Goal: Contribute content: Contribute content

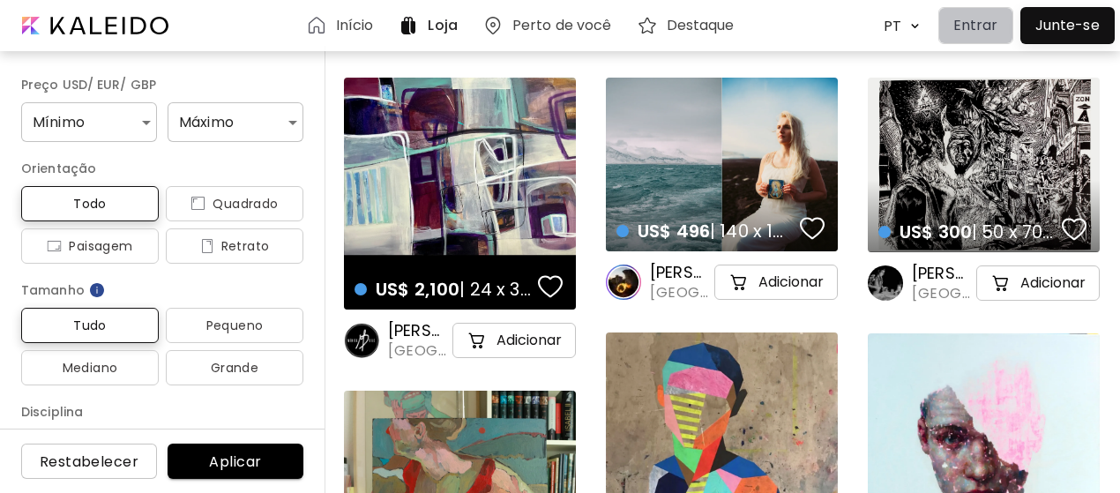
click at [987, 31] on p "Entrar" at bounding box center [975, 25] width 45 height 21
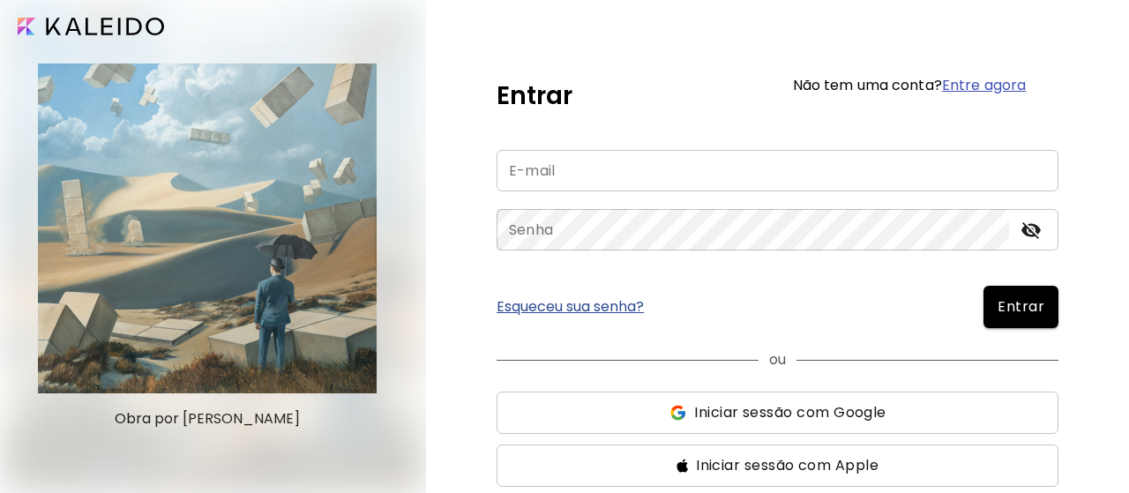
click at [866, 405] on span "Iniciar sessão com Google" at bounding box center [789, 412] width 191 height 21
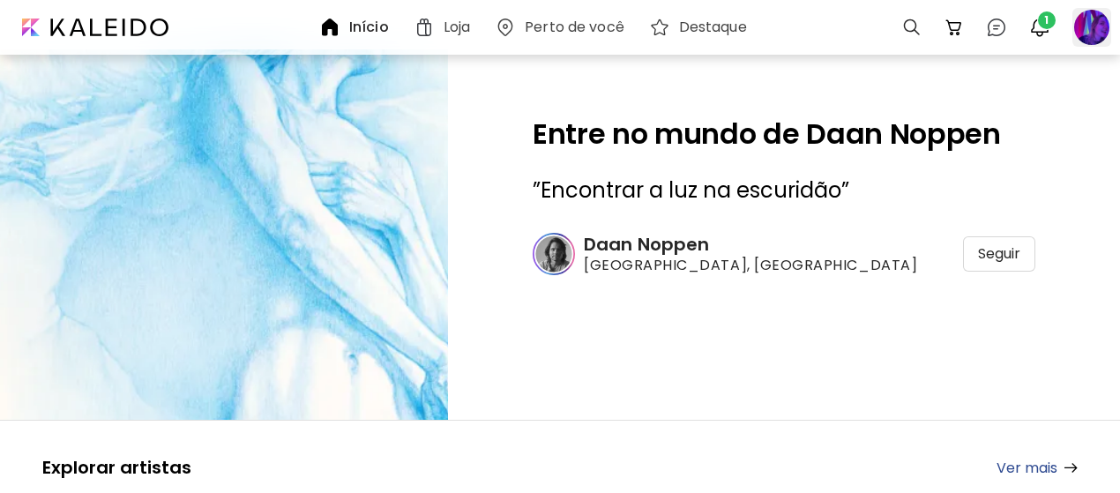
click at [1095, 33] on div at bounding box center [1091, 27] width 39 height 39
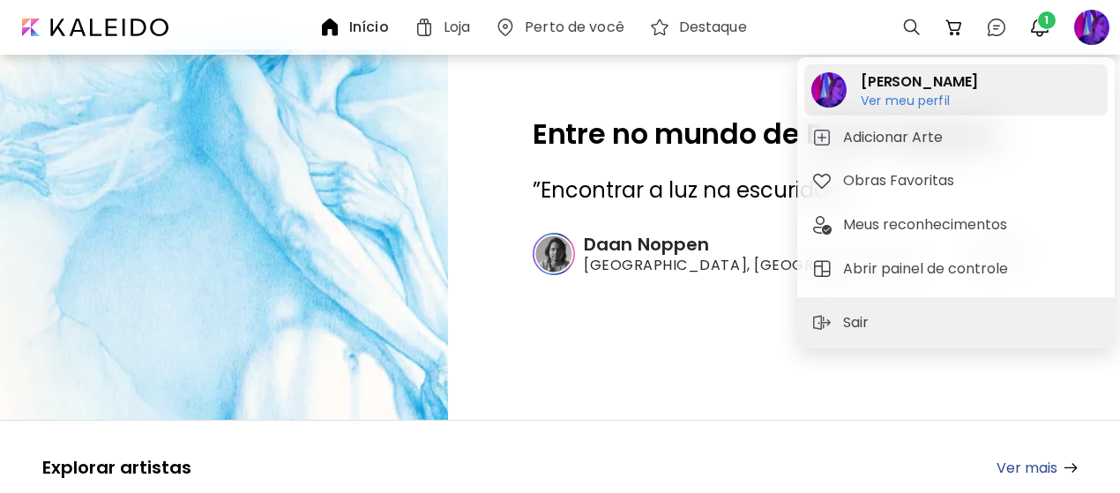
click at [935, 101] on h6 "Ver meu perfil" at bounding box center [918, 101] width 117 height 16
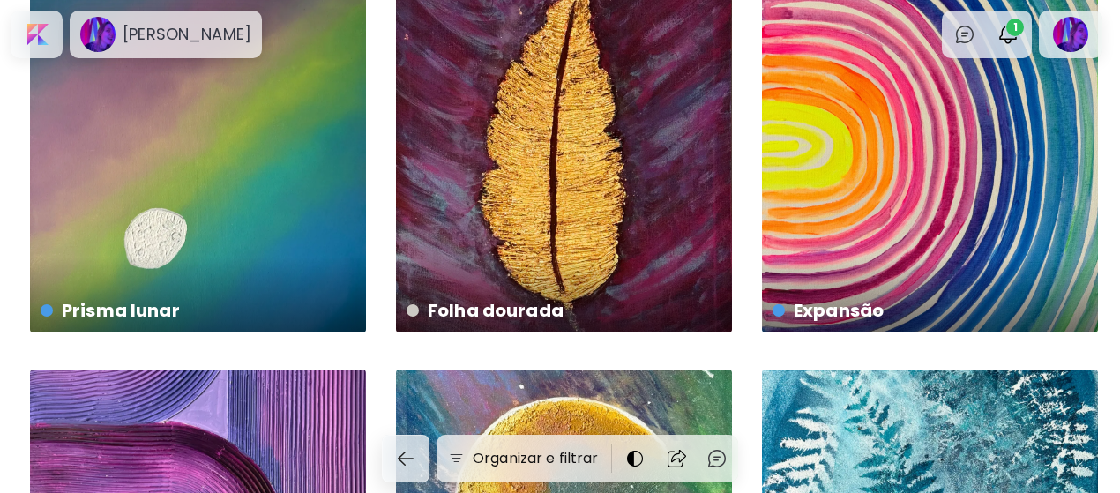
scroll to position [88, 0]
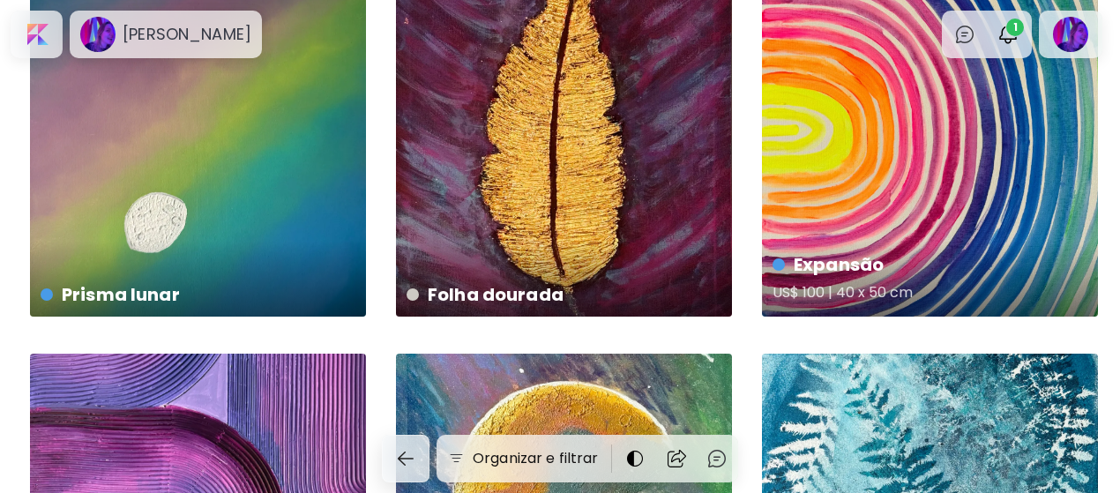
click at [822, 204] on div "Expansão US$ 100 | 40 x 50 cm" at bounding box center [930, 149] width 336 height 336
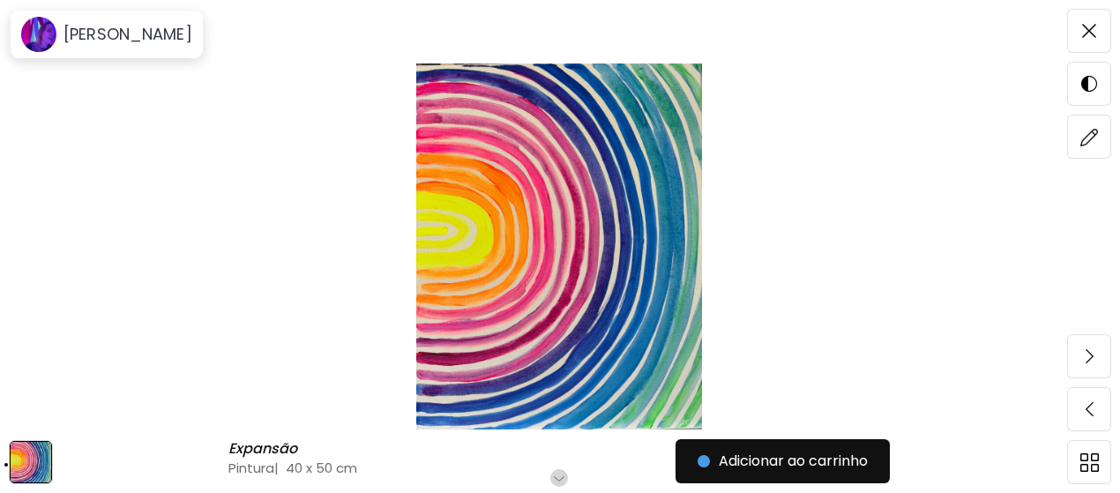
scroll to position [264, 0]
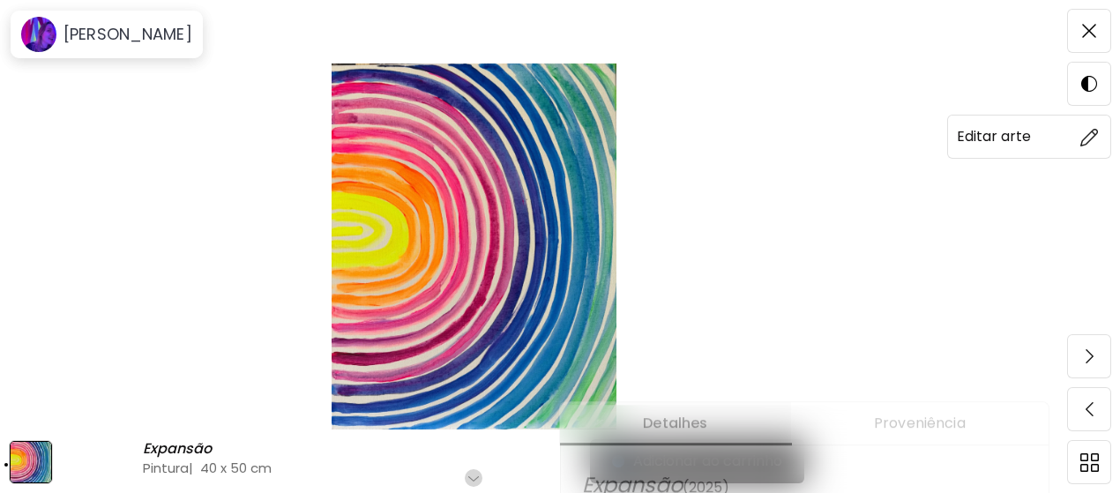
click at [1088, 128] on img at bounding box center [1089, 137] width 19 height 19
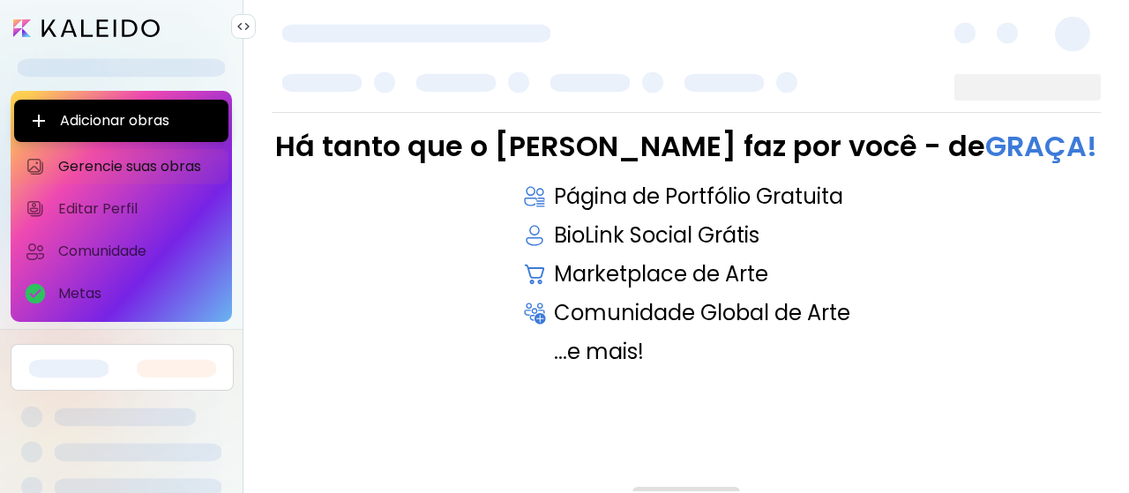
scroll to position [83, 0]
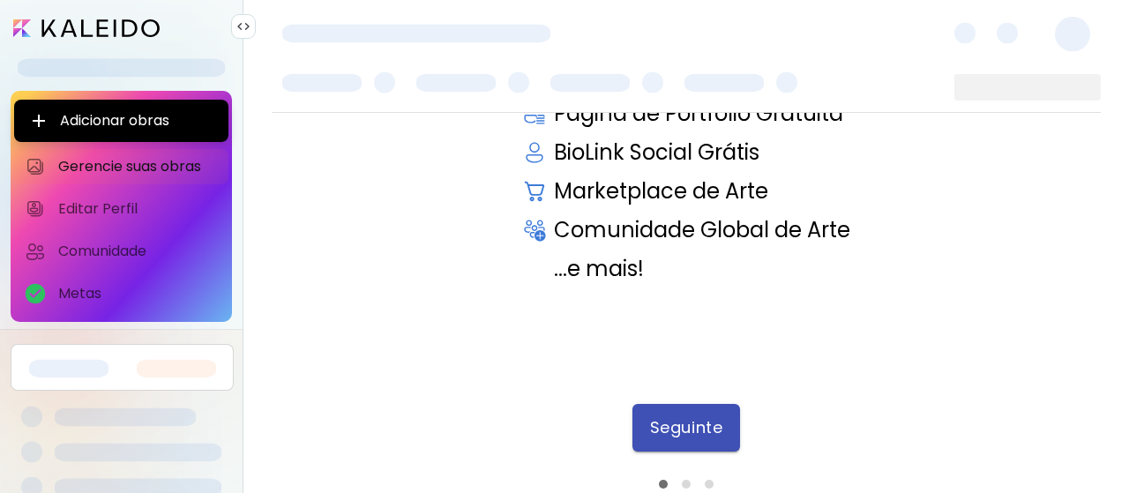
click at [696, 421] on span "Seguinte" at bounding box center [686, 427] width 72 height 19
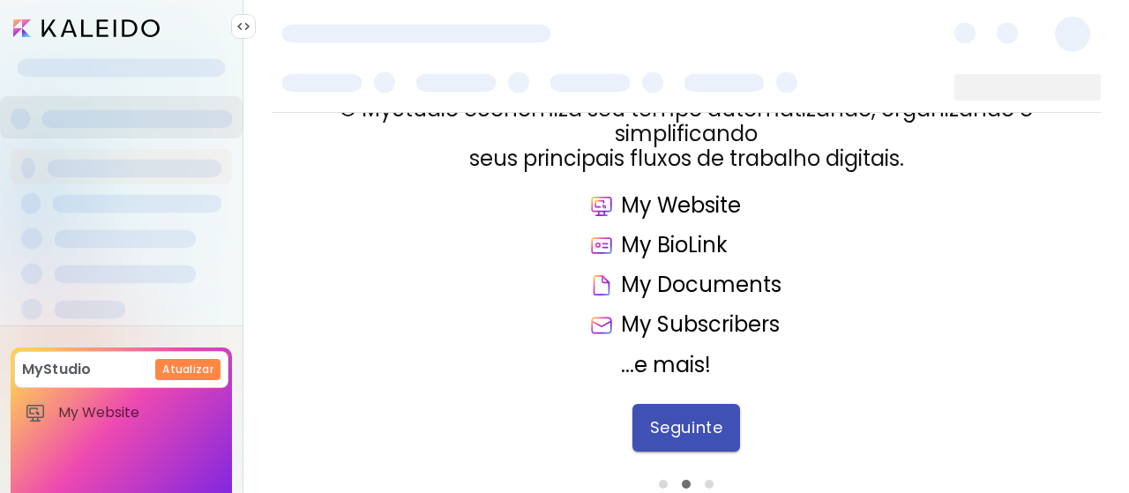
click at [700, 421] on span "Seguinte" at bounding box center [686, 427] width 72 height 19
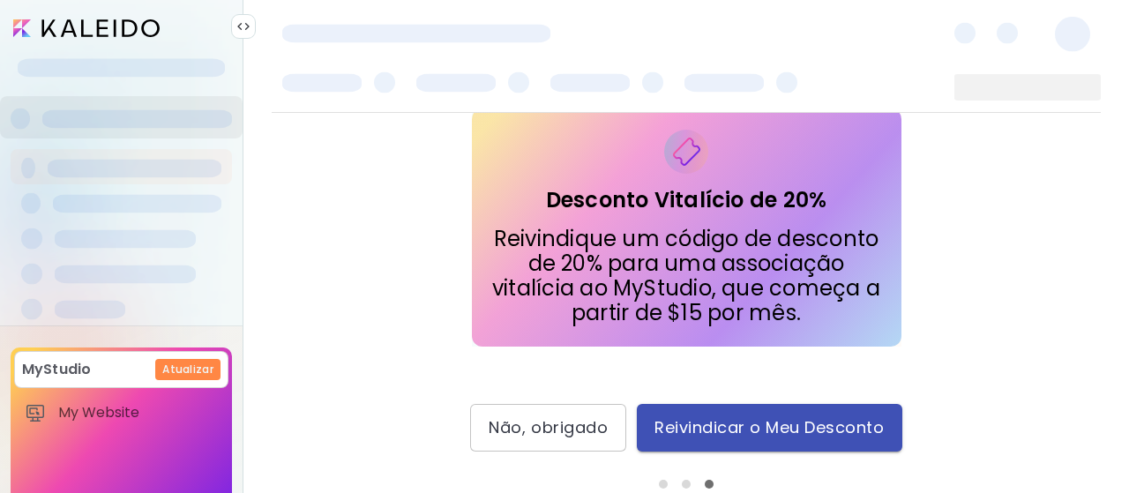
click at [700, 425] on span "Reivindicar o Meu Desconto" at bounding box center [768, 427] width 229 height 19
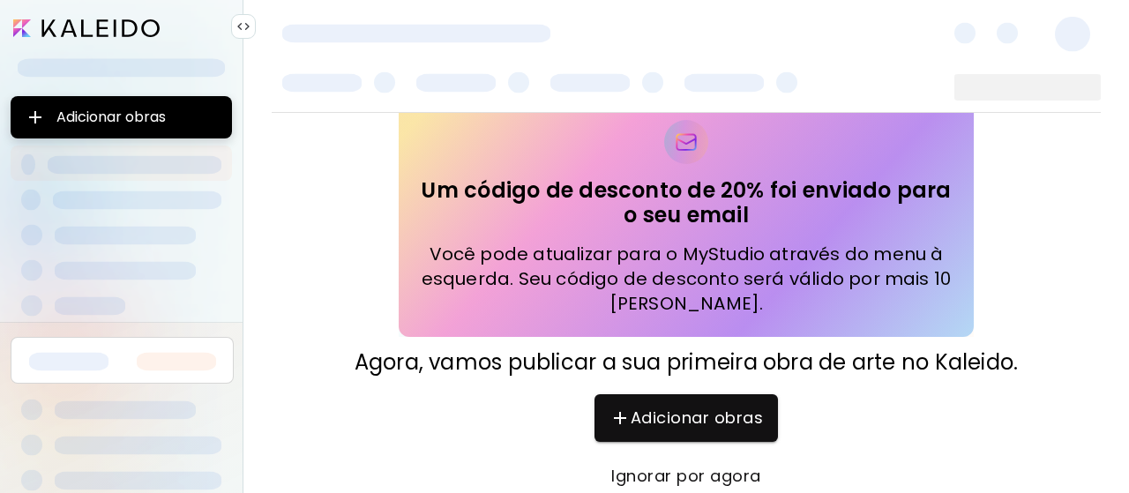
scroll to position [101, 0]
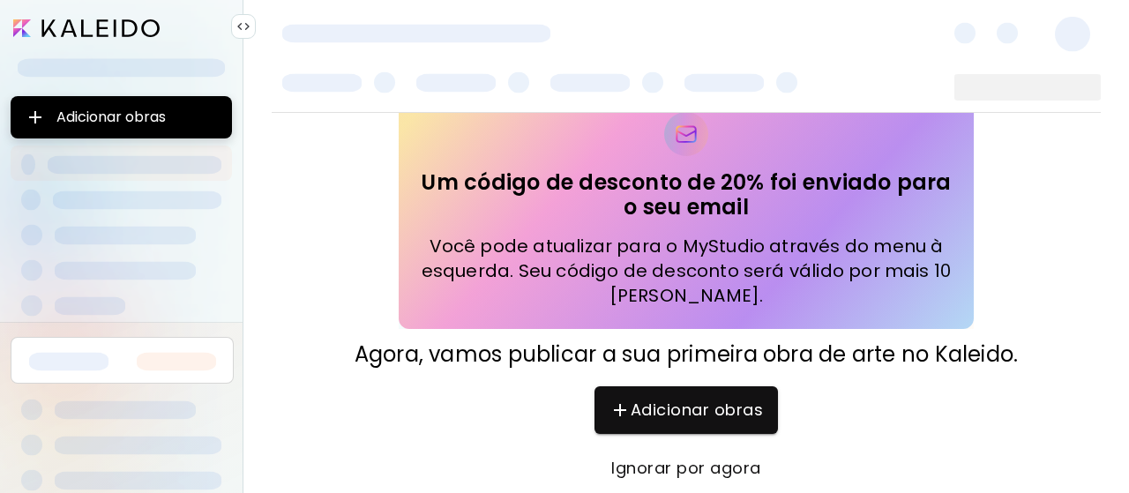
click at [703, 472] on span "Ignorar por agora" at bounding box center [686, 467] width 148 height 19
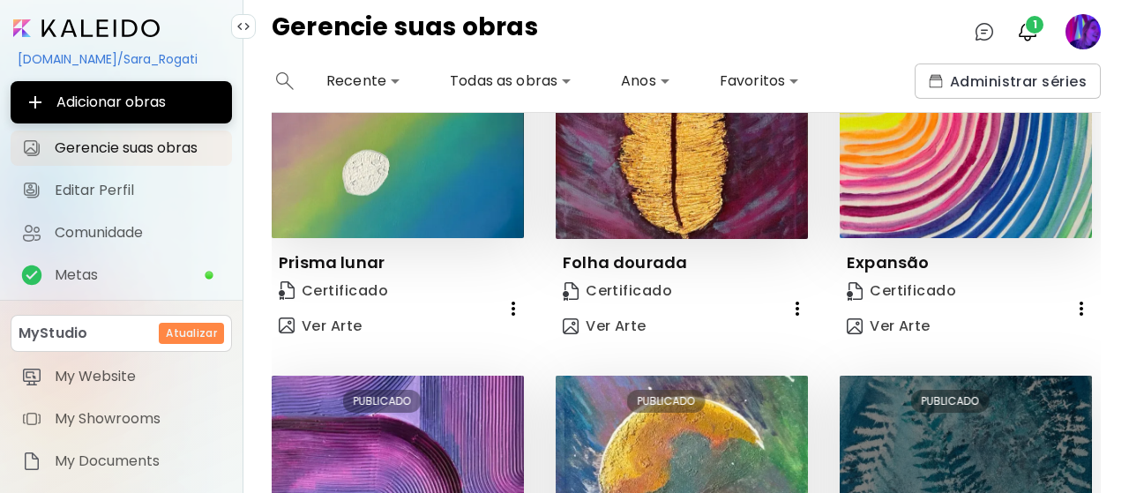
scroll to position [176, 0]
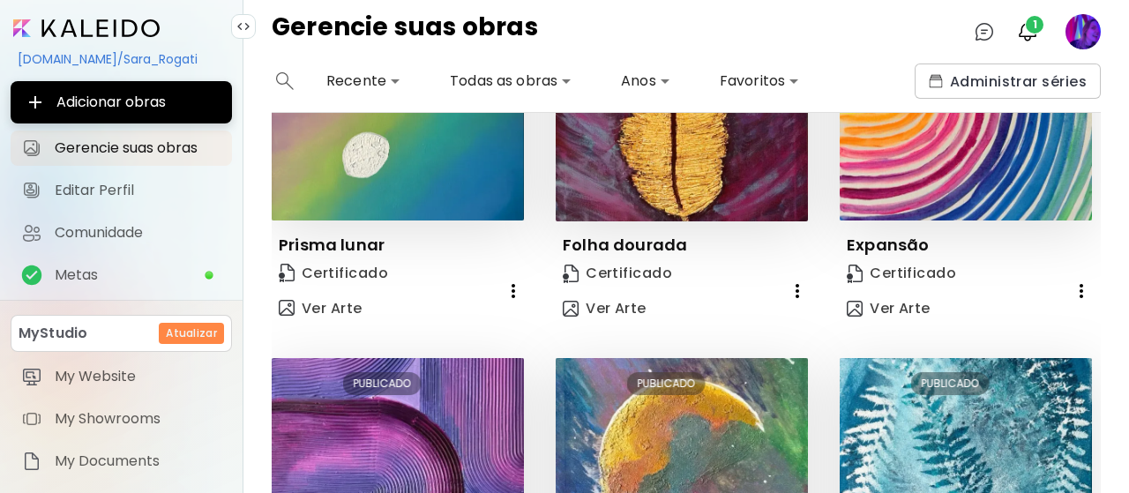
click at [1076, 280] on icon "button" at bounding box center [1080, 290] width 21 height 21
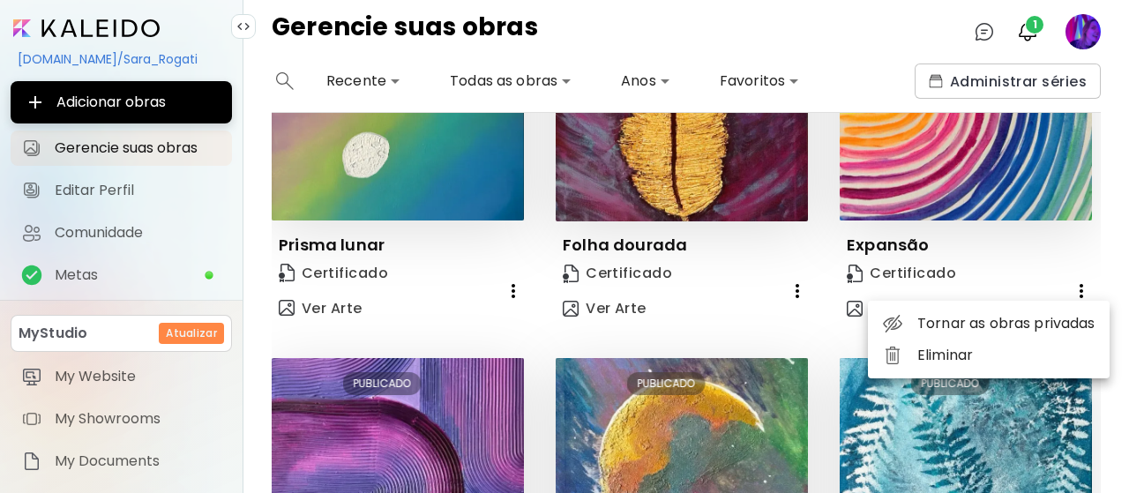
click at [1003, 267] on div at bounding box center [564, 246] width 1129 height 493
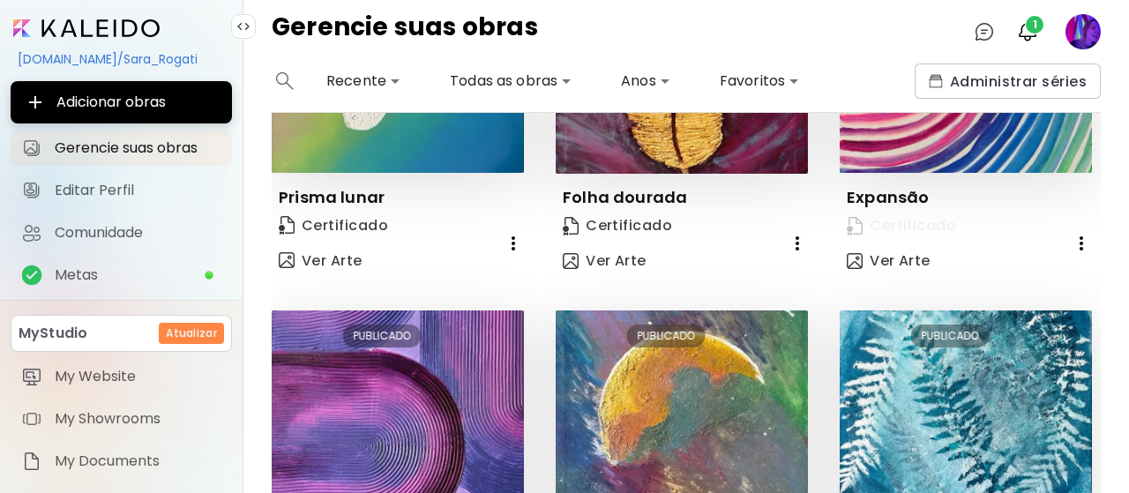
scroll to position [264, 0]
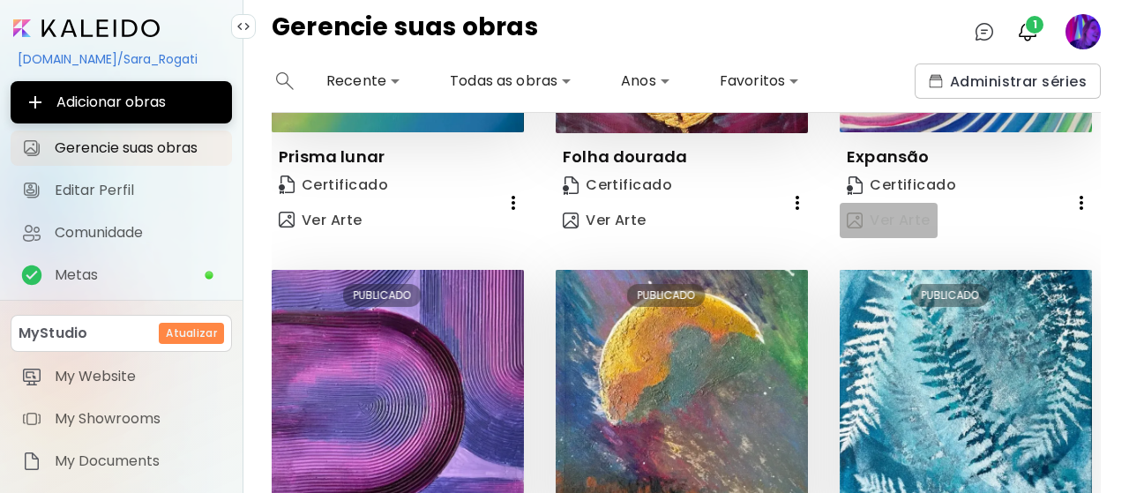
click at [911, 226] on span "Ver Arte" at bounding box center [888, 220] width 84 height 19
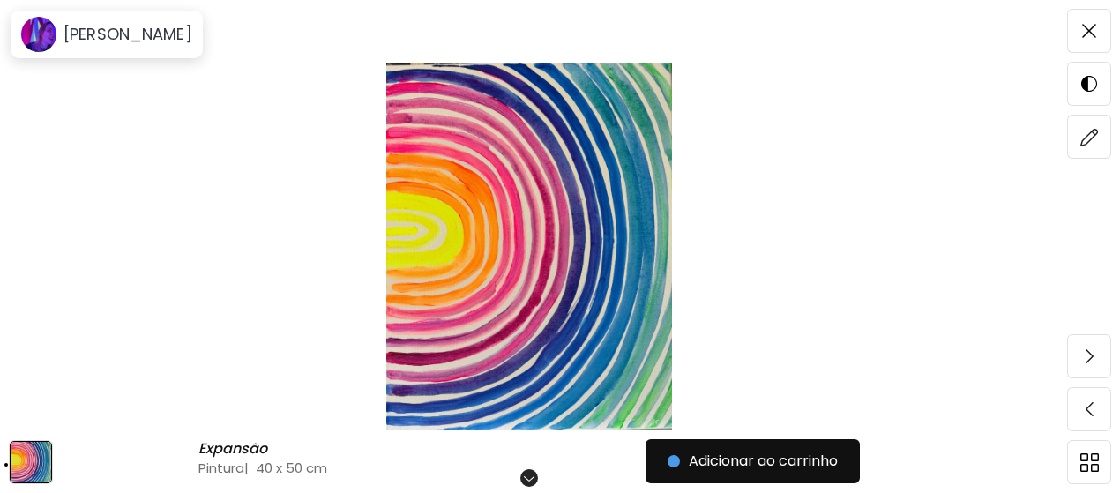
scroll to position [176, 0]
click at [1091, 145] on span at bounding box center [1088, 136] width 37 height 37
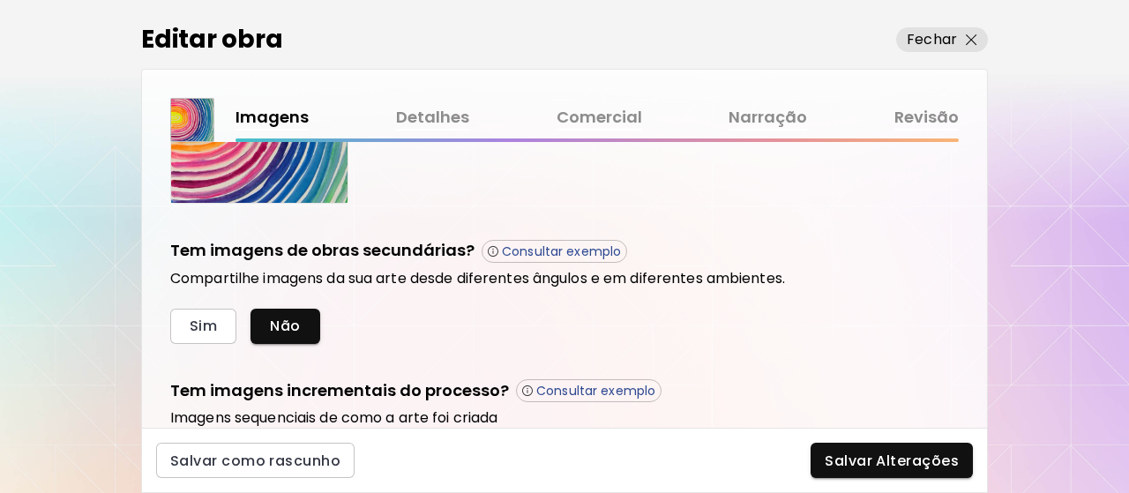
scroll to position [617, 0]
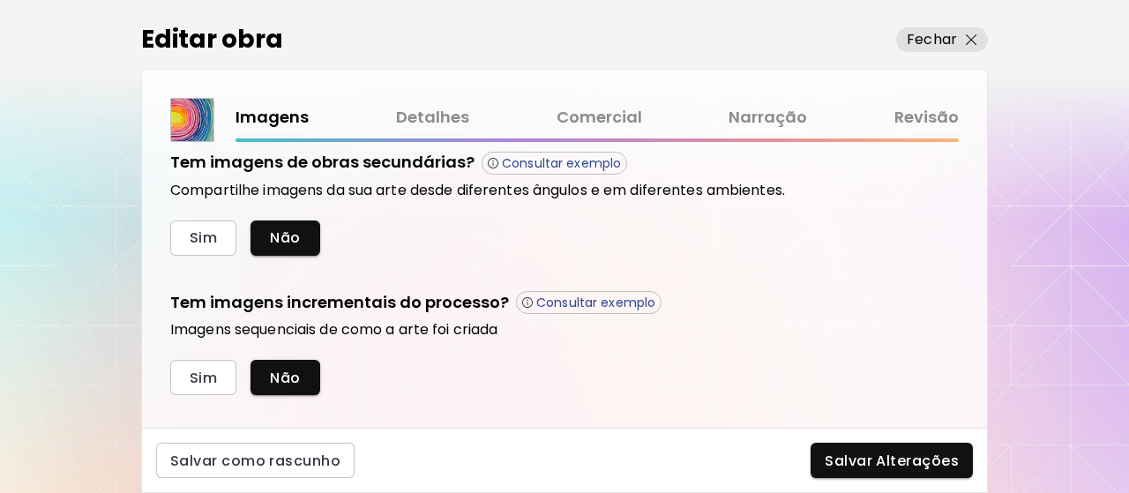
click at [578, 131] on div "Imagens Detalhes Comercial Narração Revisão" at bounding box center [596, 123] width 723 height 37
click at [589, 118] on link "Comercial" at bounding box center [599, 118] width 86 height 26
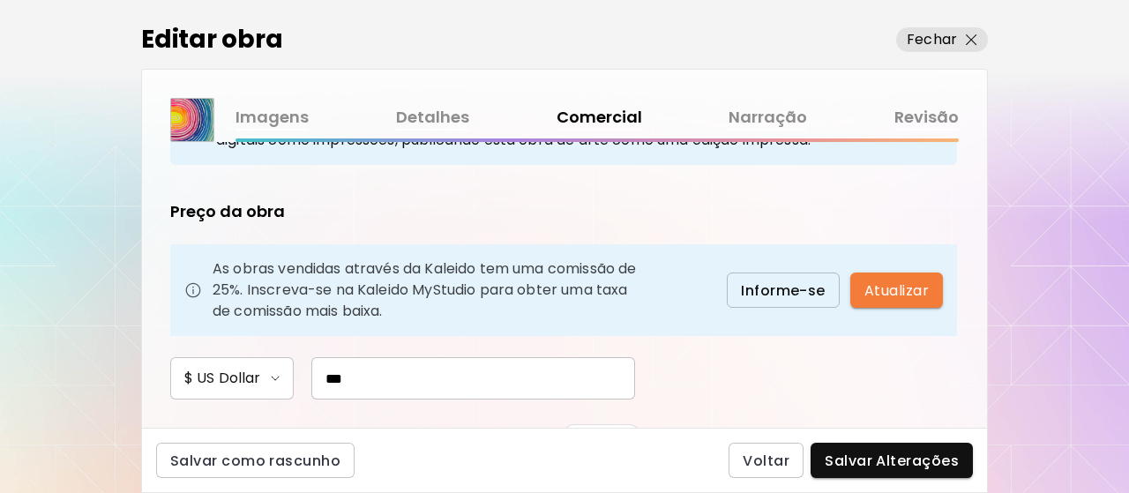
scroll to position [264, 0]
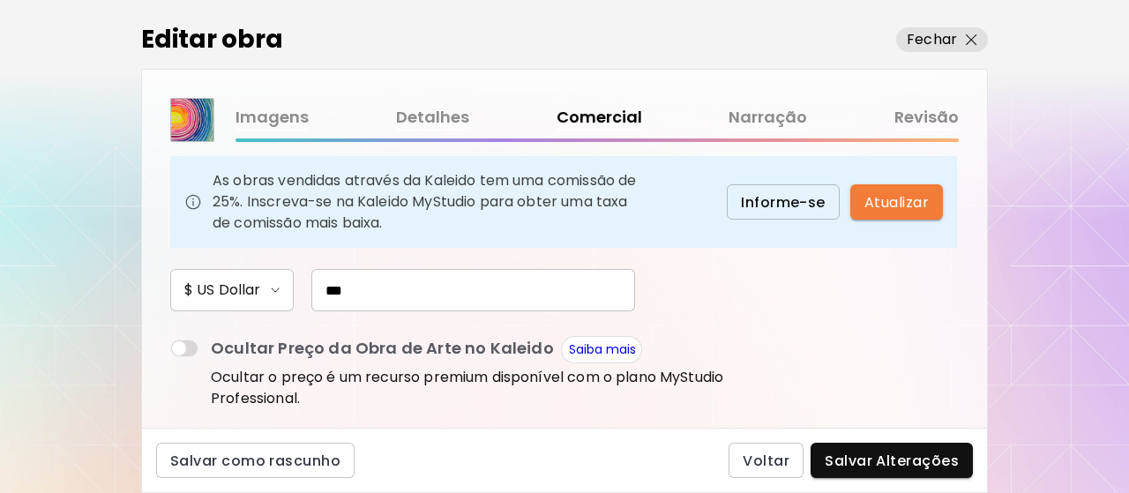
click at [421, 278] on input "***" at bounding box center [473, 290] width 324 height 42
type input "*"
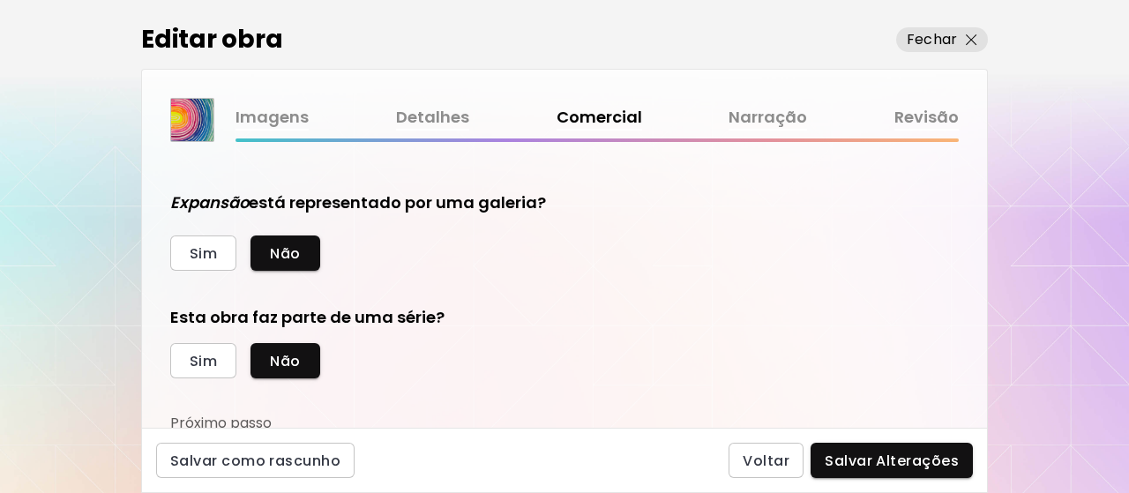
scroll to position [533, 0]
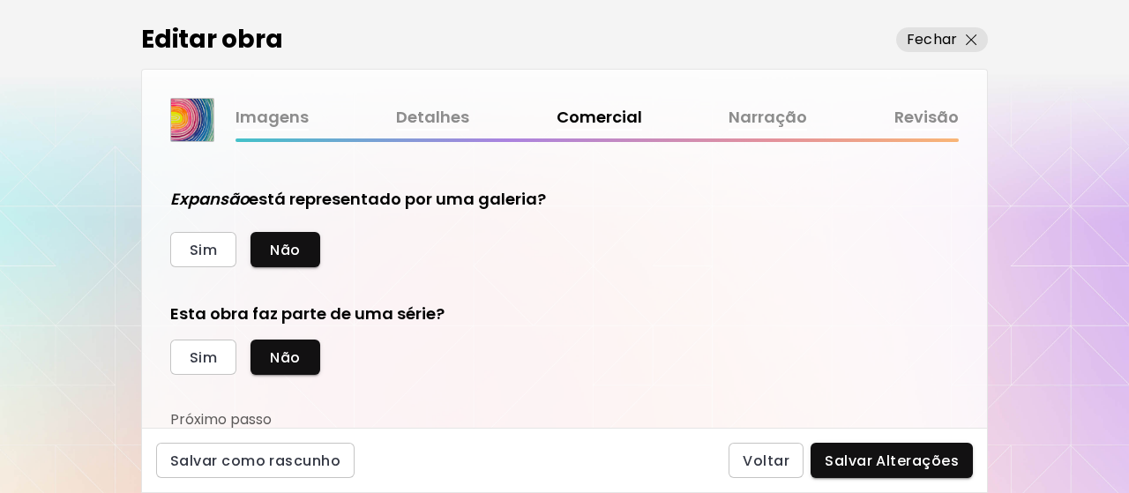
type input "***"
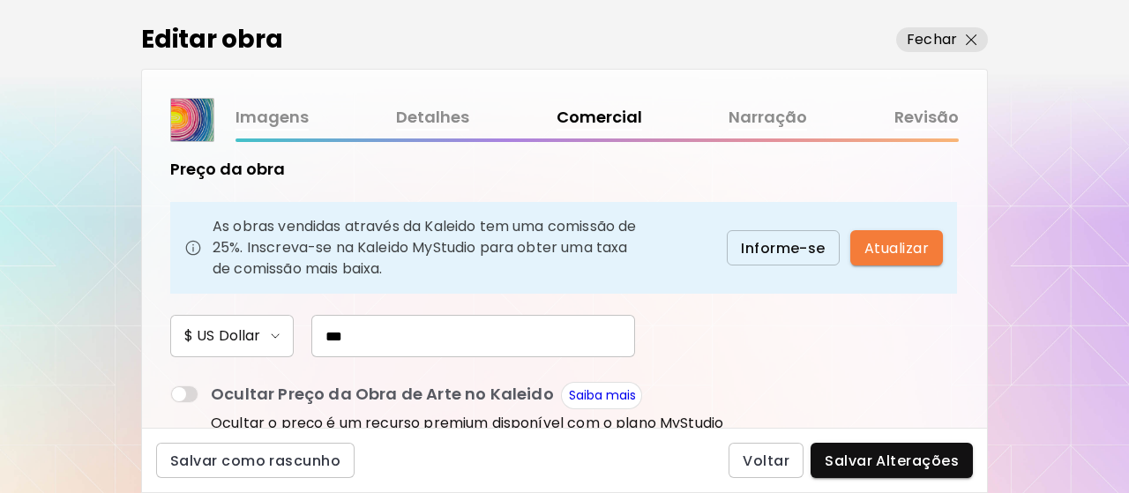
scroll to position [180, 0]
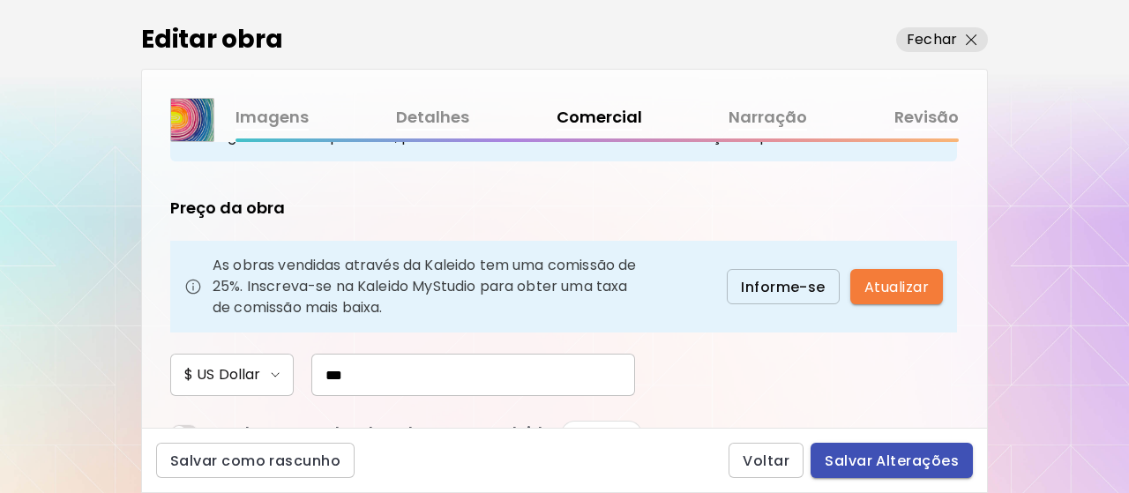
click at [870, 463] on span "Salvar Alterações" at bounding box center [891, 460] width 134 height 19
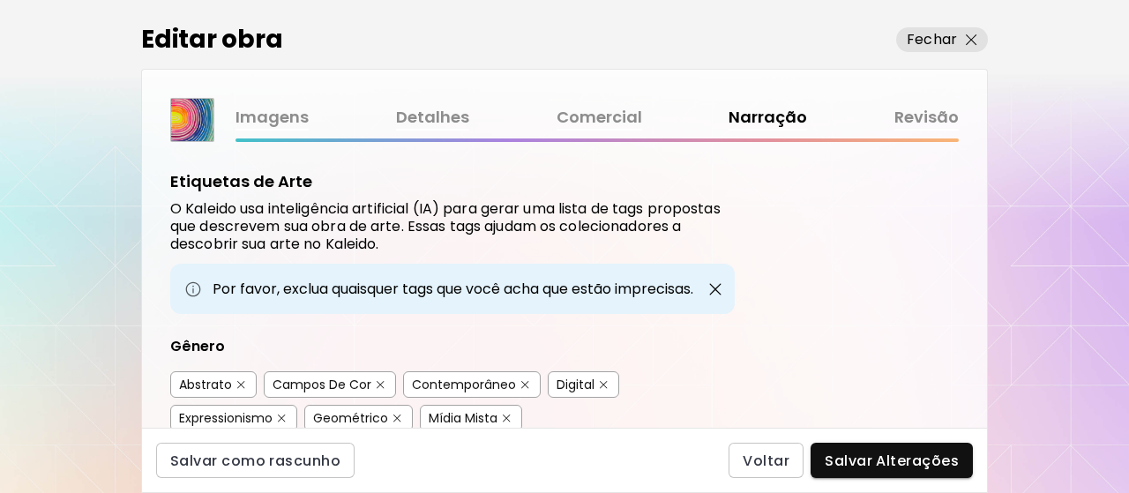
click at [290, 116] on link "Imagens" at bounding box center [271, 118] width 73 height 26
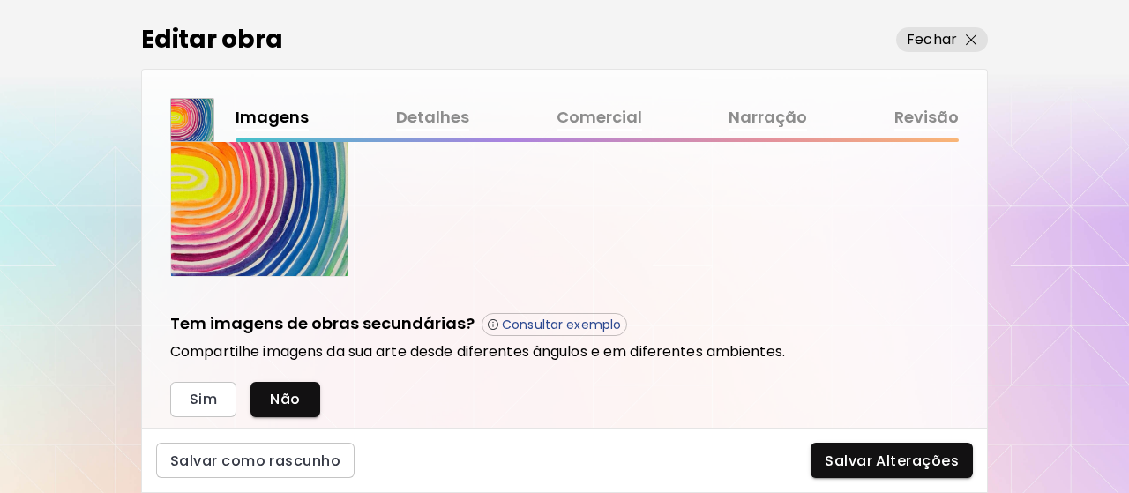
scroll to position [529, 0]
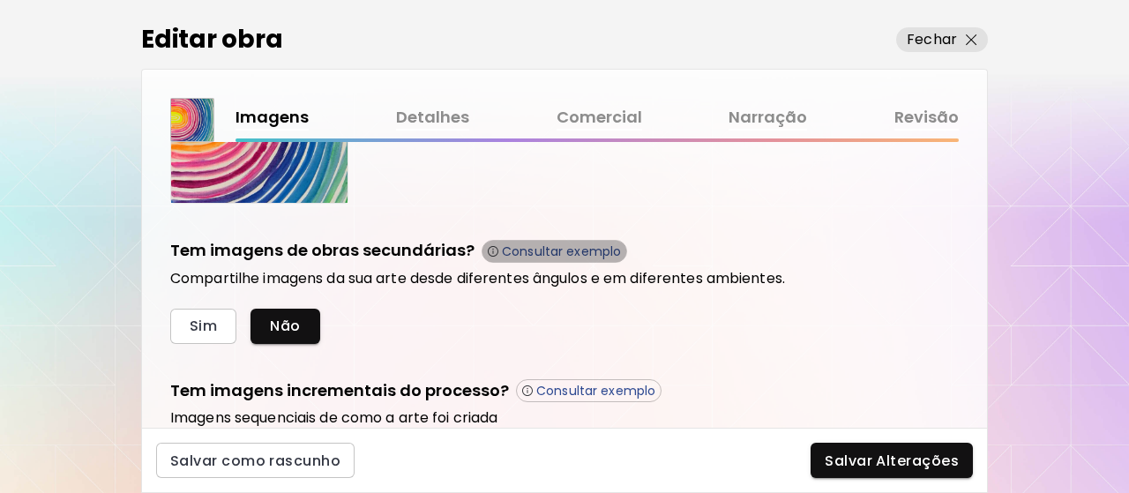
click at [490, 250] on img "button" at bounding box center [493, 251] width 11 height 11
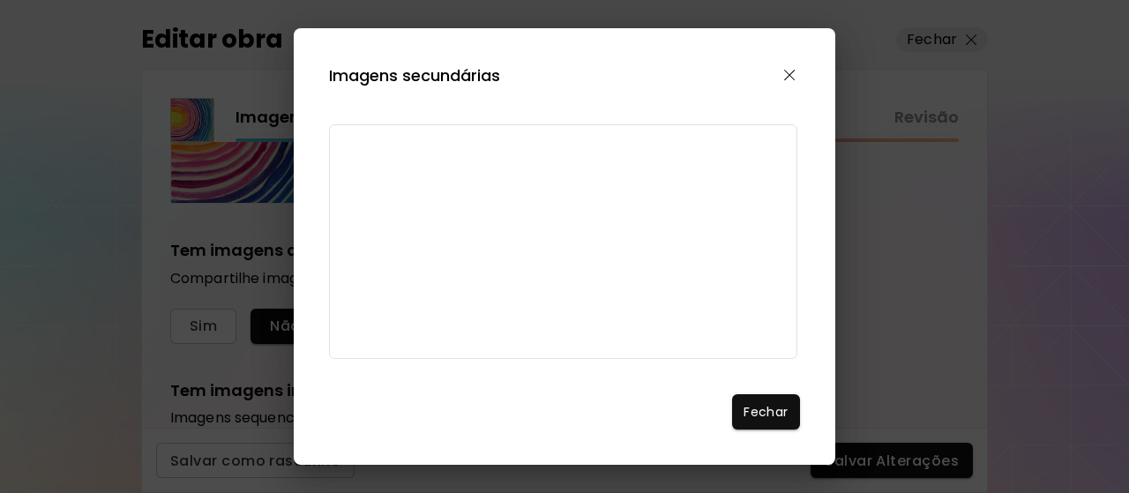
scroll to position [88, 0]
click at [788, 77] on img "button" at bounding box center [789, 75] width 11 height 11
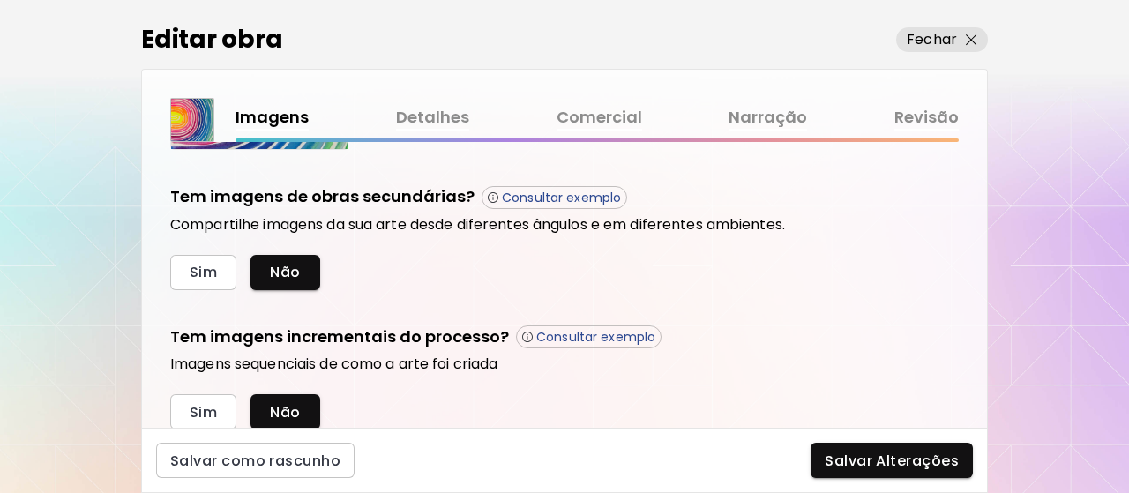
scroll to position [617, 0]
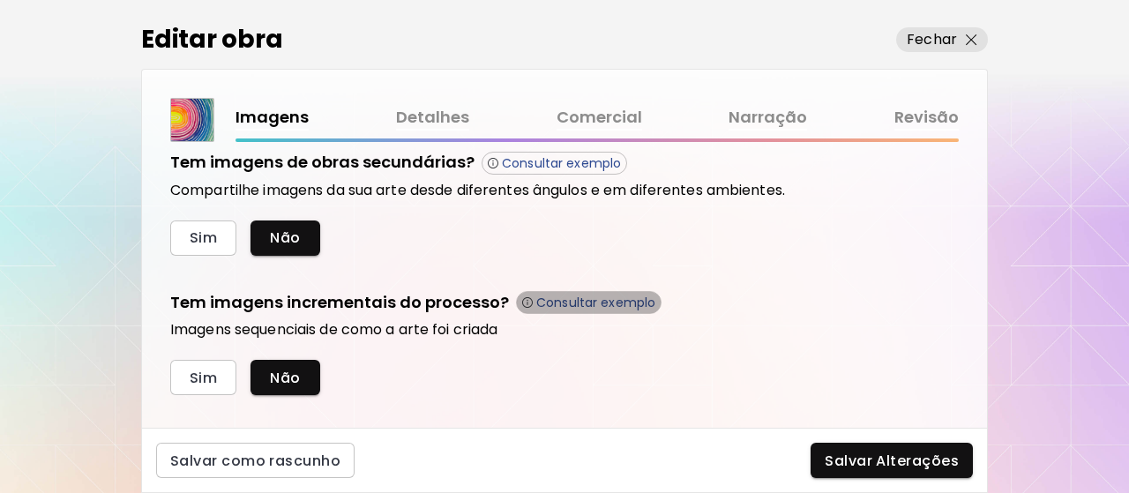
click at [524, 294] on span "Consultar exemplo" at bounding box center [588, 302] width 133 height 16
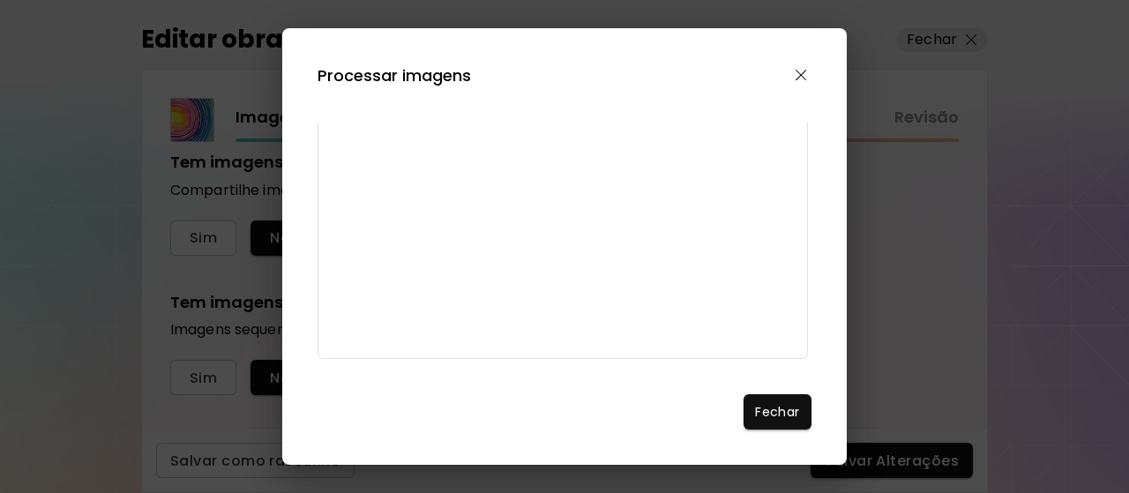
scroll to position [170, 0]
click at [771, 414] on span "Fechar" at bounding box center [777, 412] width 40 height 19
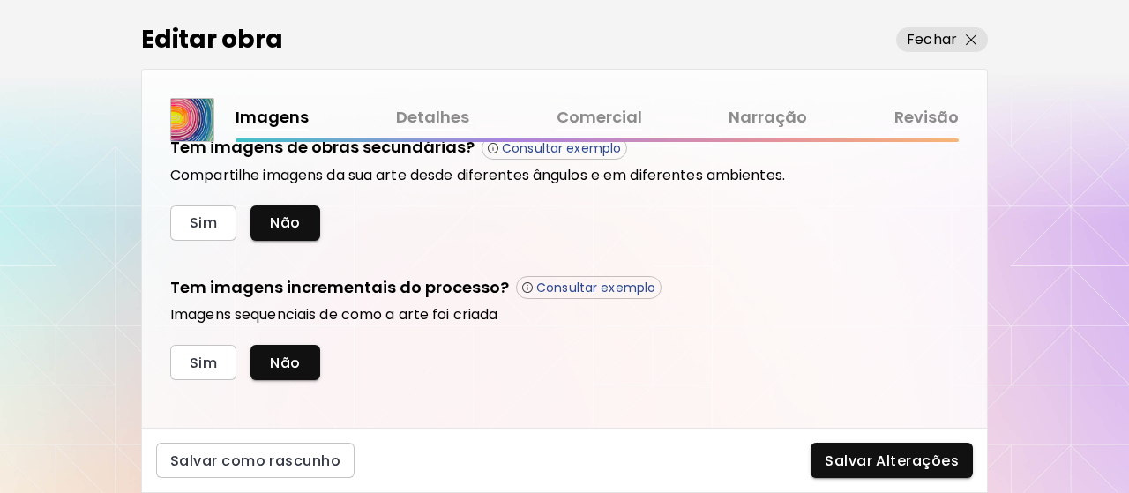
scroll to position [644, 0]
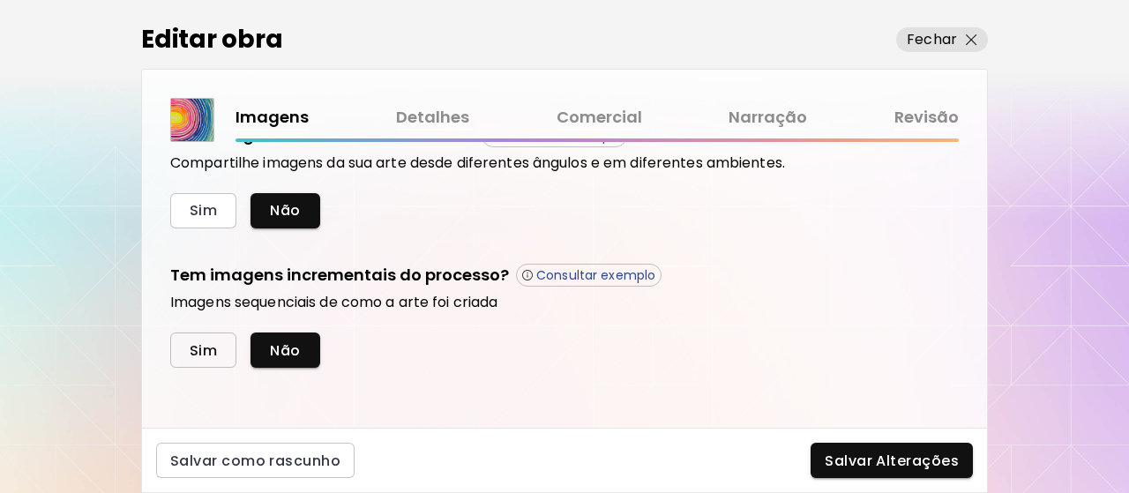
click at [204, 359] on button "Sim" at bounding box center [203, 349] width 66 height 35
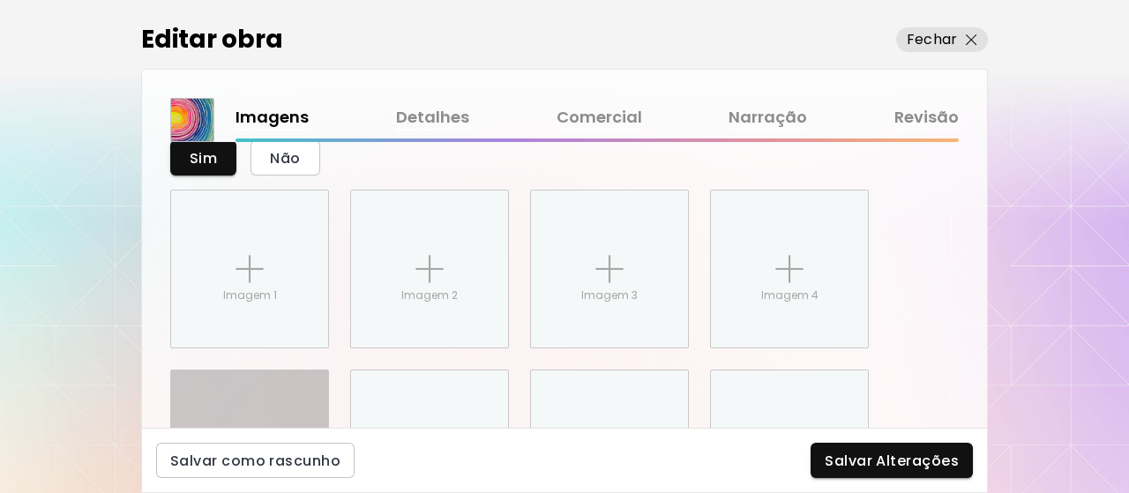
scroll to position [883, 0]
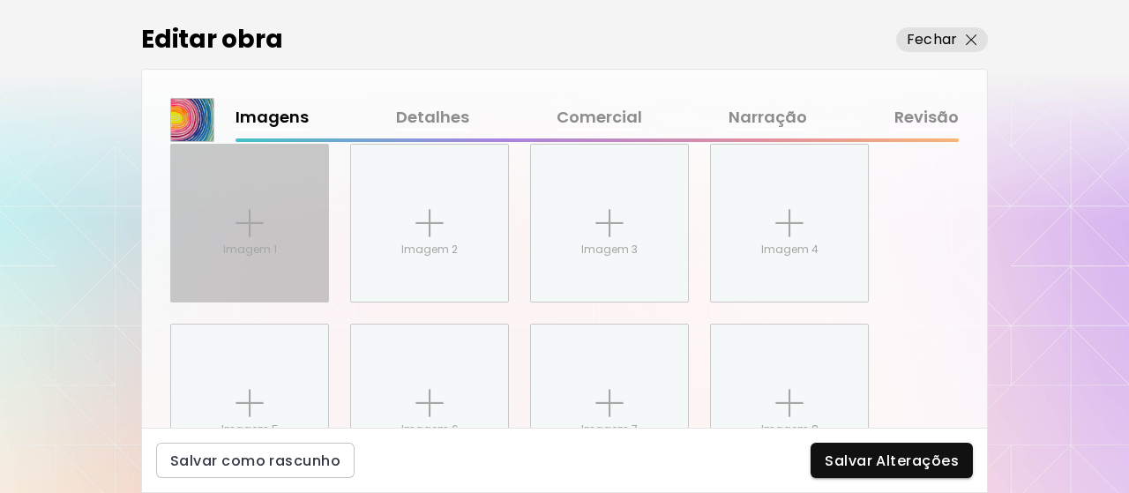
click at [276, 232] on div "Imagem 1" at bounding box center [249, 223] width 157 height 157
click at [0, 0] on input "Imagem 1" at bounding box center [0, 0] width 0 height 0
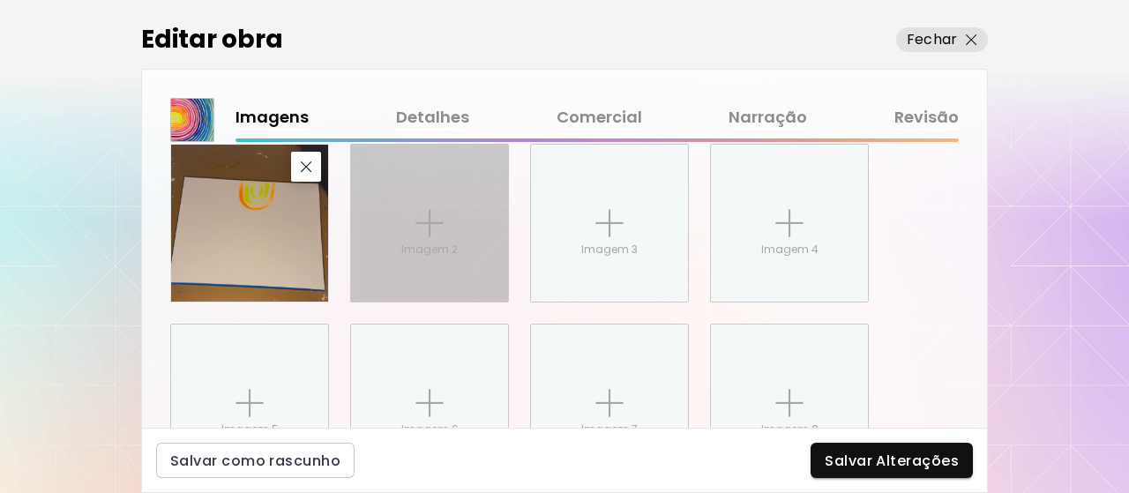
click at [387, 245] on div "Imagem 2" at bounding box center [429, 223] width 157 height 157
click at [0, 0] on input "Imagem 2" at bounding box center [0, 0] width 0 height 0
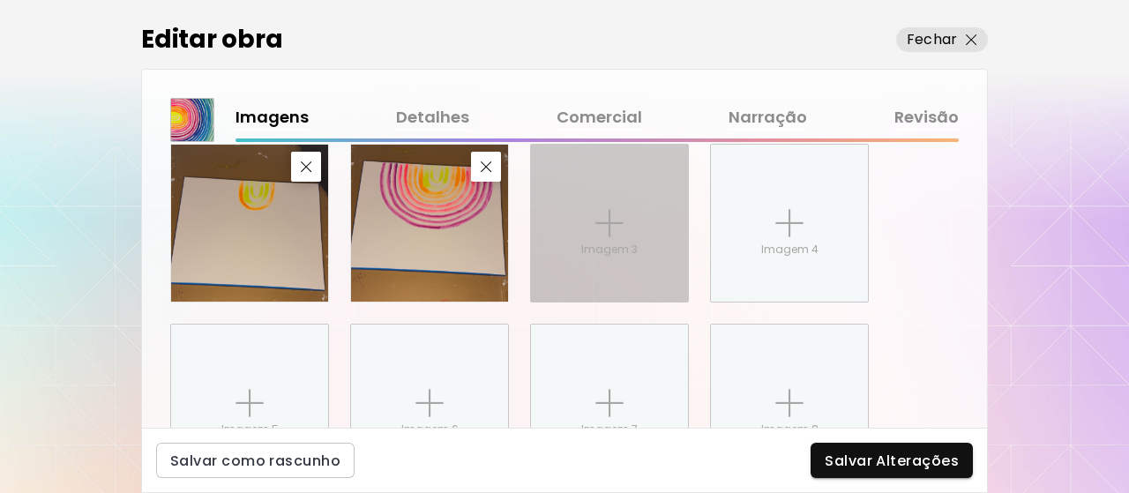
click at [650, 216] on div "Imagem 3" at bounding box center [609, 223] width 157 height 157
click at [0, 0] on input "Imagem 3" at bounding box center [0, 0] width 0 height 0
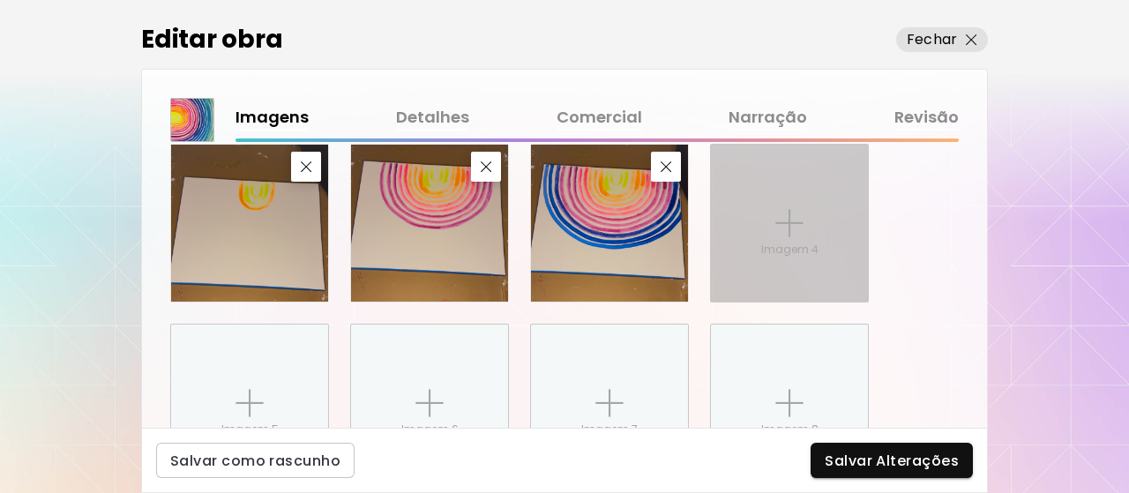
click at [832, 244] on div "Imagem 4" at bounding box center [789, 223] width 157 height 157
click at [0, 0] on input "Imagem 4" at bounding box center [0, 0] width 0 height 0
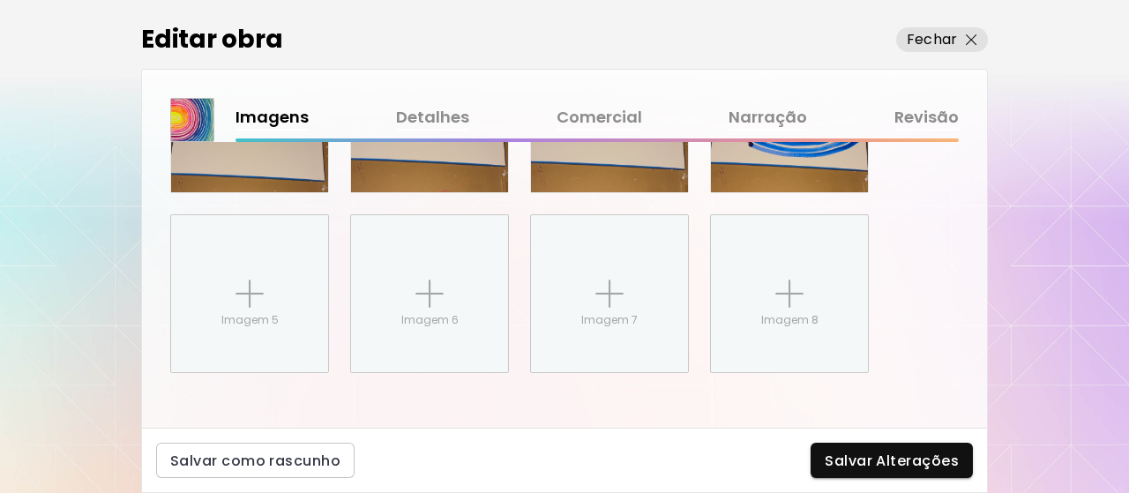
scroll to position [997, 0]
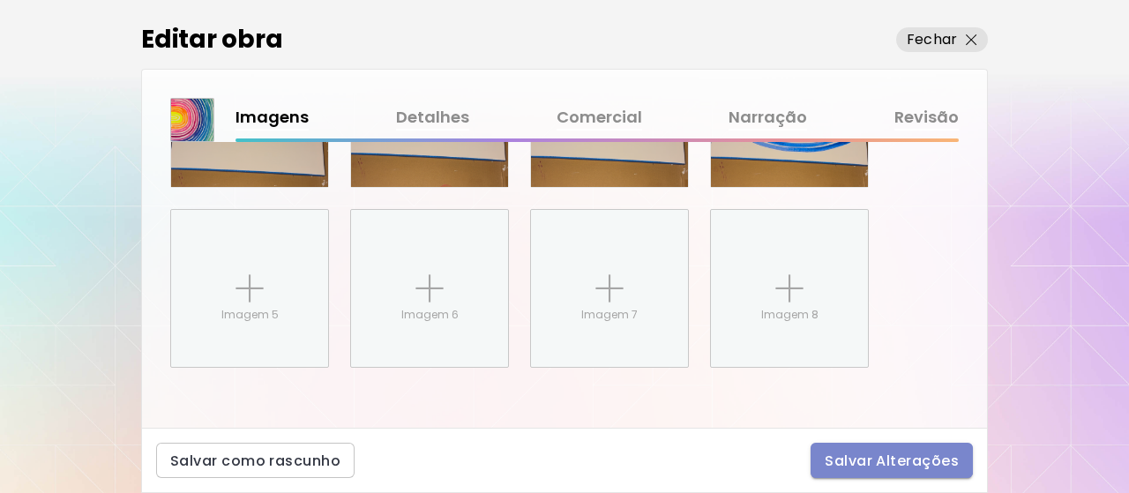
click at [882, 455] on span "Salvar Alterações" at bounding box center [891, 460] width 134 height 19
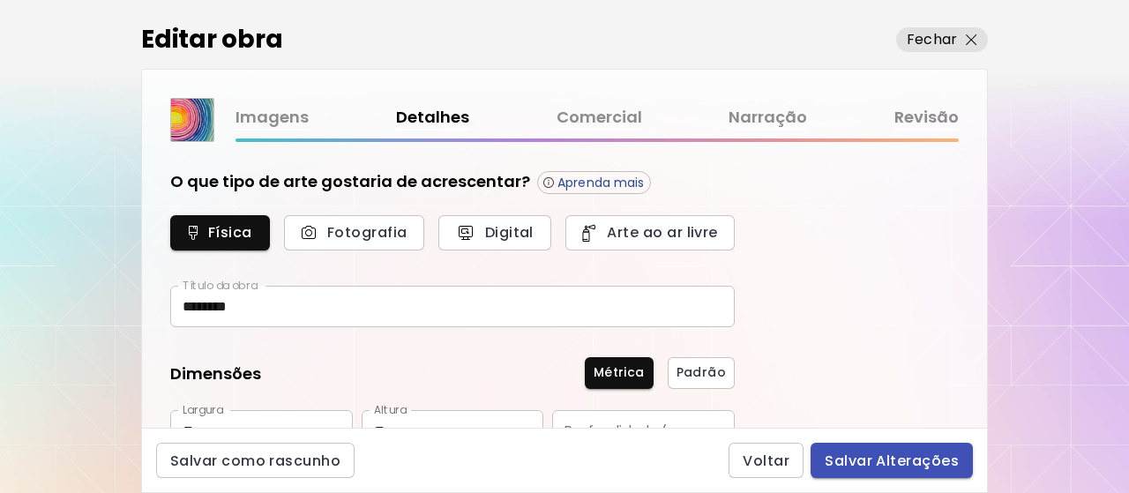
type input "********"
click at [245, 105] on link "Imagens" at bounding box center [271, 118] width 73 height 26
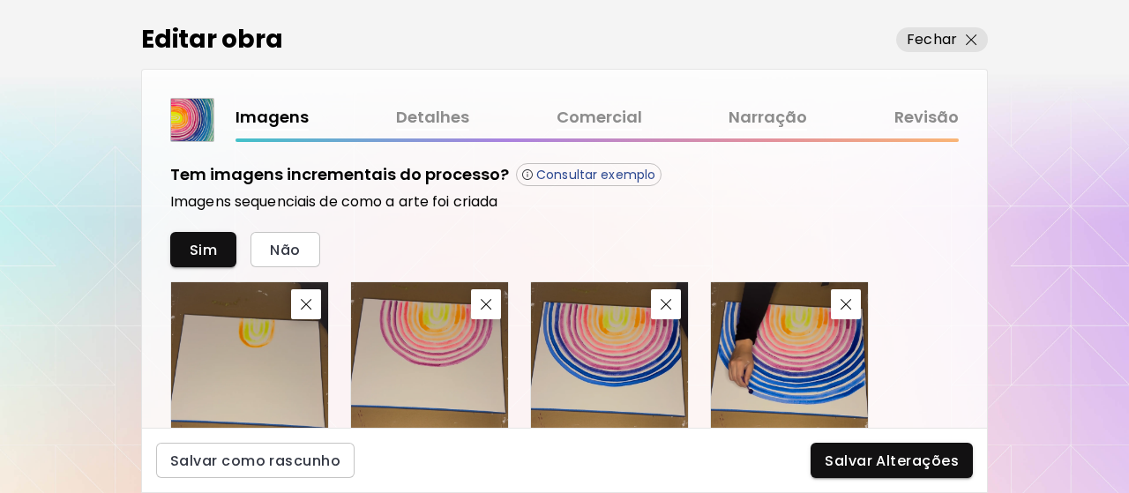
scroll to position [793, 0]
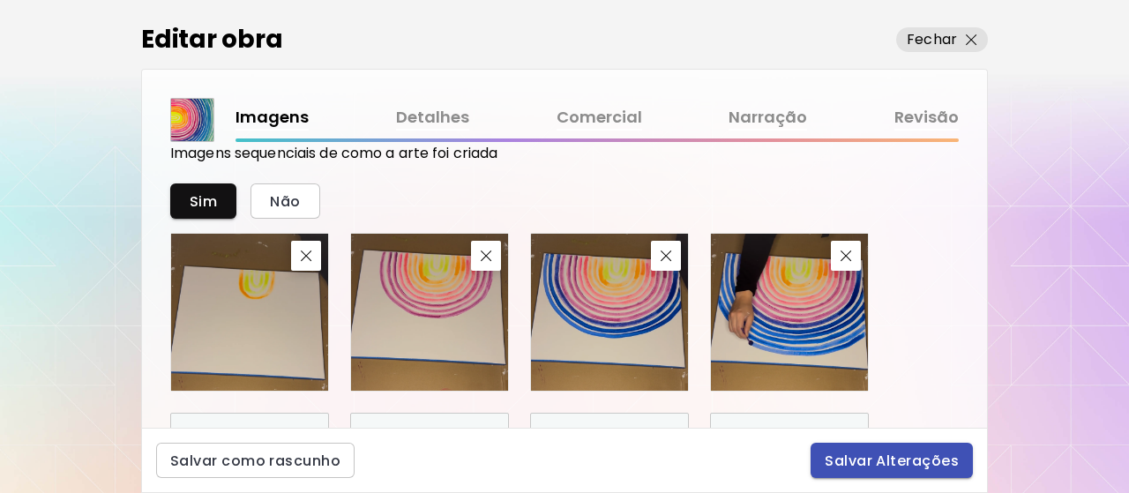
click at [942, 458] on span "Salvar Alterações" at bounding box center [891, 460] width 134 height 19
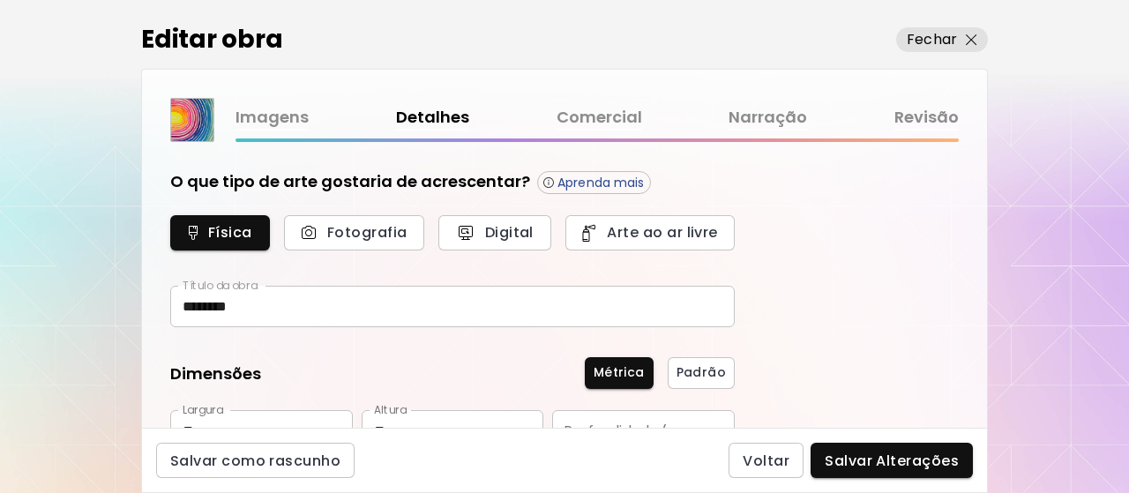
type input "********"
click at [912, 454] on span "Salvar Alterações" at bounding box center [891, 460] width 134 height 19
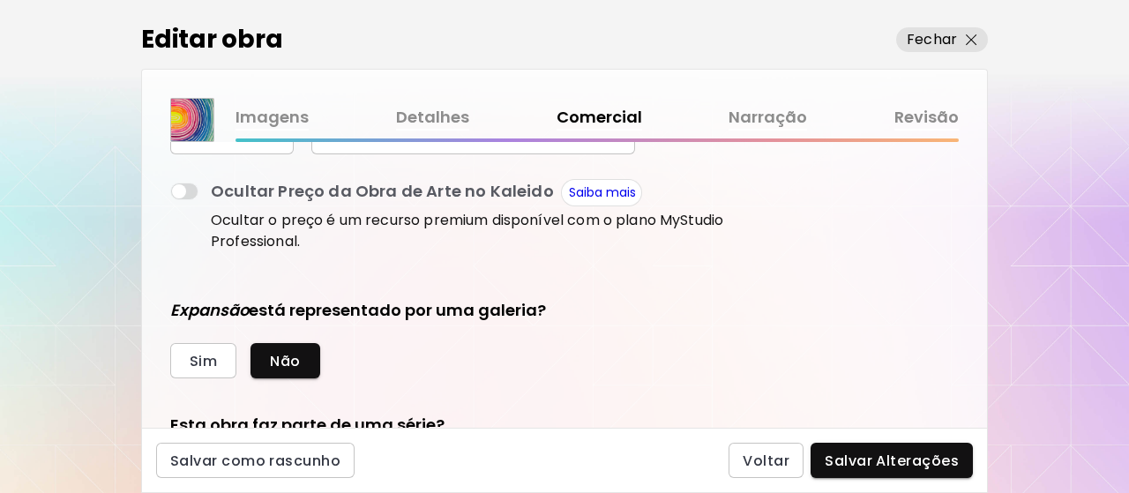
scroll to position [353, 0]
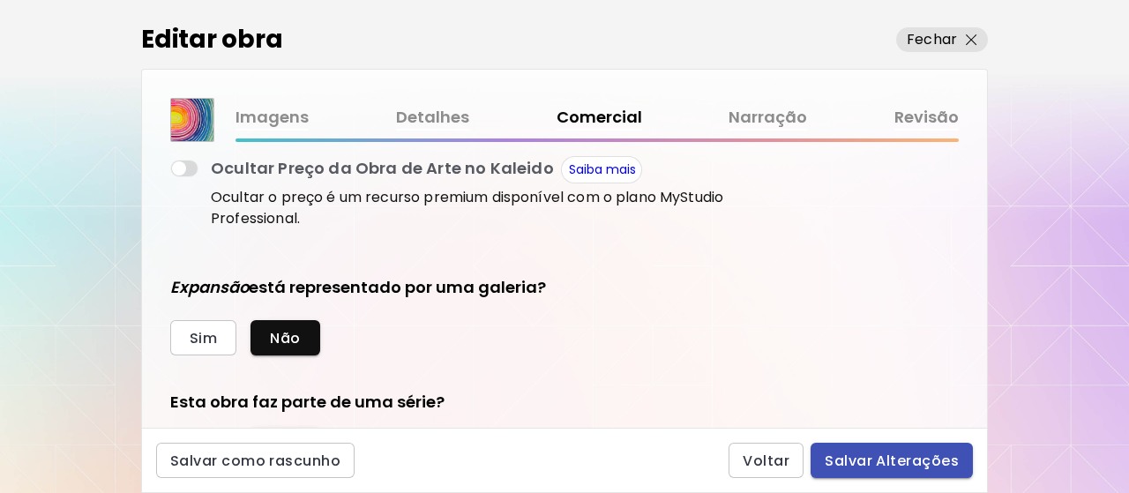
click at [886, 472] on button "Salvar Alterações" at bounding box center [891, 460] width 162 height 35
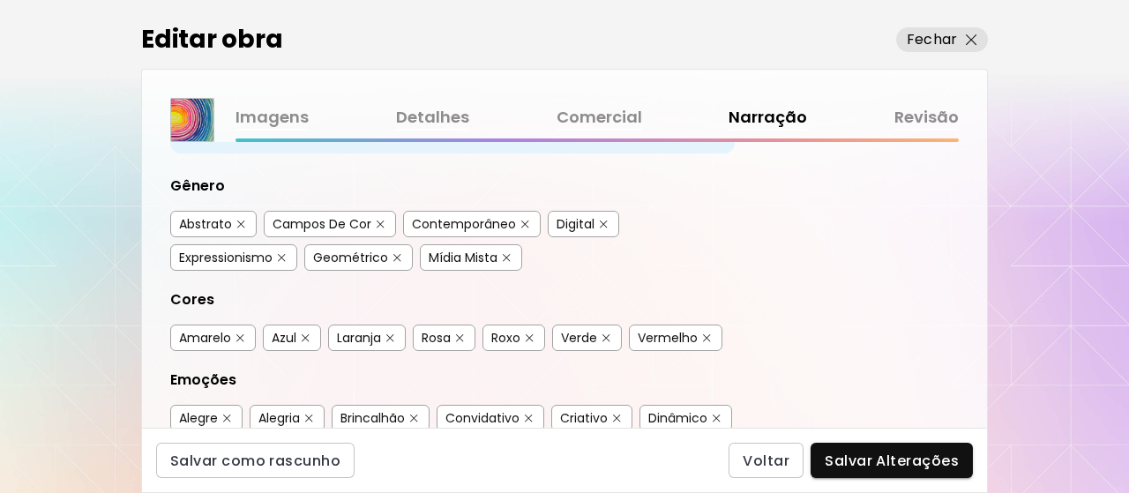
scroll to position [353, 0]
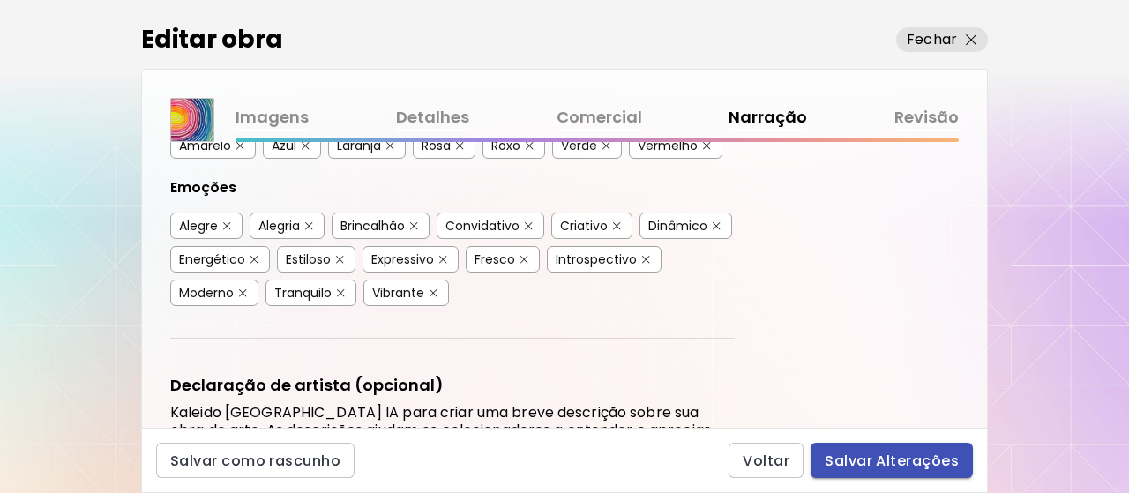
click at [891, 470] on span "Salvar Alterações" at bounding box center [891, 460] width 134 height 19
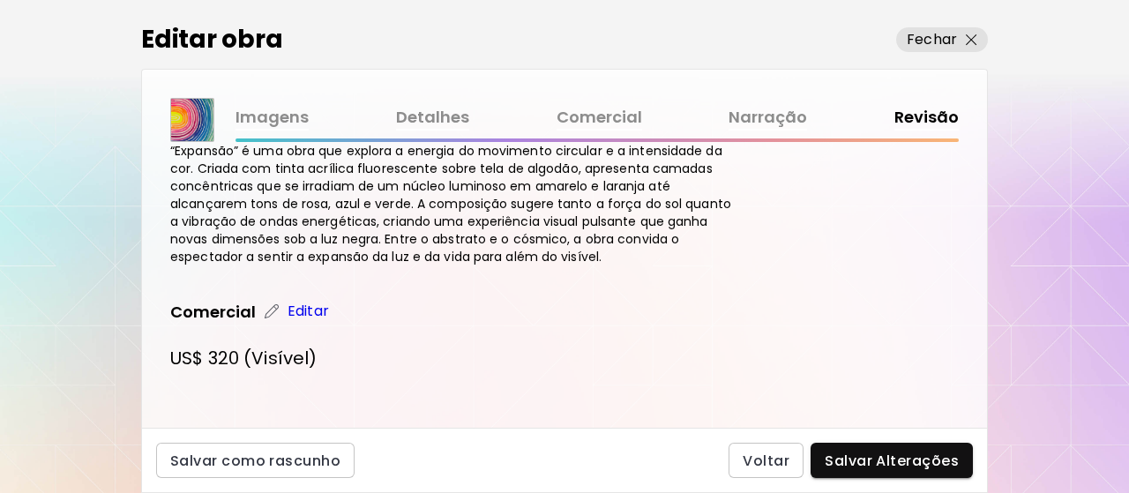
scroll to position [805, 0]
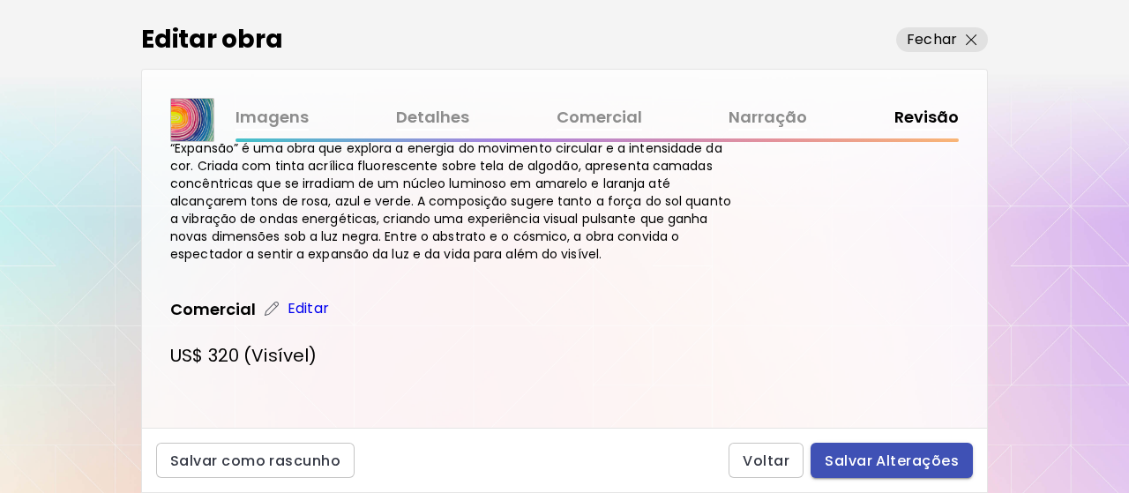
click at [916, 466] on span "Salvar Alterações" at bounding box center [891, 460] width 134 height 19
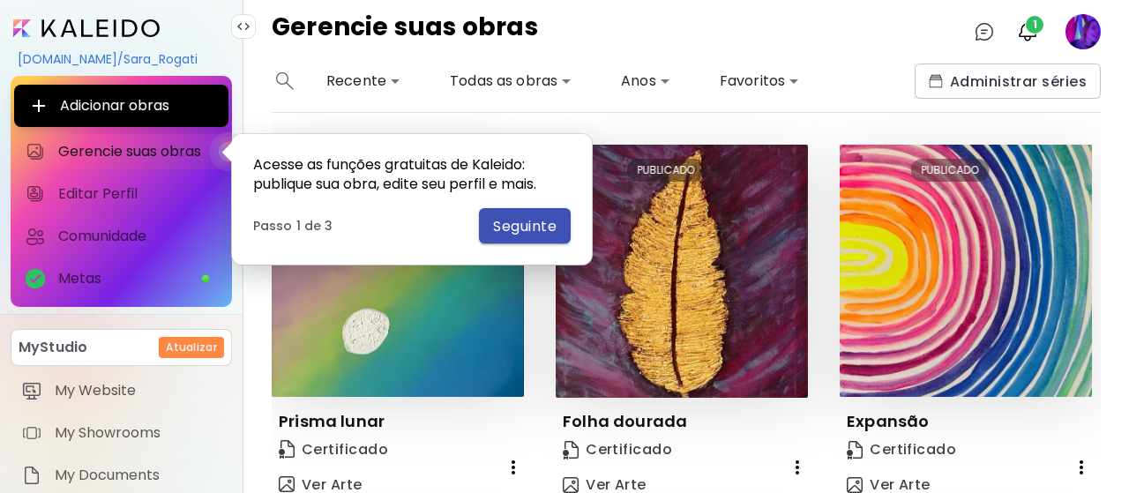
click at [534, 234] on span "Seguinte" at bounding box center [524, 226] width 63 height 19
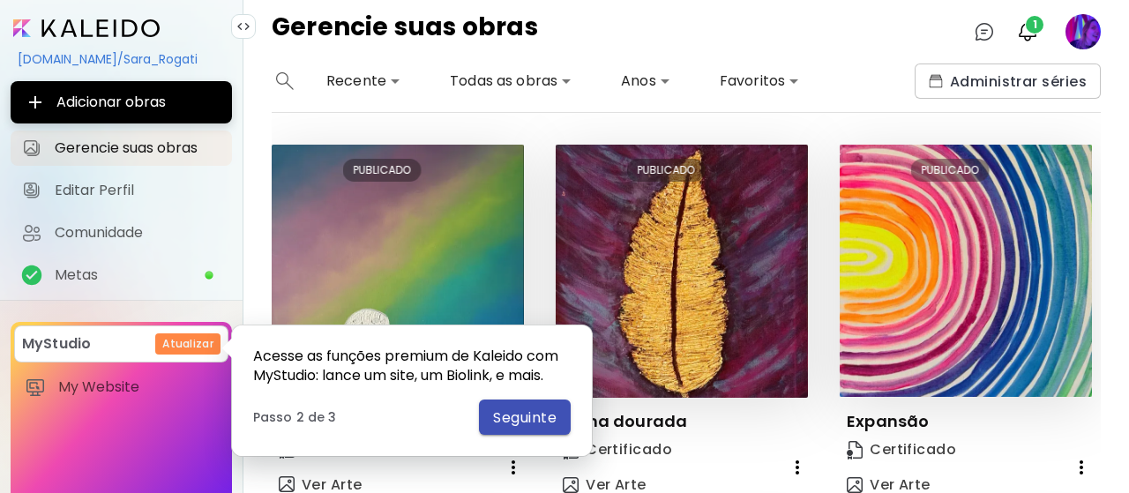
click at [514, 417] on span "Seguinte" at bounding box center [524, 417] width 63 height 19
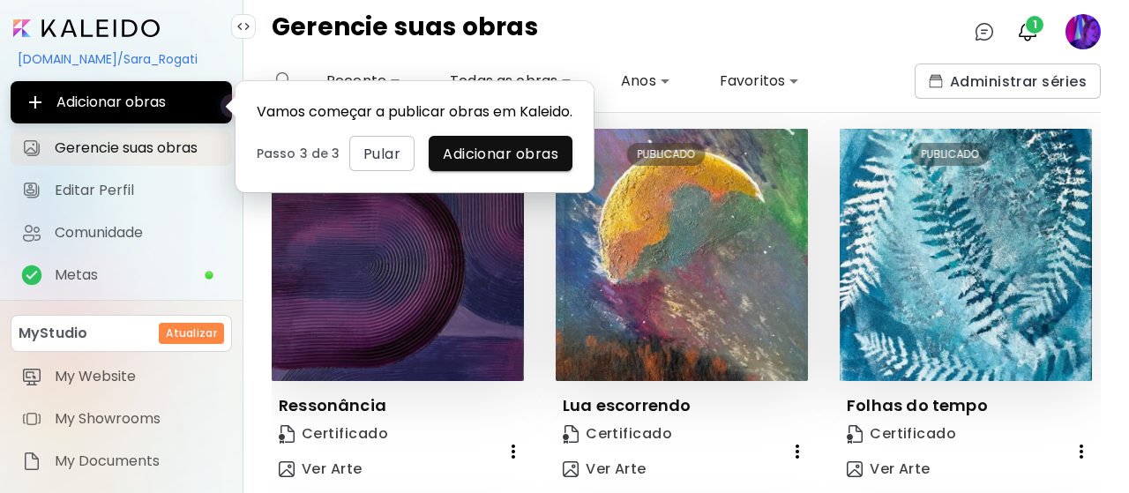
scroll to position [441, 0]
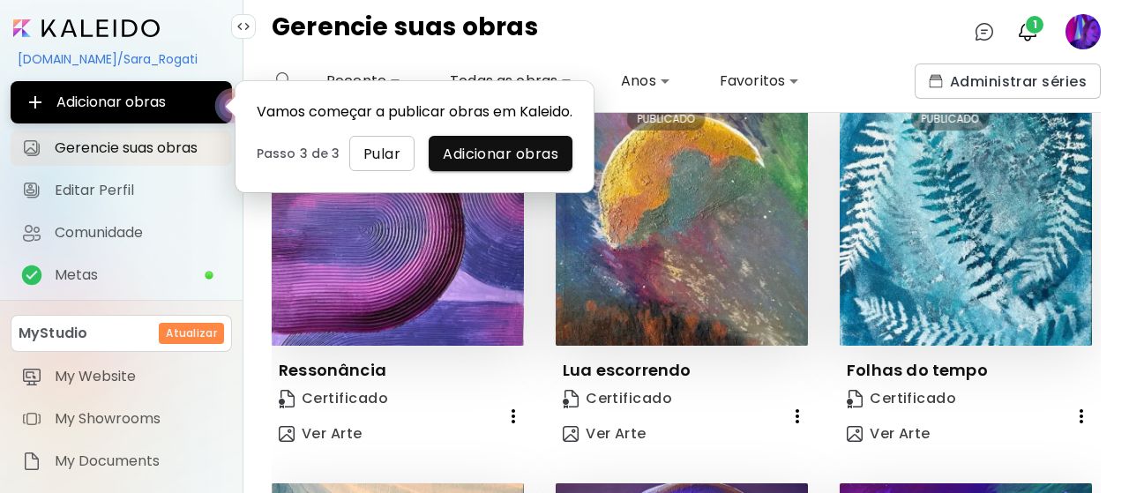
click at [372, 163] on span "Pular" at bounding box center [381, 154] width 37 height 19
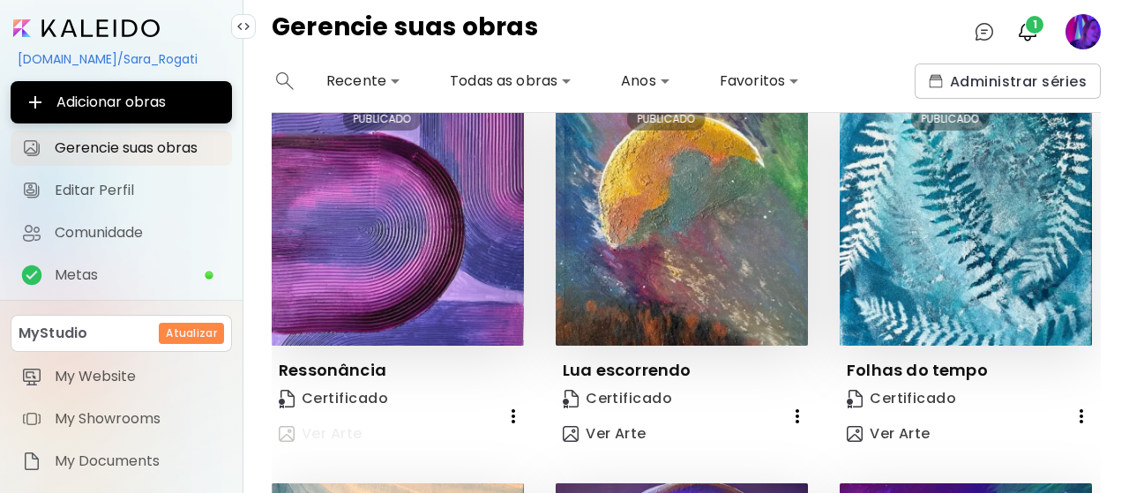
click at [347, 424] on span "Ver Arte" at bounding box center [321, 433] width 84 height 19
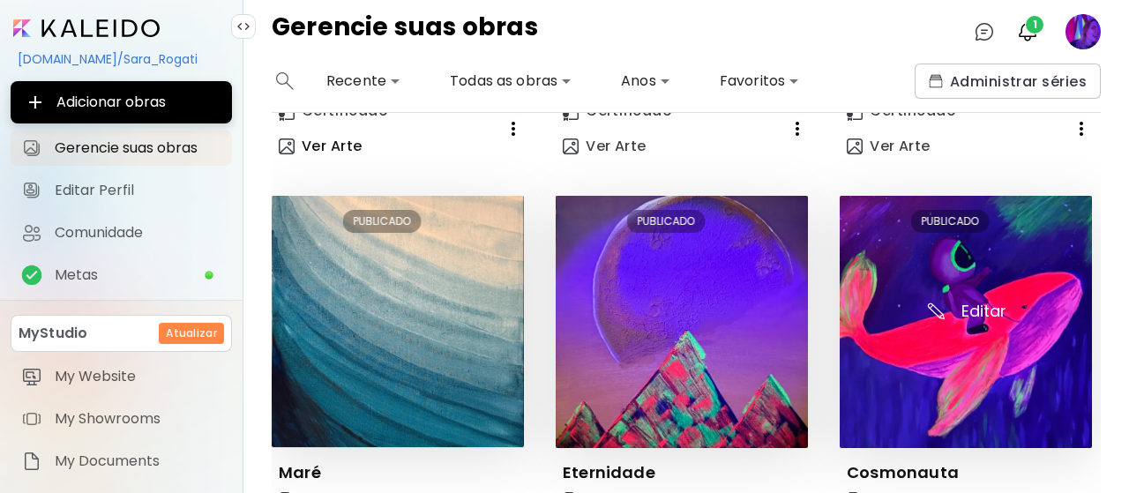
scroll to position [779, 0]
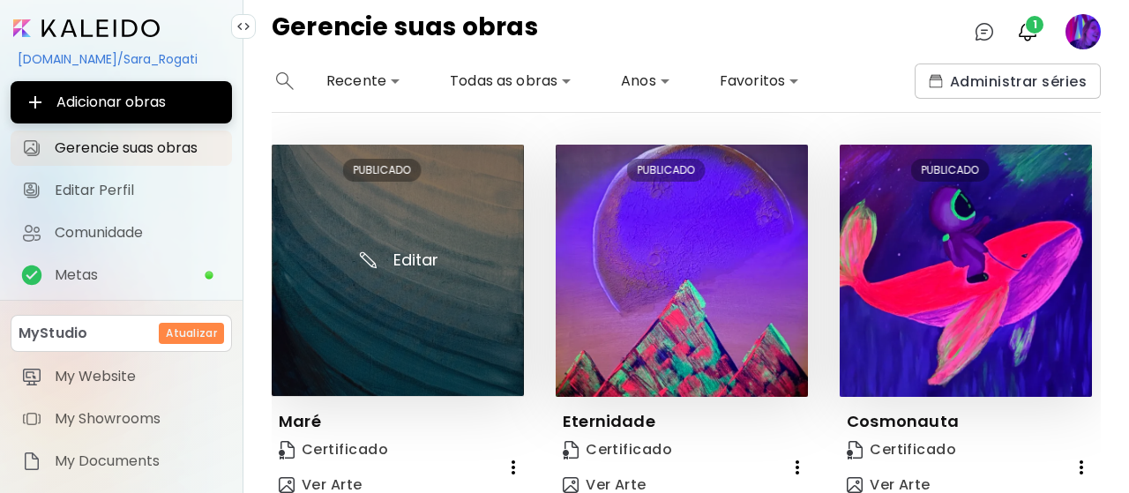
click at [408, 281] on img at bounding box center [398, 270] width 252 height 251
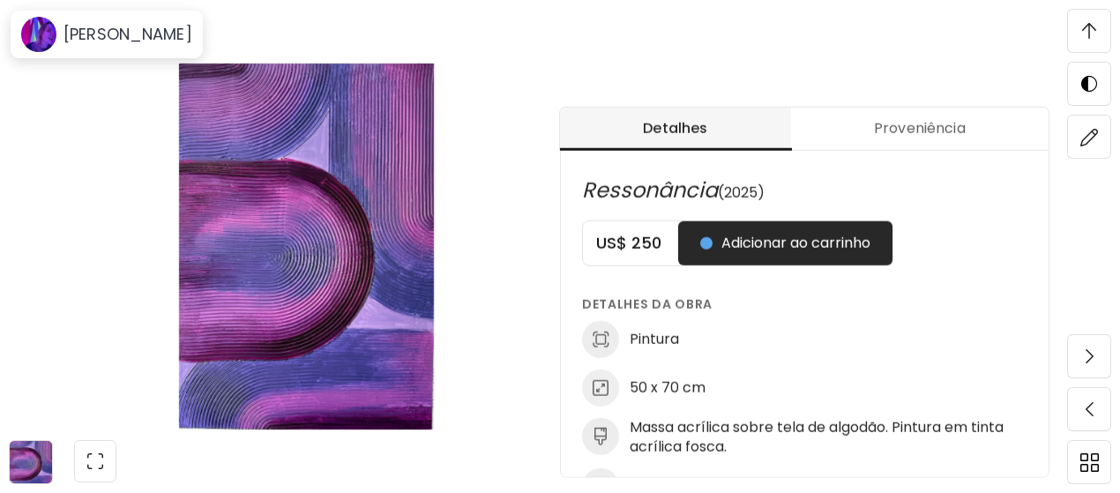
scroll to position [705, 0]
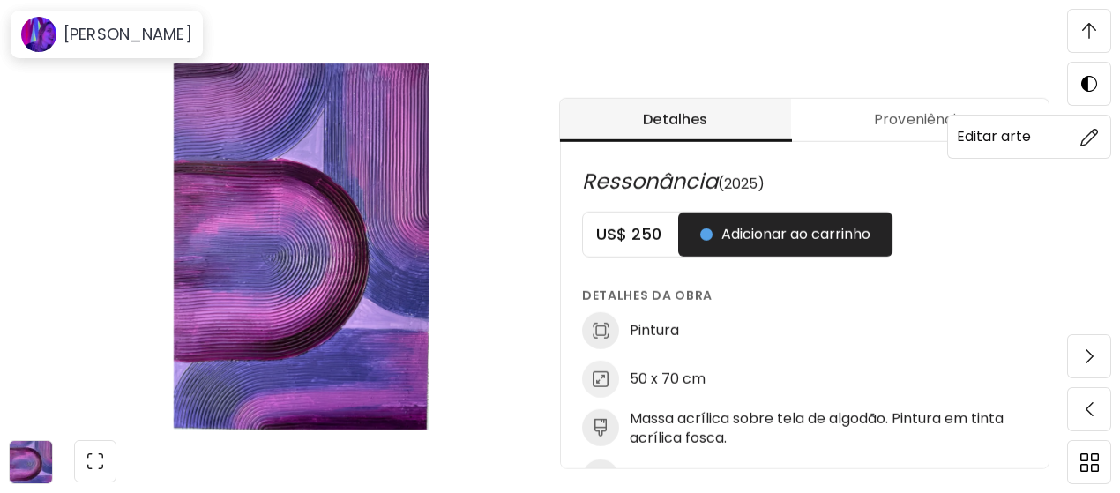
click at [1091, 130] on img at bounding box center [1089, 137] width 19 height 19
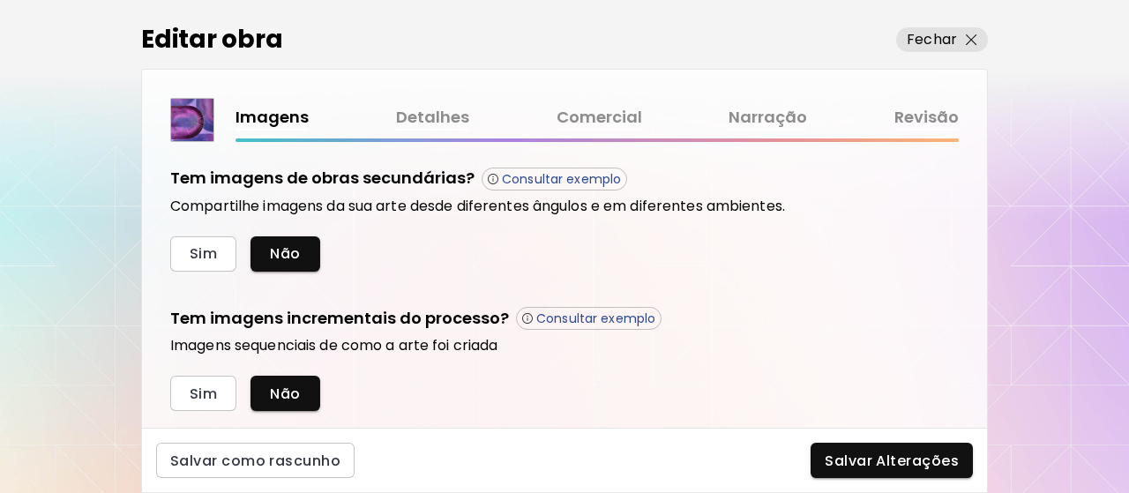
scroll to position [617, 0]
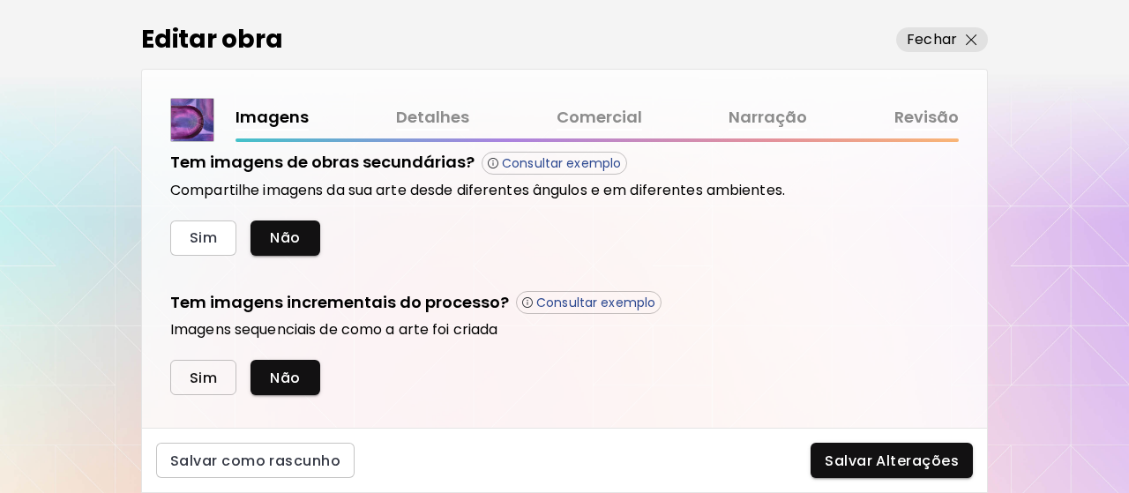
click at [205, 375] on span "Sim" at bounding box center [203, 378] width 27 height 19
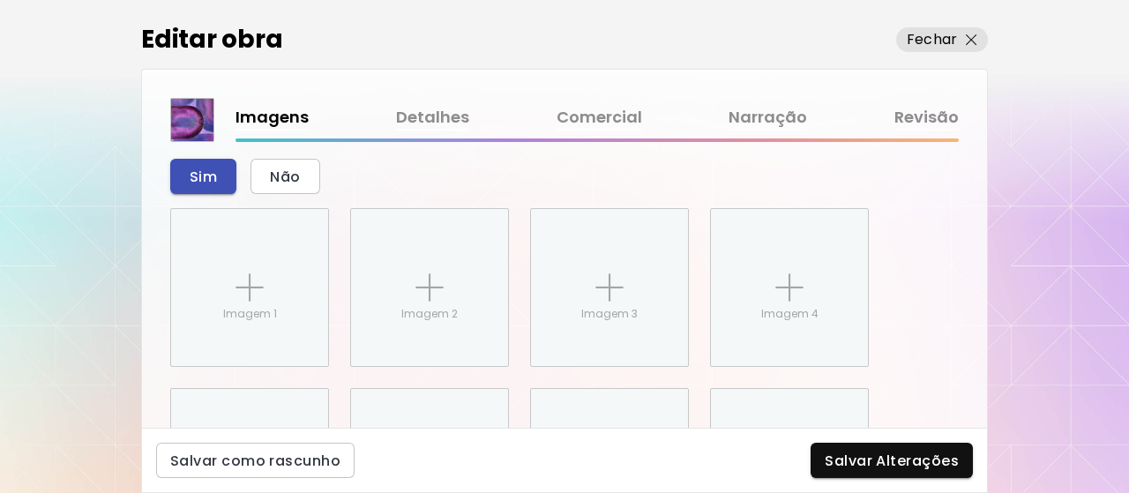
scroll to position [883, 0]
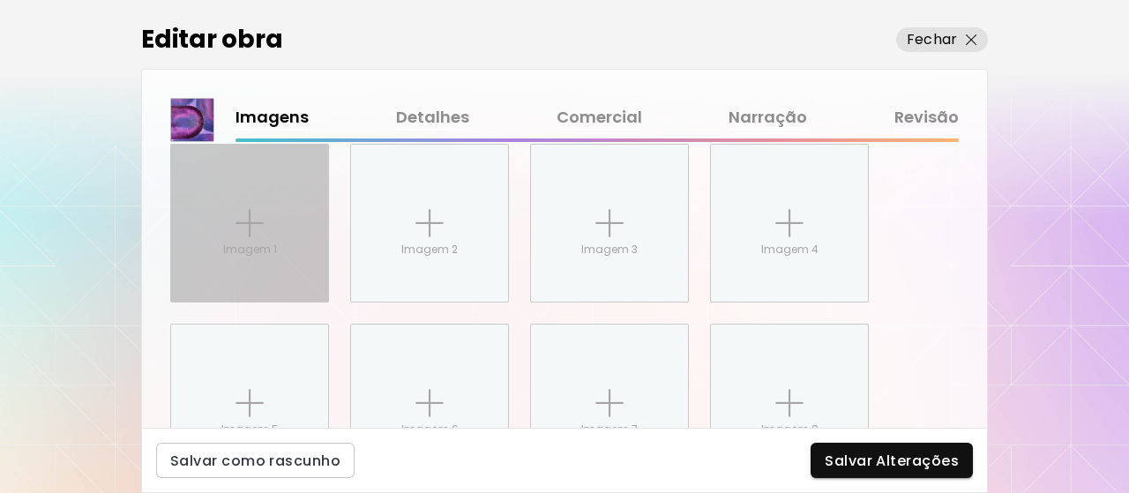
click at [256, 260] on div "Imagem 1" at bounding box center [249, 223] width 157 height 157
click at [0, 0] on input "Imagem 1" at bounding box center [0, 0] width 0 height 0
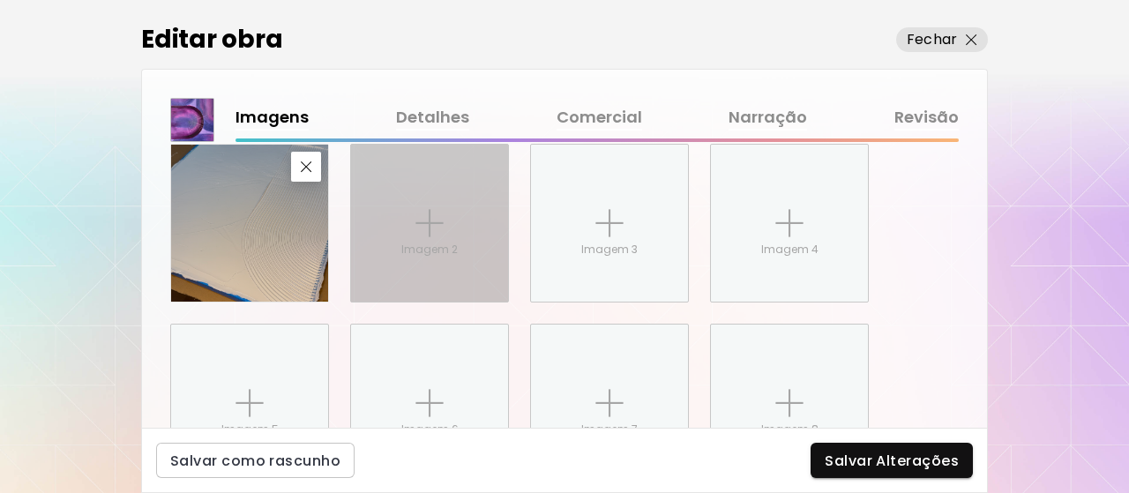
click at [431, 225] on img at bounding box center [429, 223] width 28 height 28
click at [0, 0] on input "Imagem 2" at bounding box center [0, 0] width 0 height 0
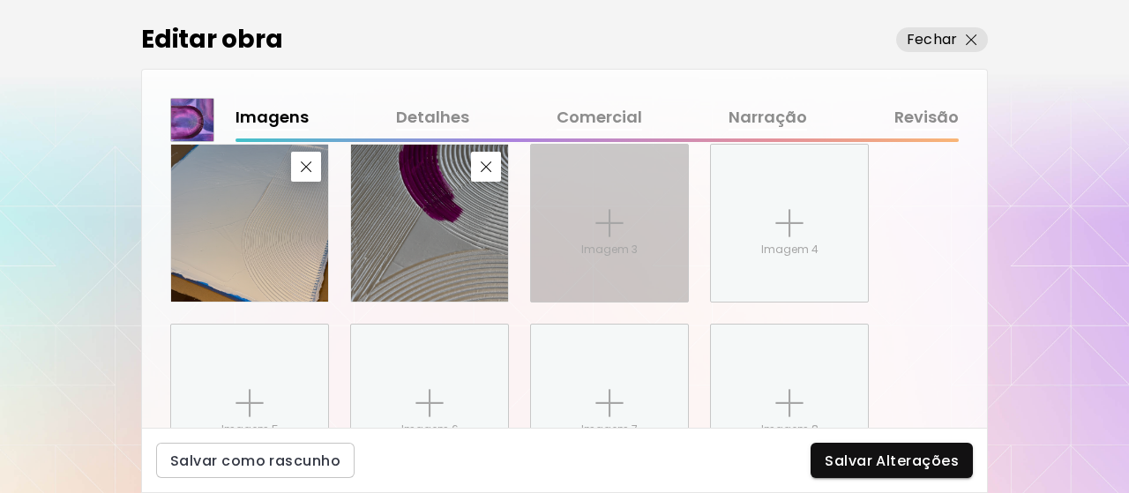
click at [603, 220] on img at bounding box center [609, 223] width 28 height 28
click at [0, 0] on input "Imagem 3" at bounding box center [0, 0] width 0 height 0
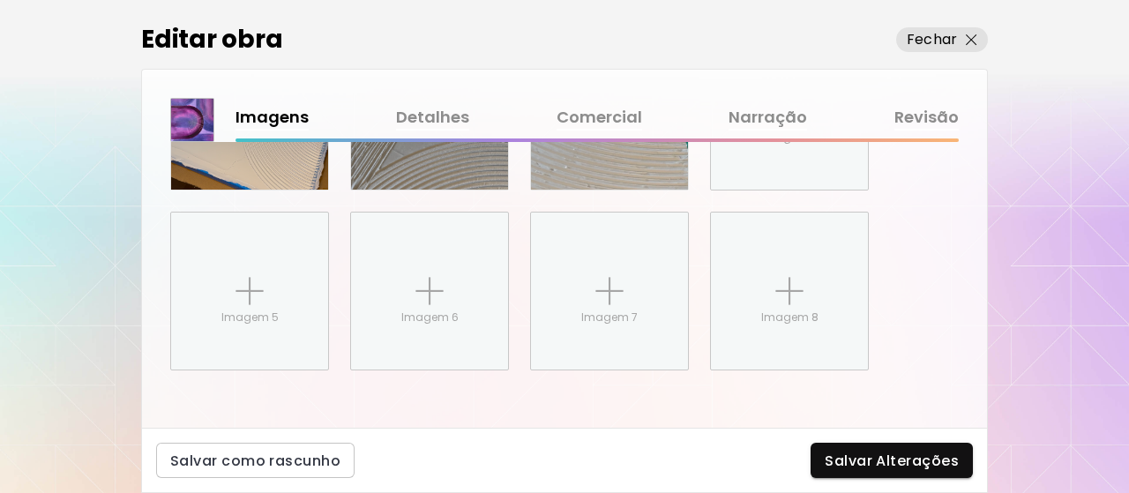
scroll to position [997, 0]
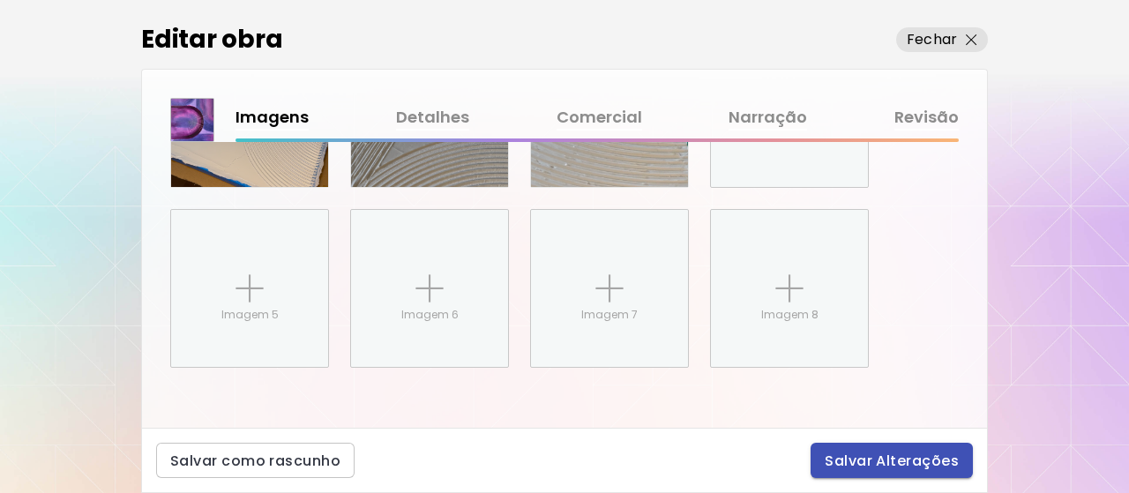
click at [906, 459] on span "Salvar Alterações" at bounding box center [891, 460] width 134 height 19
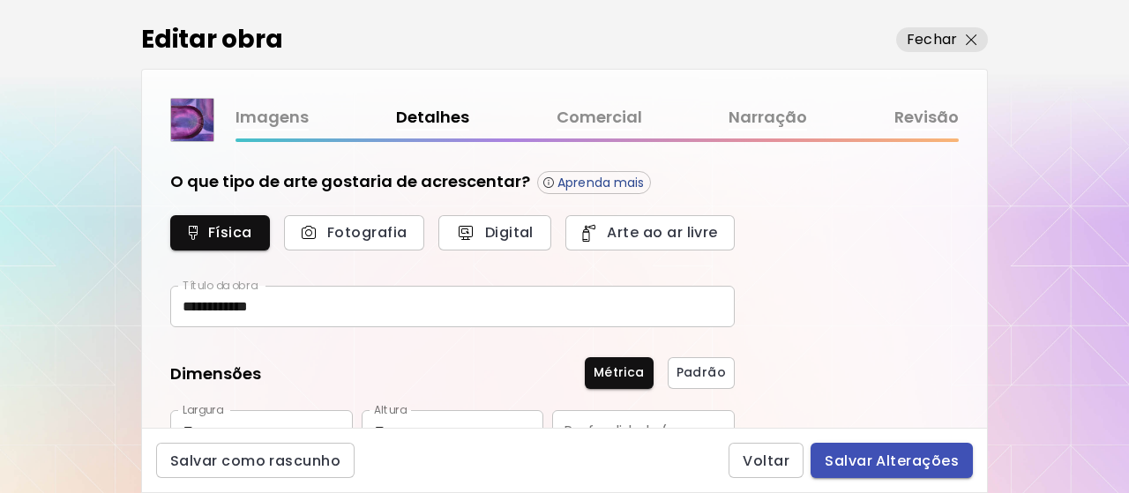
type input "********"
click at [573, 114] on link "Comercial" at bounding box center [599, 118] width 86 height 26
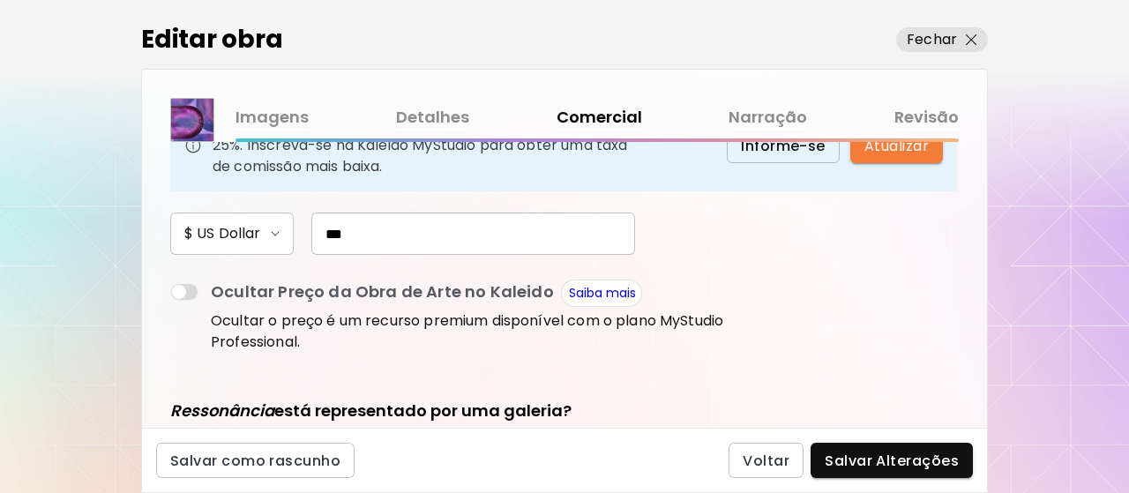
scroll to position [264, 0]
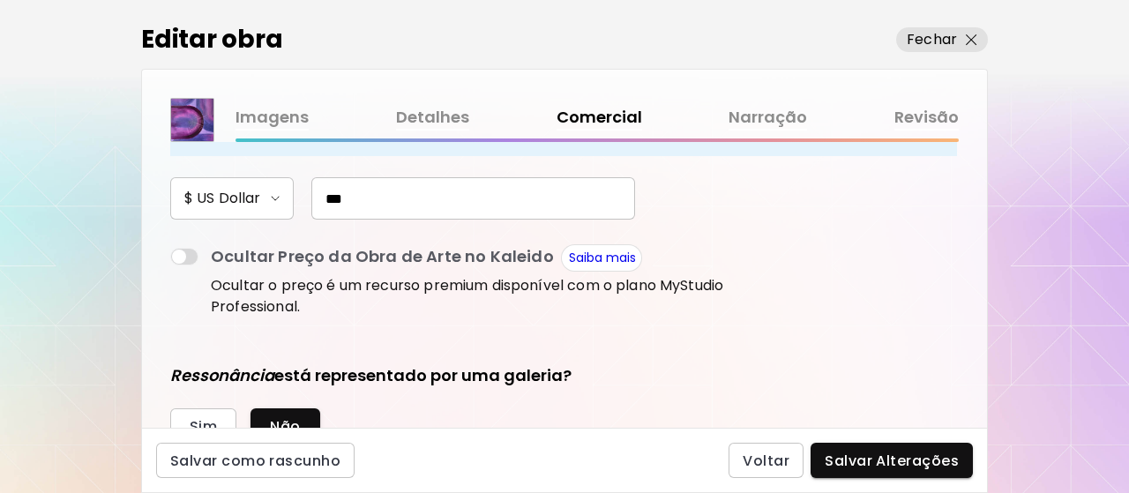
click at [406, 195] on input "***" at bounding box center [473, 198] width 324 height 42
type input "*"
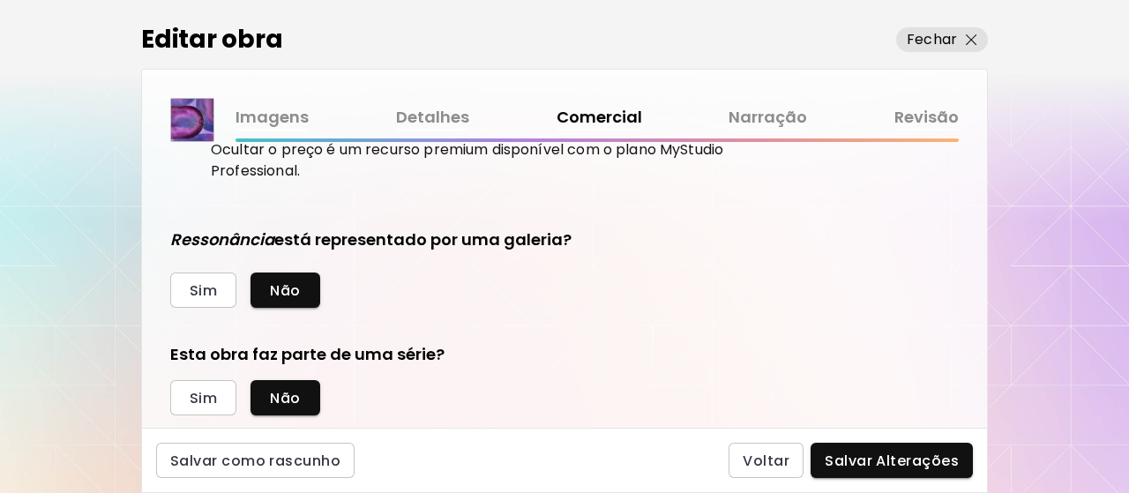
scroll to position [441, 0]
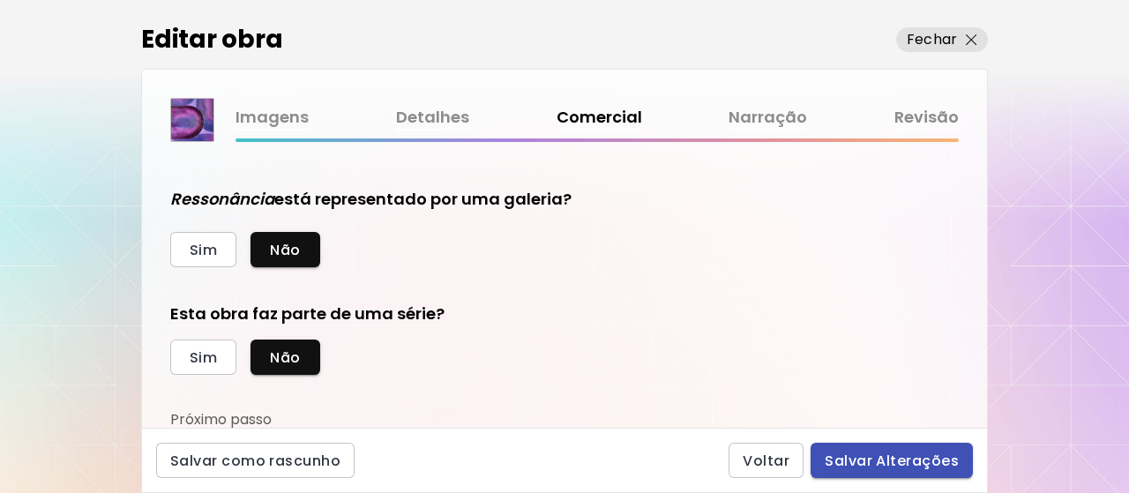
type input "***"
click at [857, 455] on span "Salvar Alterações" at bounding box center [891, 460] width 134 height 19
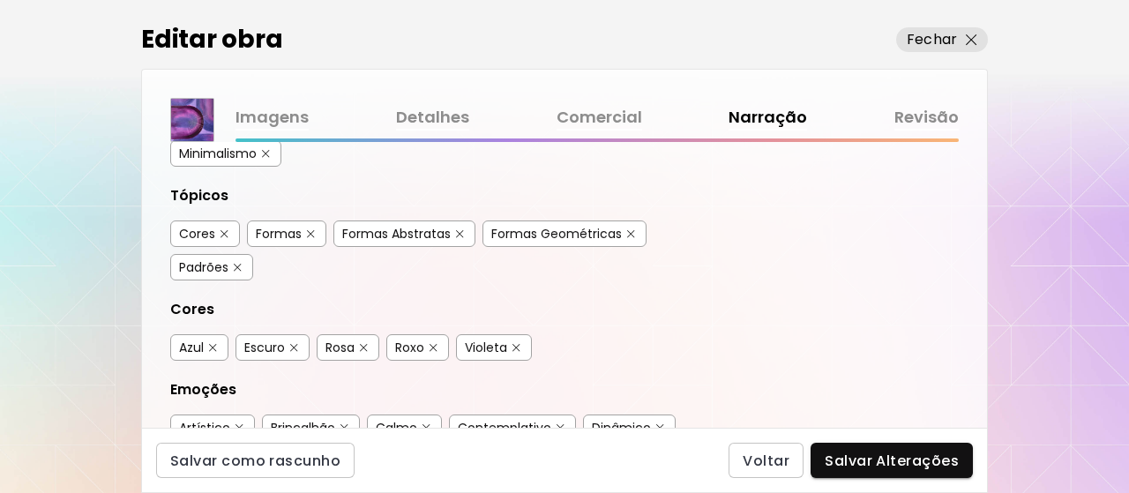
scroll to position [529, 0]
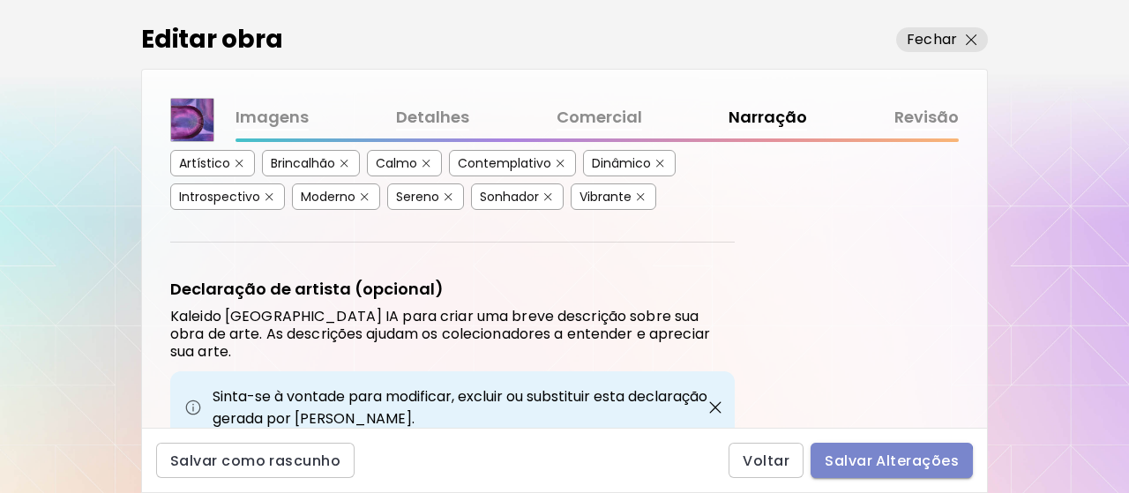
click at [875, 465] on span "Salvar Alterações" at bounding box center [891, 460] width 134 height 19
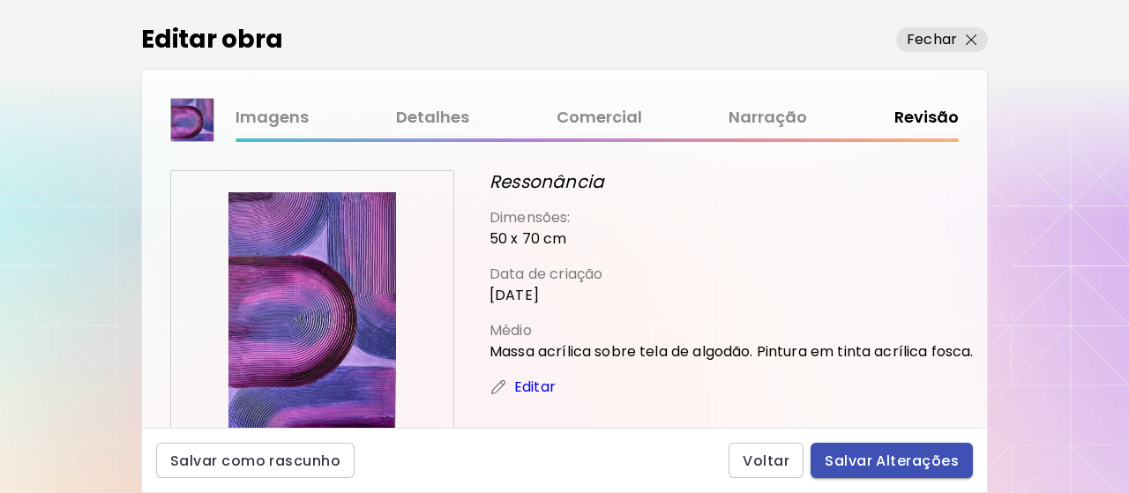
click at [875, 465] on span "Salvar Alterações" at bounding box center [891, 460] width 134 height 19
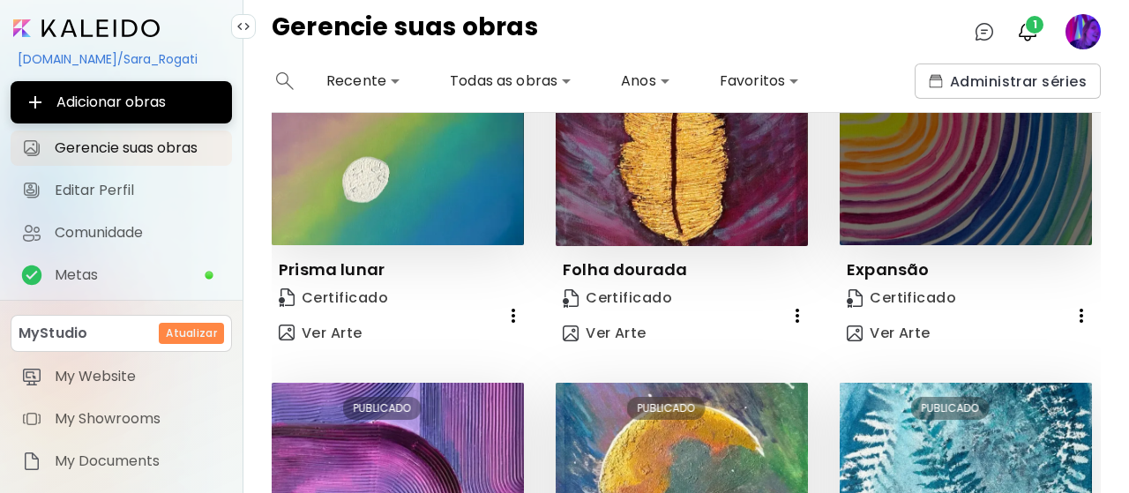
scroll to position [176, 0]
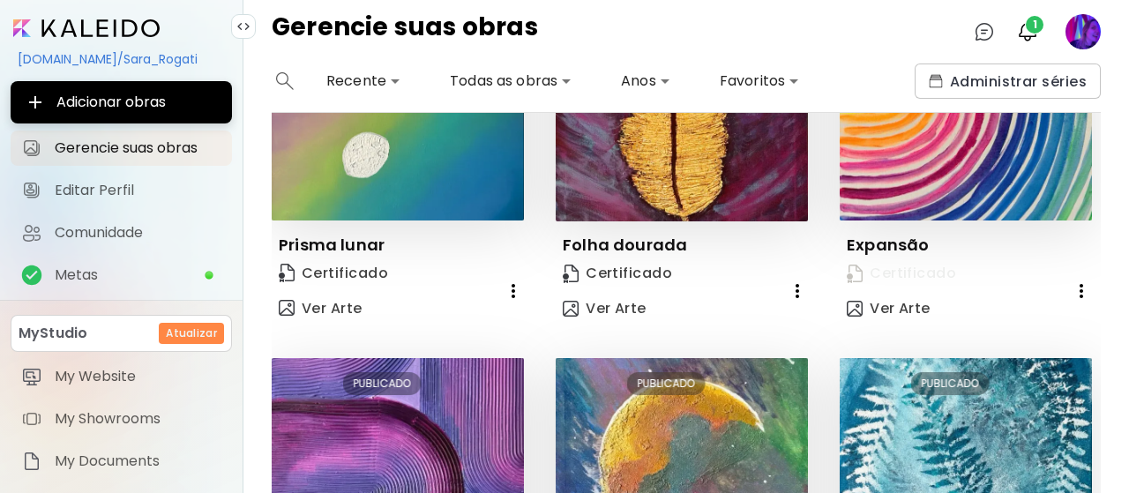
click at [897, 271] on span "Certificado" at bounding box center [900, 273] width 109 height 19
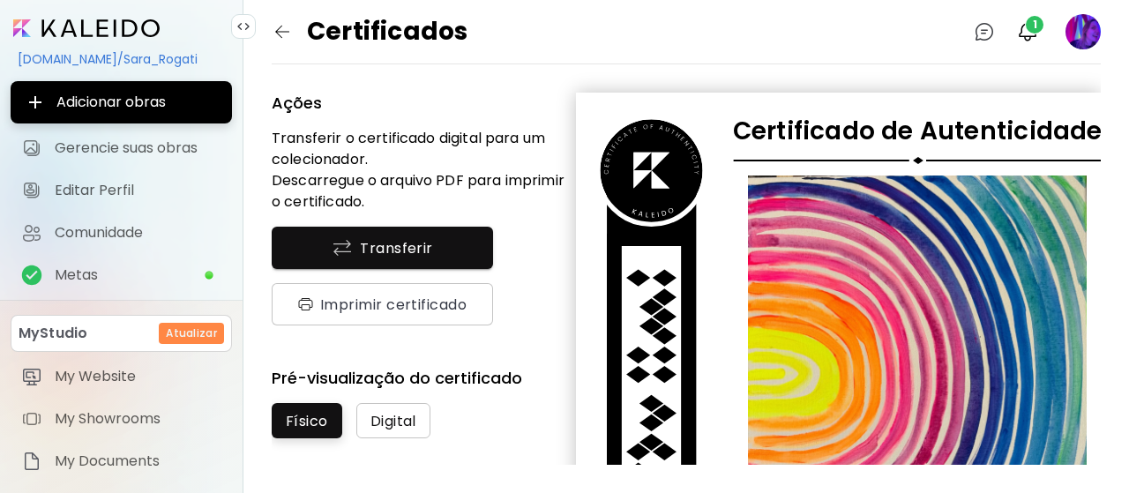
click at [377, 419] on span "Digital" at bounding box center [393, 421] width 46 height 19
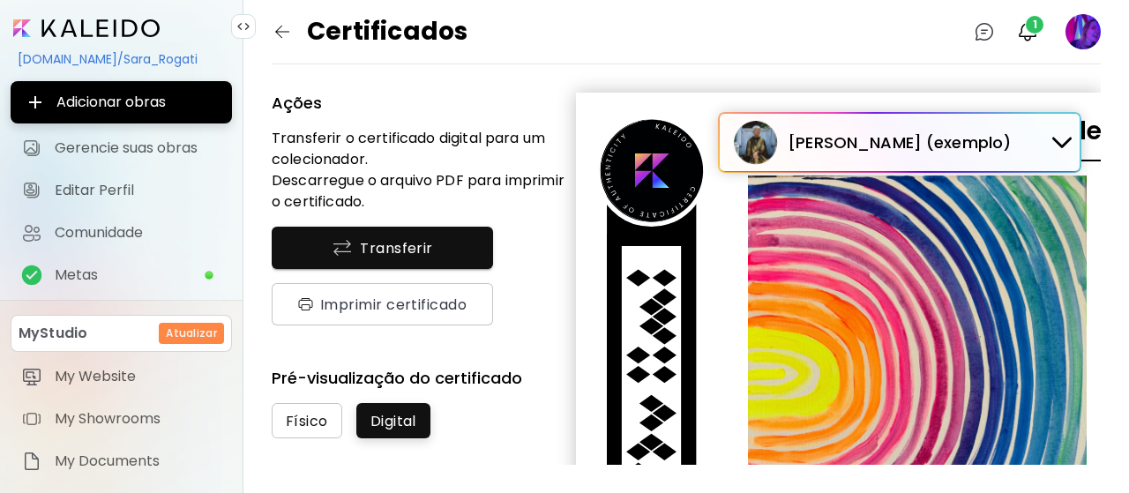
click at [304, 427] on span "Físico" at bounding box center [307, 421] width 42 height 19
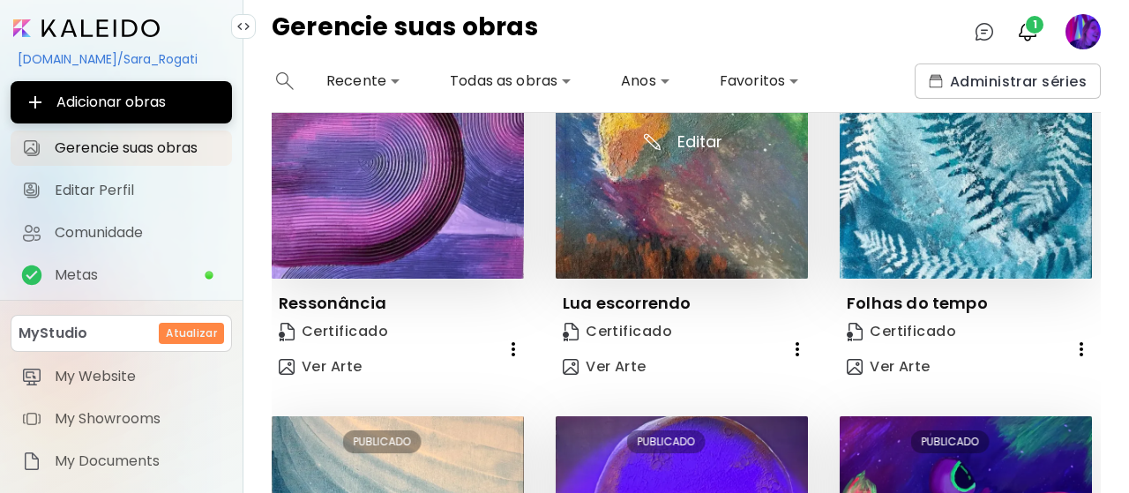
scroll to position [529, 0]
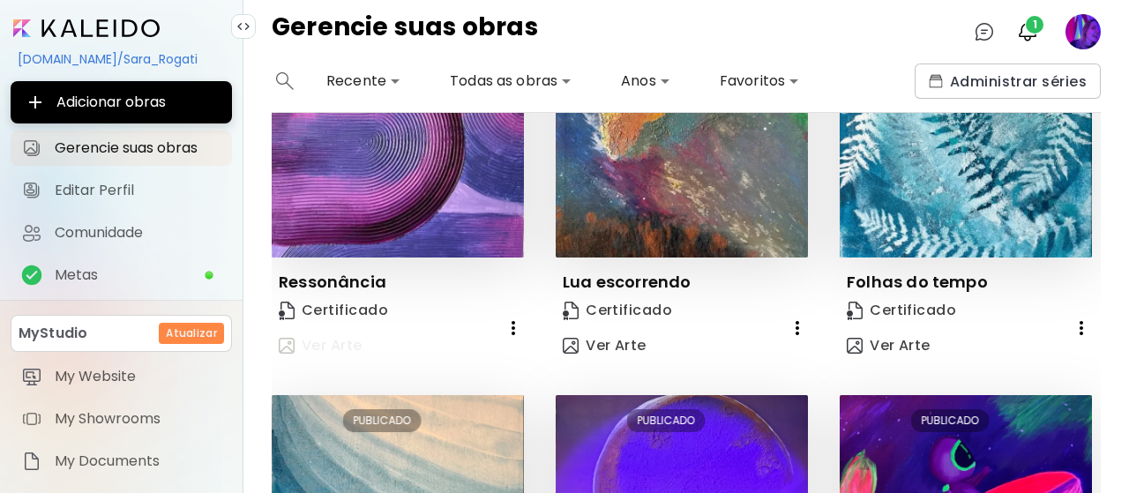
click at [337, 339] on span "Ver Arte" at bounding box center [321, 345] width 84 height 19
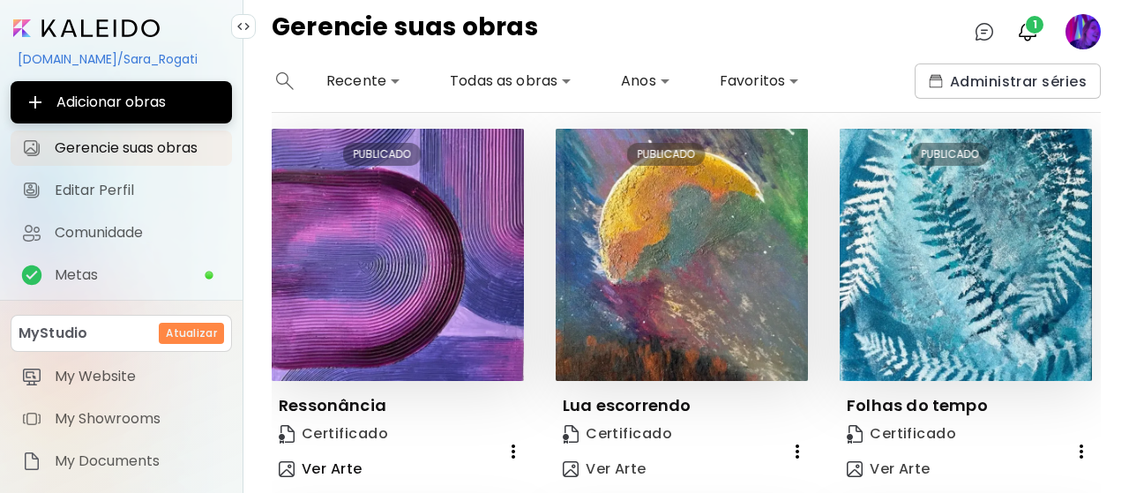
scroll to position [441, 0]
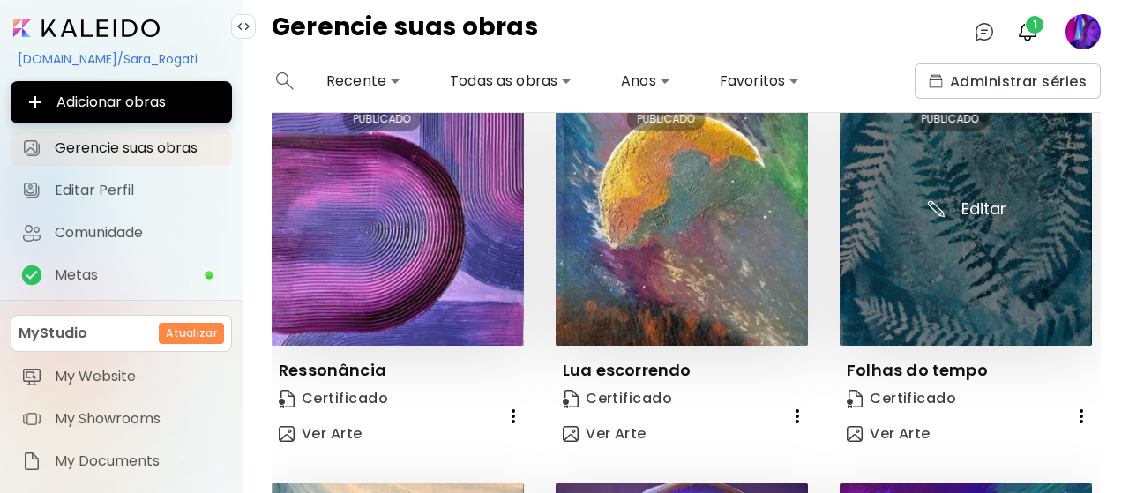
click at [950, 284] on img at bounding box center [965, 219] width 252 height 252
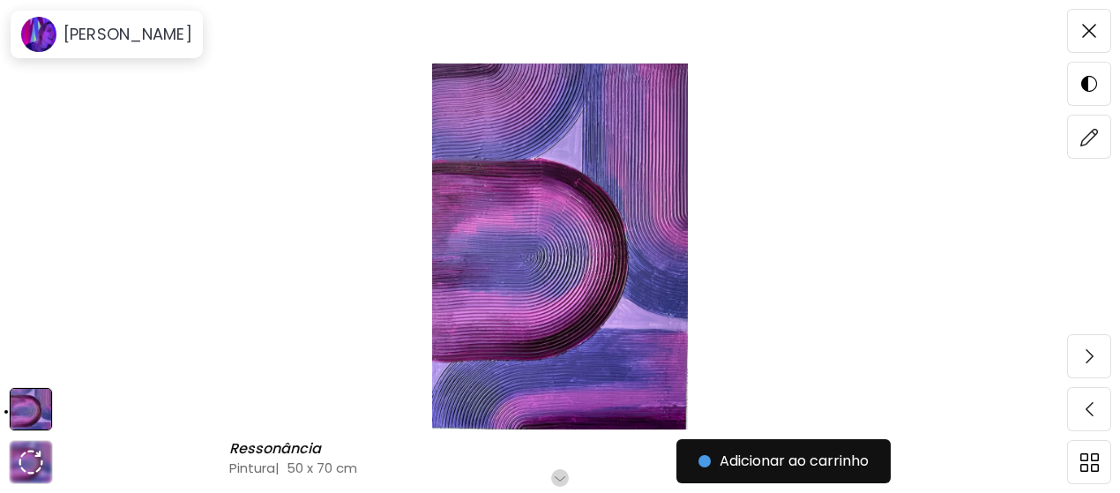
click at [571, 476] on h6 "Role para mais" at bounding box center [560, 478] width 91 height 14
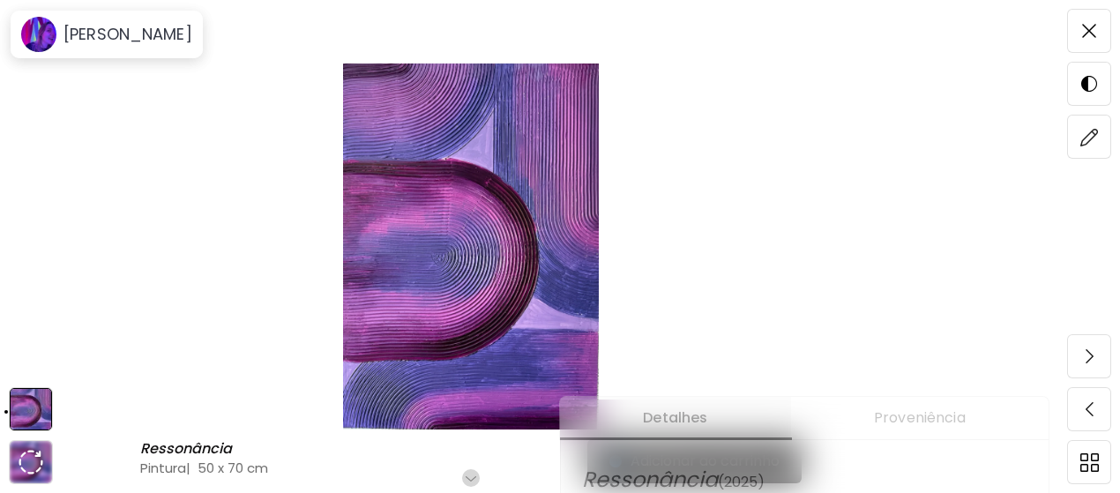
scroll to position [194, 0]
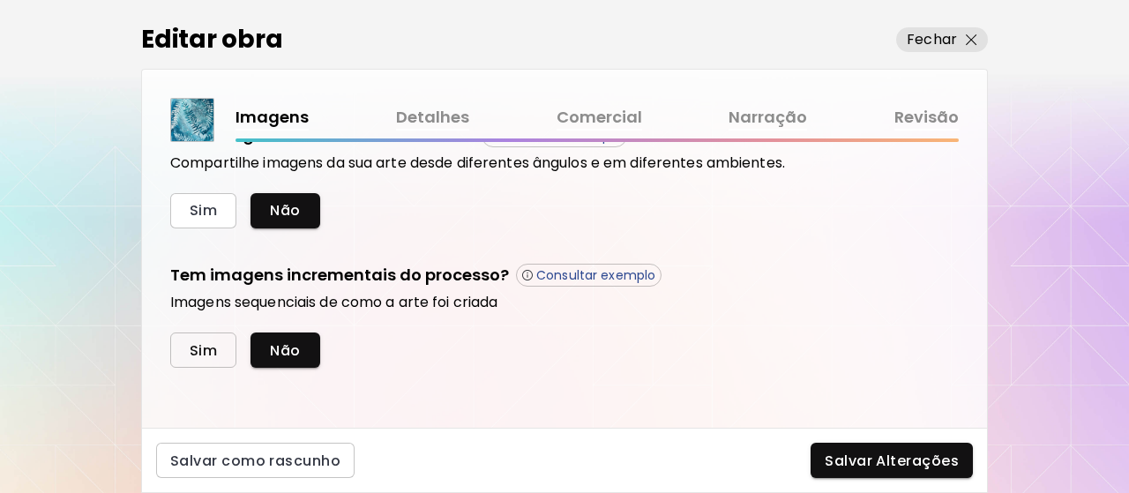
click at [201, 341] on span "Sim" at bounding box center [203, 350] width 27 height 19
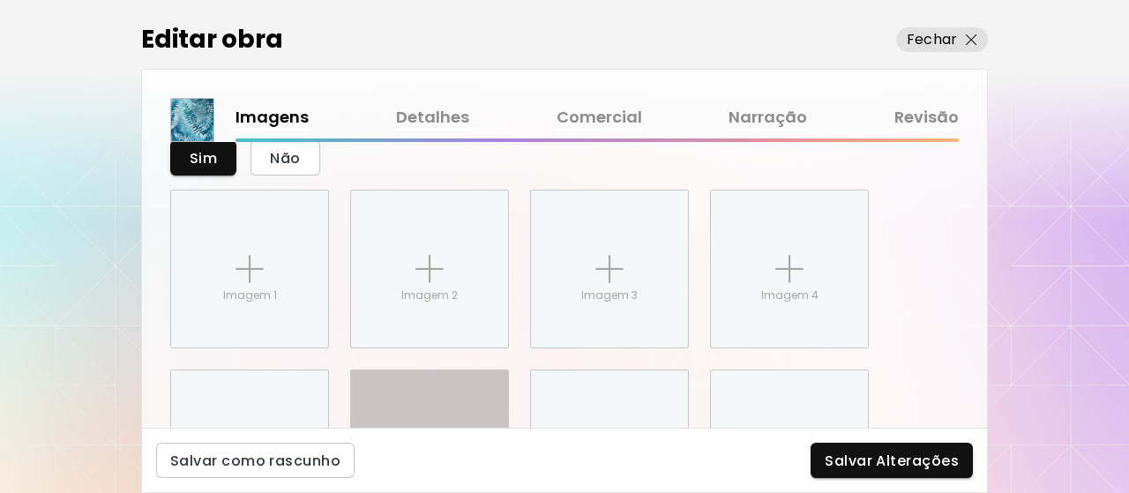
scroll to position [883, 0]
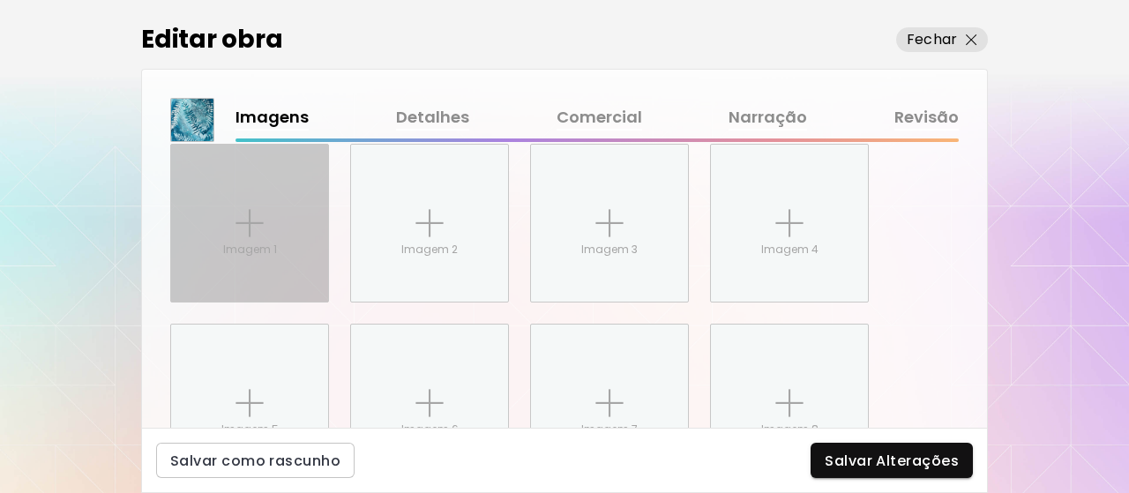
click at [260, 227] on img at bounding box center [249, 223] width 28 height 28
click at [0, 0] on input "Imagem 1" at bounding box center [0, 0] width 0 height 0
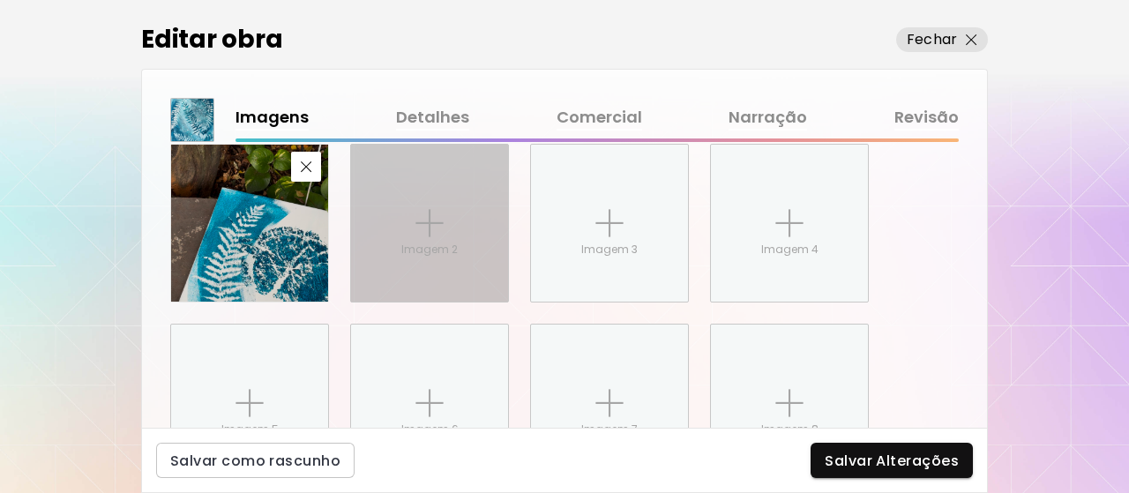
click at [458, 237] on div "Imagem 2" at bounding box center [429, 223] width 157 height 157
click at [0, 0] on input "Imagem 2" at bounding box center [0, 0] width 0 height 0
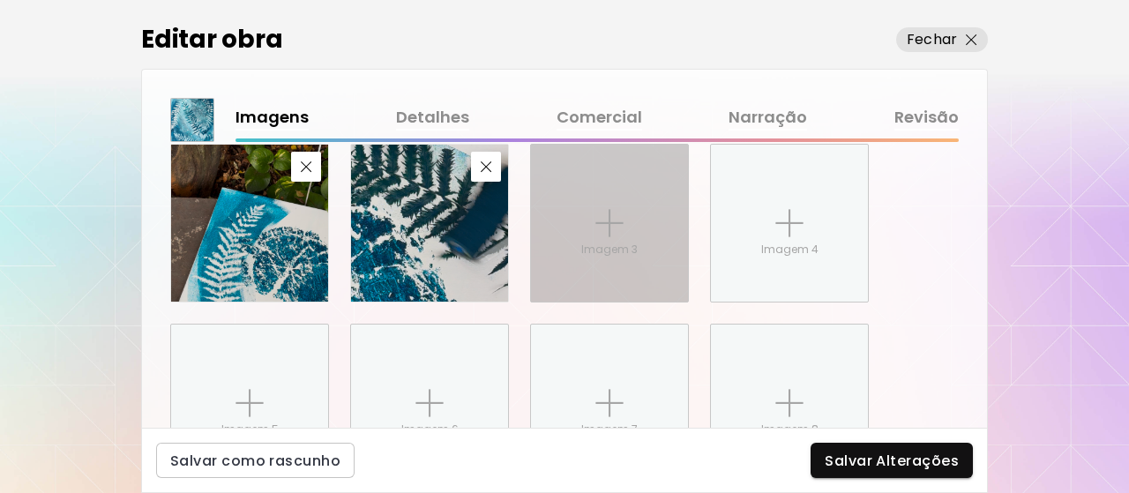
click at [638, 202] on div "Imagem 3" at bounding box center [609, 223] width 157 height 157
click at [0, 0] on input "Imagem 3" at bounding box center [0, 0] width 0 height 0
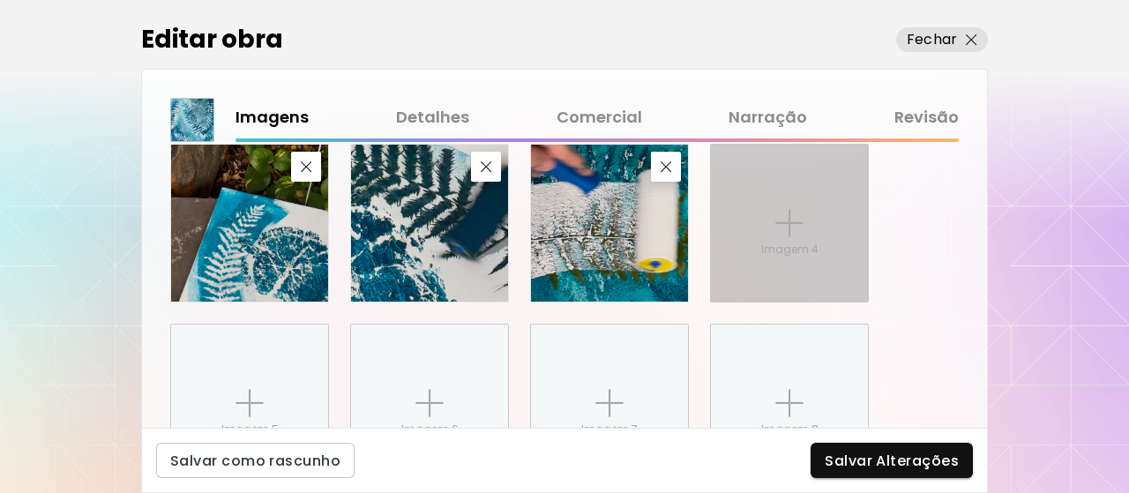
click at [792, 227] on img at bounding box center [789, 223] width 28 height 28
click at [0, 0] on input "Imagem 4" at bounding box center [0, 0] width 0 height 0
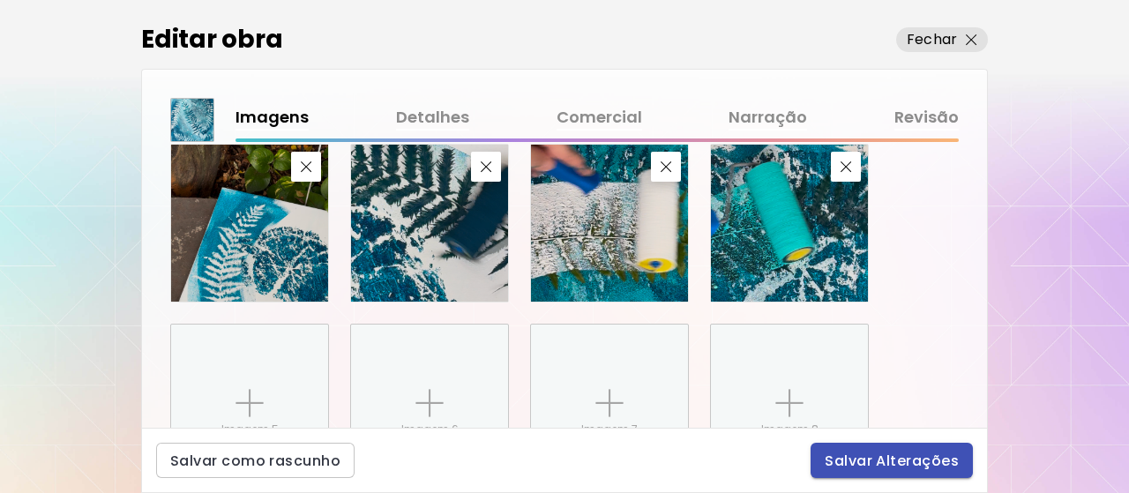
click at [931, 461] on span "Salvar Alterações" at bounding box center [891, 460] width 134 height 19
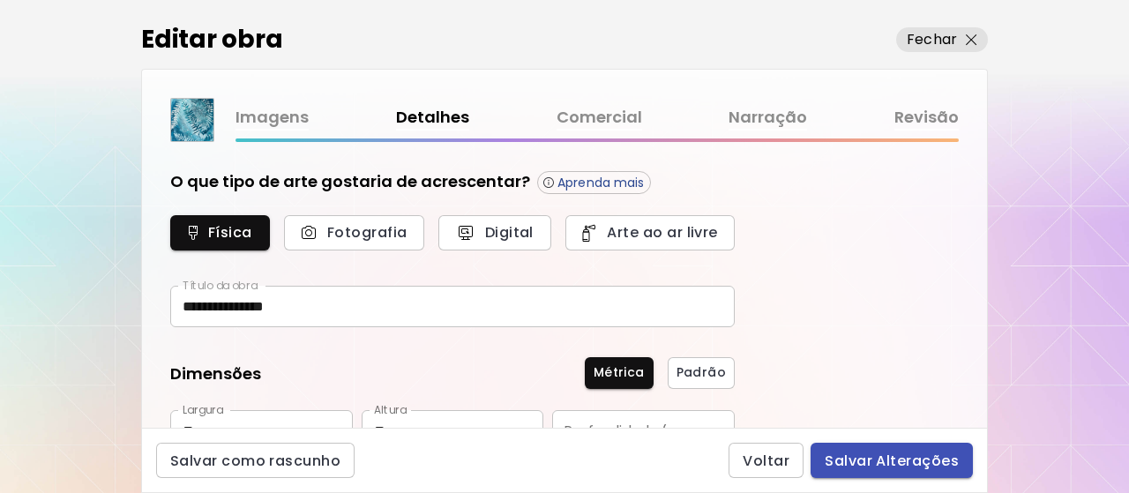
type input "********"
click at [567, 119] on link "Comercial" at bounding box center [599, 118] width 86 height 26
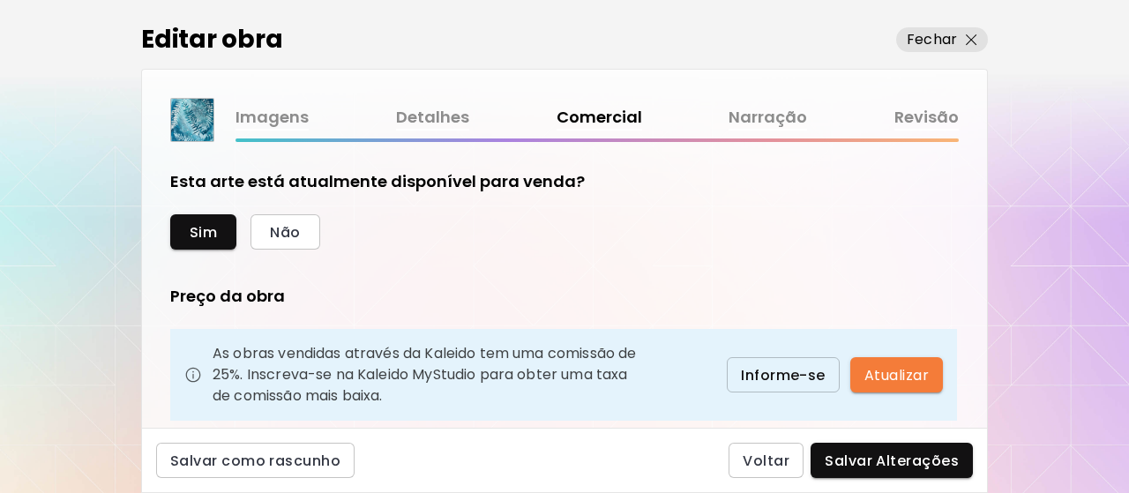
scroll to position [176, 0]
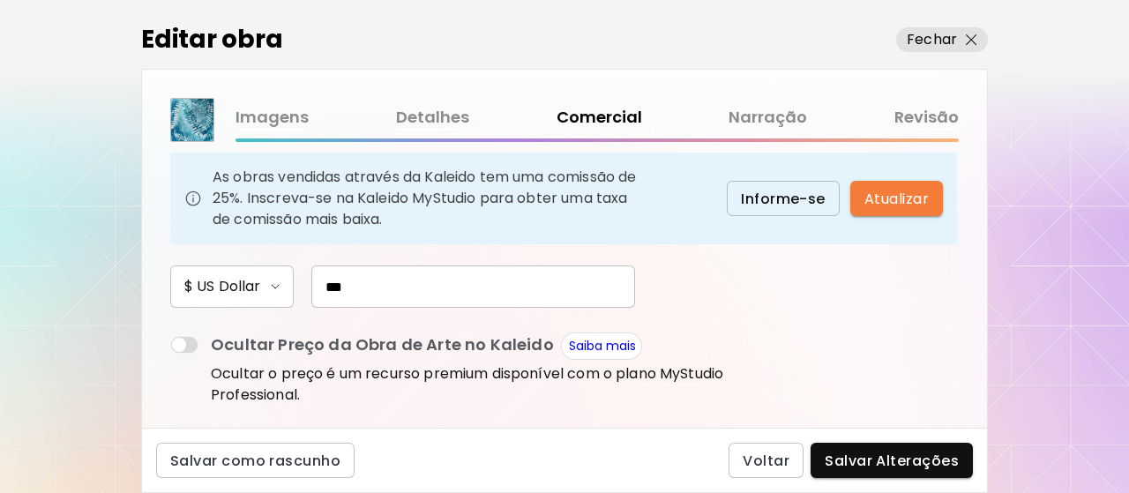
click at [390, 283] on input "***" at bounding box center [473, 286] width 324 height 42
type input "***"
click at [868, 463] on span "Salvar Alterações" at bounding box center [891, 460] width 134 height 19
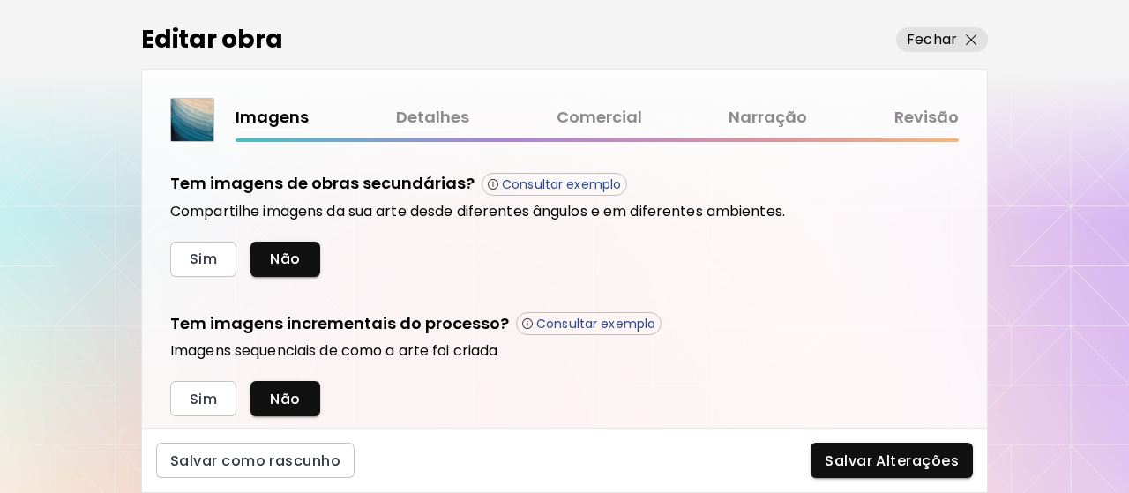
scroll to position [644, 0]
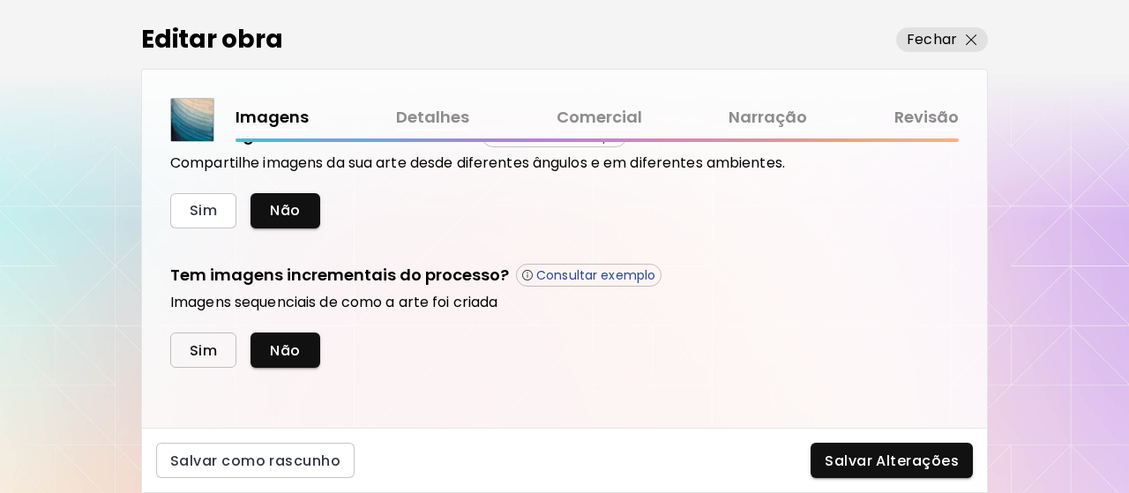
click at [184, 345] on button "Sim" at bounding box center [203, 349] width 66 height 35
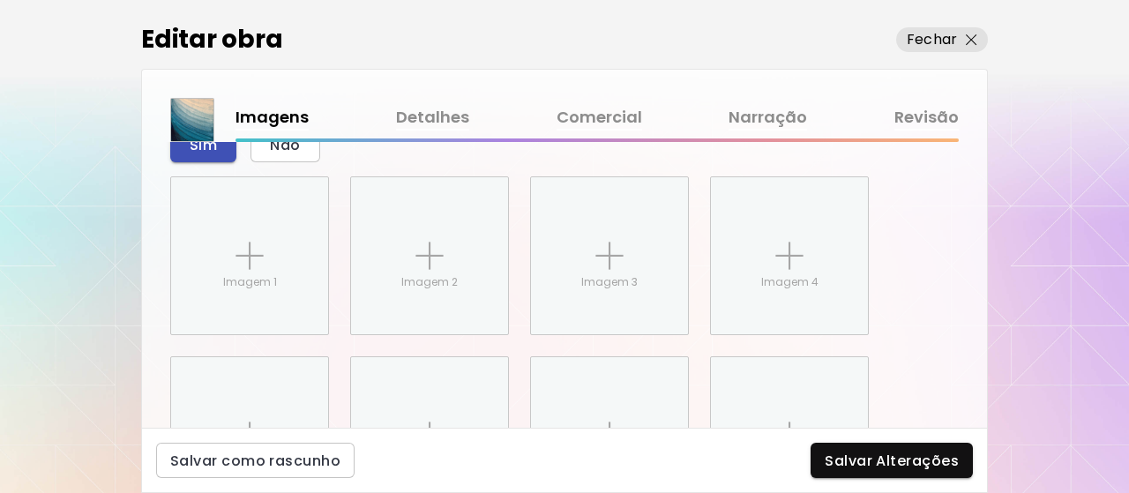
scroll to position [883, 0]
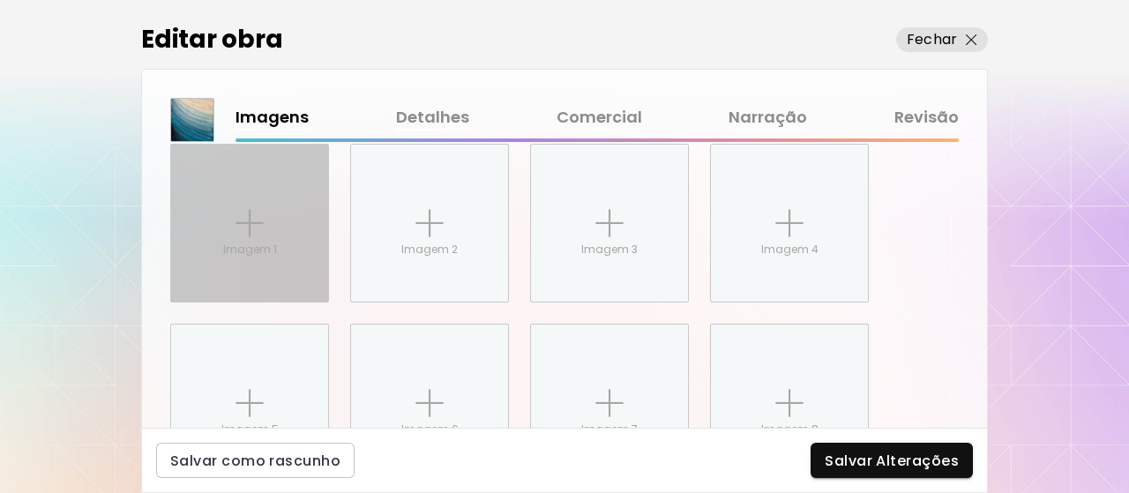
click at [240, 250] on p "Imagem 1" at bounding box center [250, 250] width 54 height 16
click at [0, 0] on input "Imagem 1" at bounding box center [0, 0] width 0 height 0
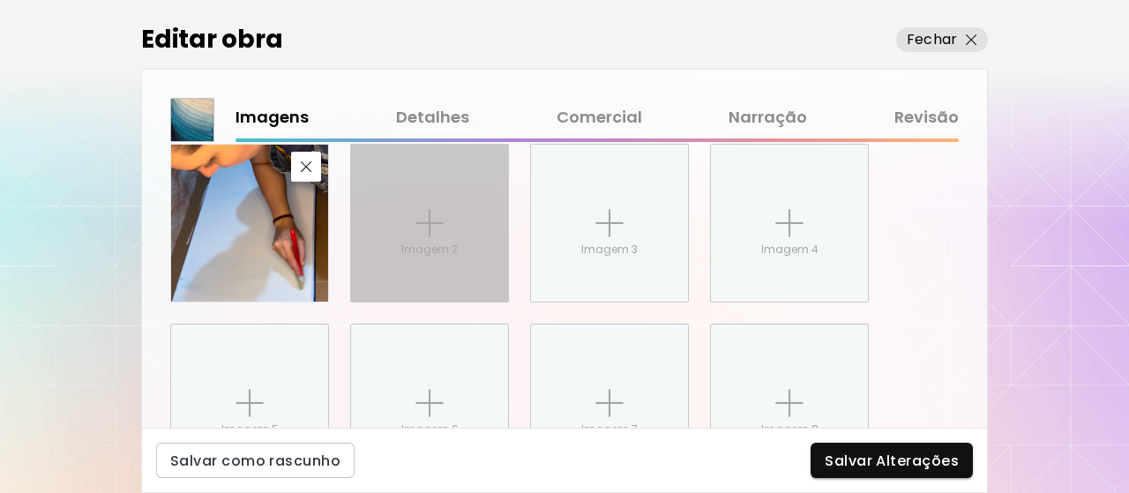
click at [427, 221] on img at bounding box center [429, 223] width 28 height 28
click at [0, 0] on input "Imagem 2" at bounding box center [0, 0] width 0 height 0
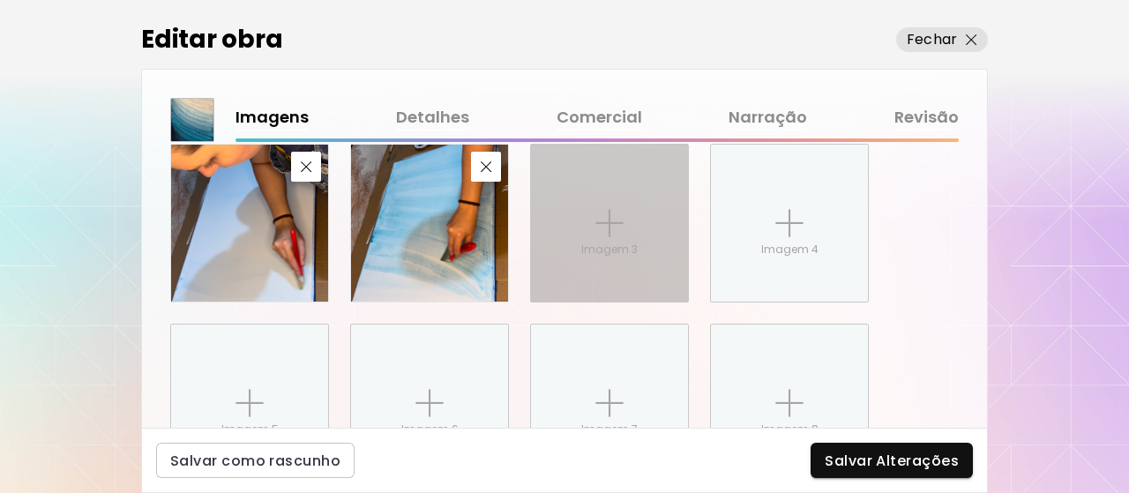
click at [636, 246] on p "Imagem 3" at bounding box center [609, 250] width 56 height 16
click at [0, 0] on input "Imagem 3" at bounding box center [0, 0] width 0 height 0
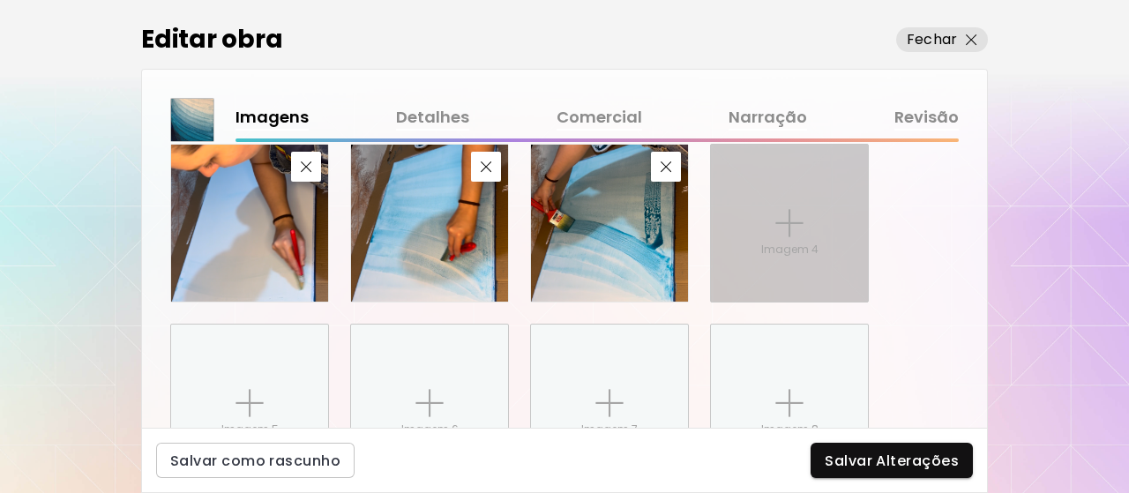
click at [788, 220] on img at bounding box center [789, 223] width 28 height 28
click at [0, 0] on input "Imagem 4" at bounding box center [0, 0] width 0 height 0
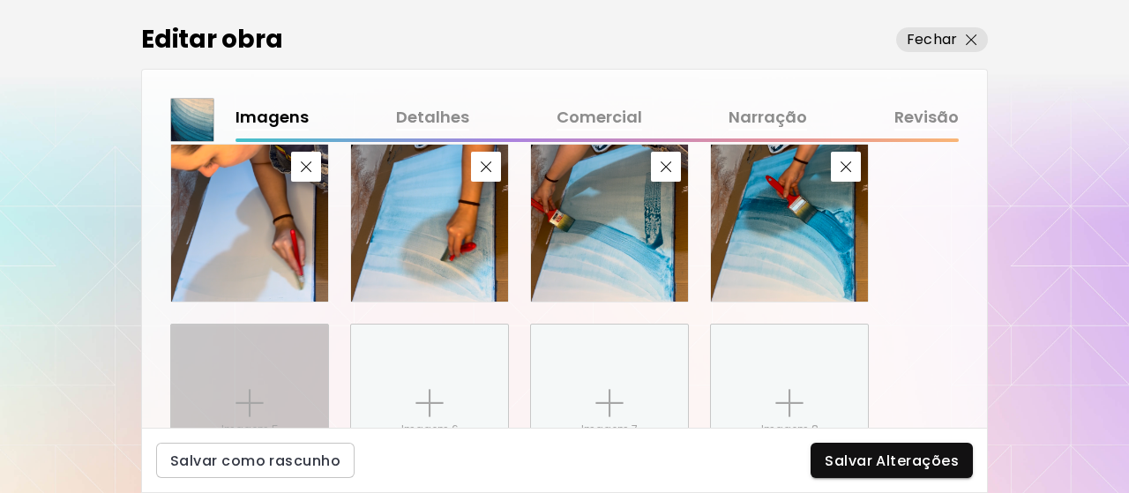
click at [205, 387] on div "Imagem 5" at bounding box center [249, 402] width 157 height 157
click at [0, 0] on input "Imagem 5" at bounding box center [0, 0] width 0 height 0
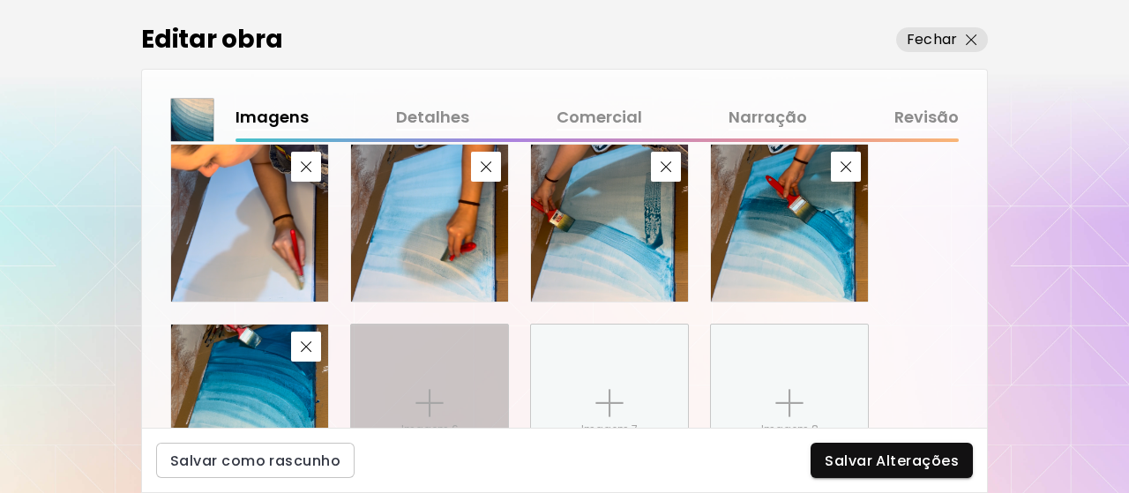
click at [398, 389] on div "Imagem 6" at bounding box center [429, 402] width 157 height 157
click at [0, 0] on input "Imagem 6" at bounding box center [0, 0] width 0 height 0
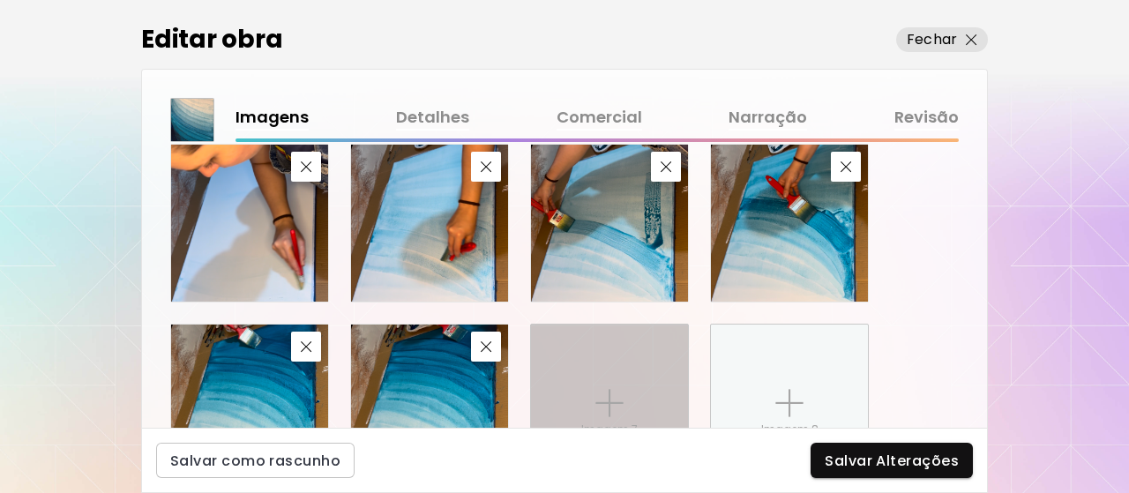
click at [615, 391] on img at bounding box center [609, 403] width 28 height 28
click at [0, 0] on input "Imagem 7" at bounding box center [0, 0] width 0 height 0
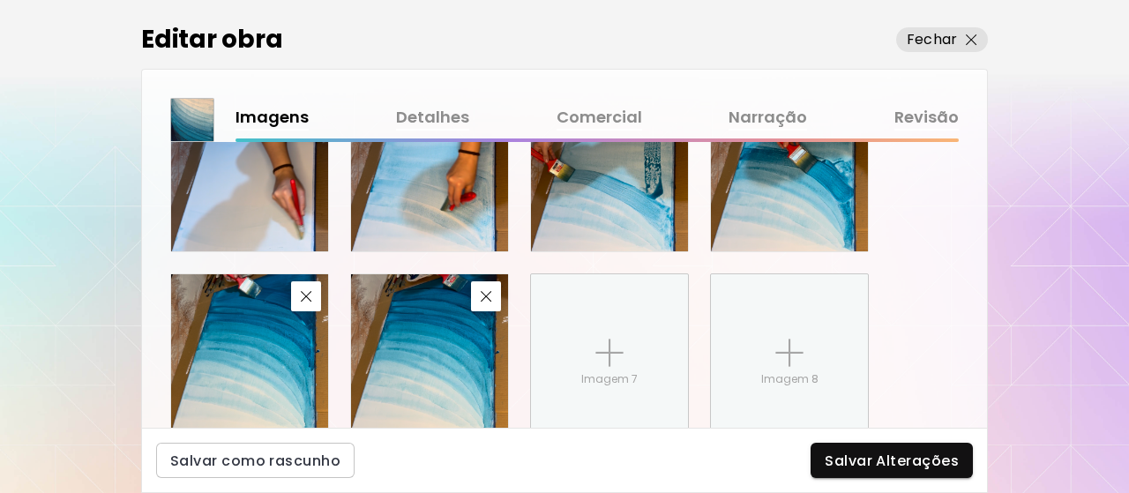
scroll to position [997, 0]
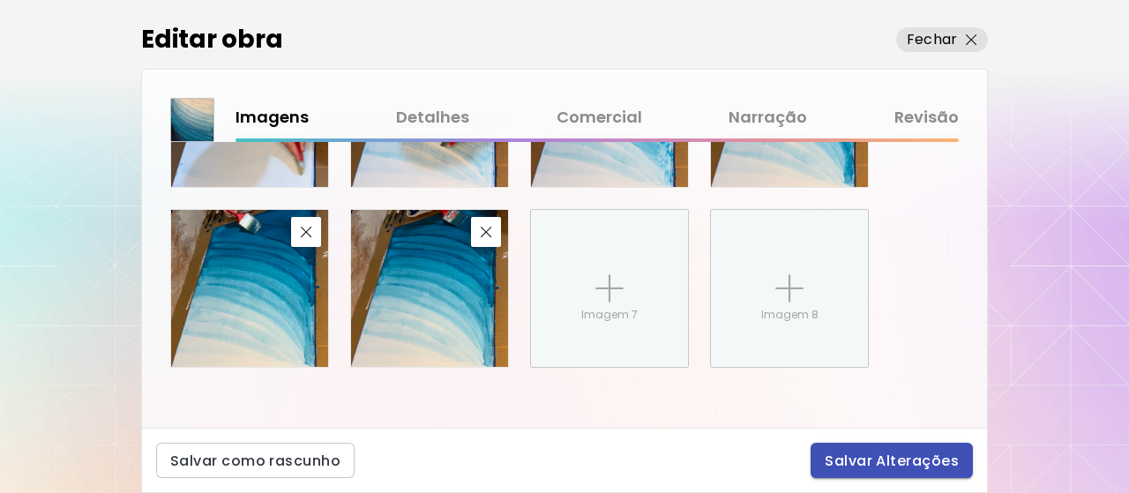
click at [866, 457] on span "Salvar Alterações" at bounding box center [891, 460] width 134 height 19
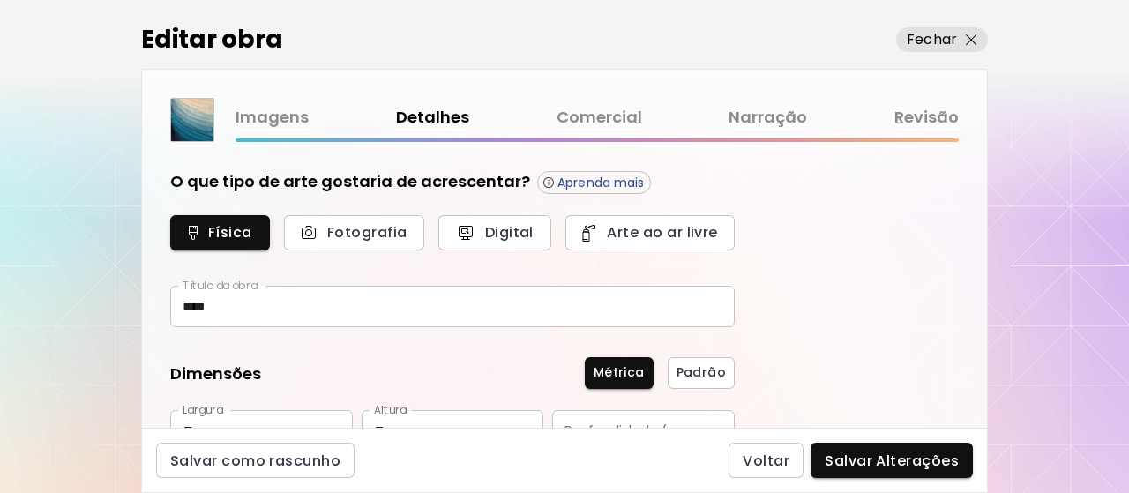
type input "********"
click at [586, 124] on link "Comercial" at bounding box center [599, 118] width 86 height 26
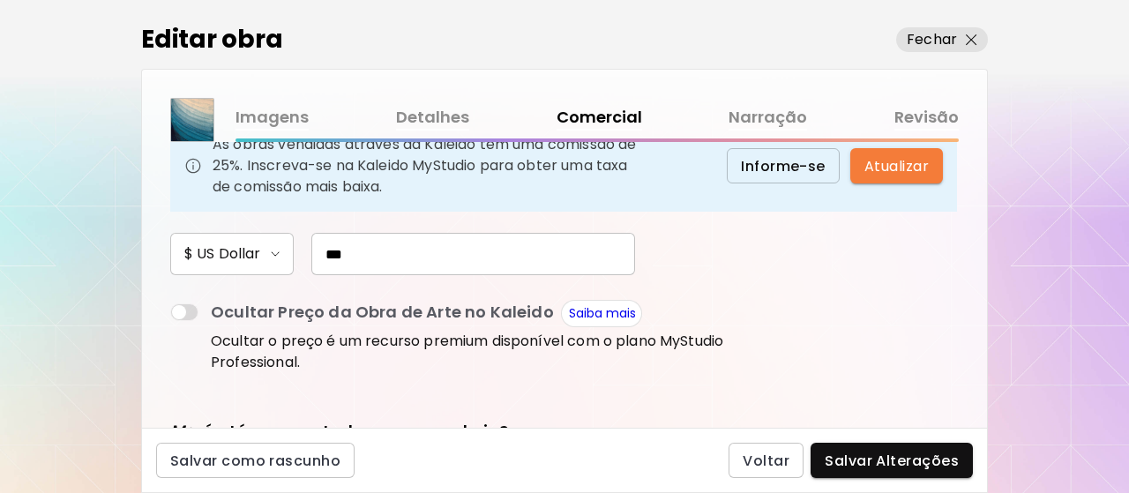
scroll to position [264, 0]
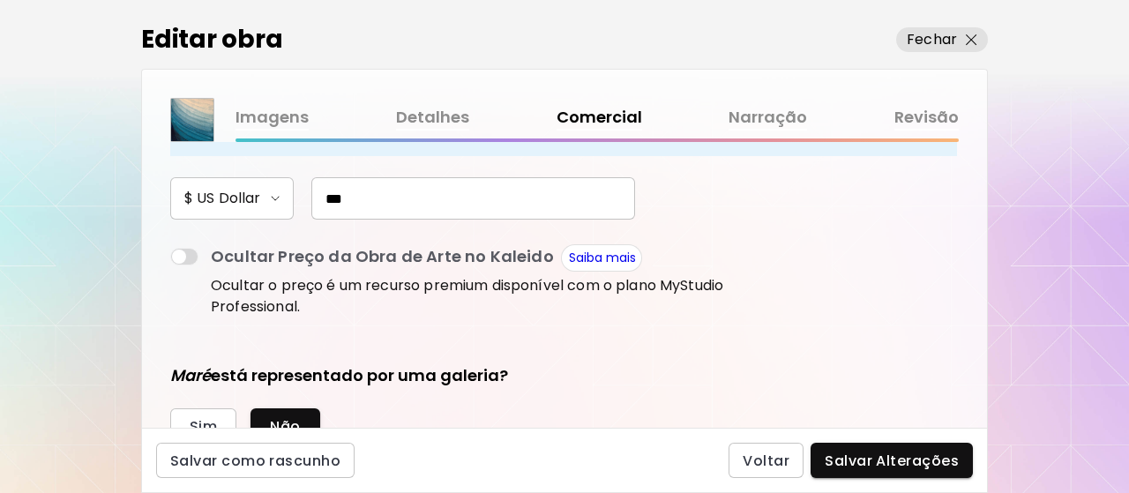
click at [370, 207] on input "***" at bounding box center [473, 198] width 324 height 42
type input "*"
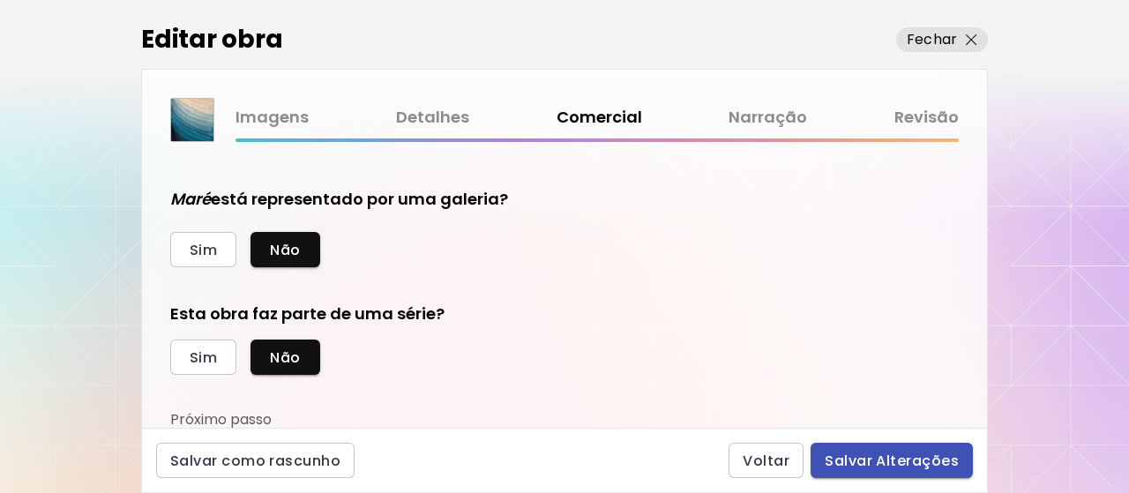
type input "***"
click at [898, 469] on span "Salvar Alterações" at bounding box center [891, 460] width 134 height 19
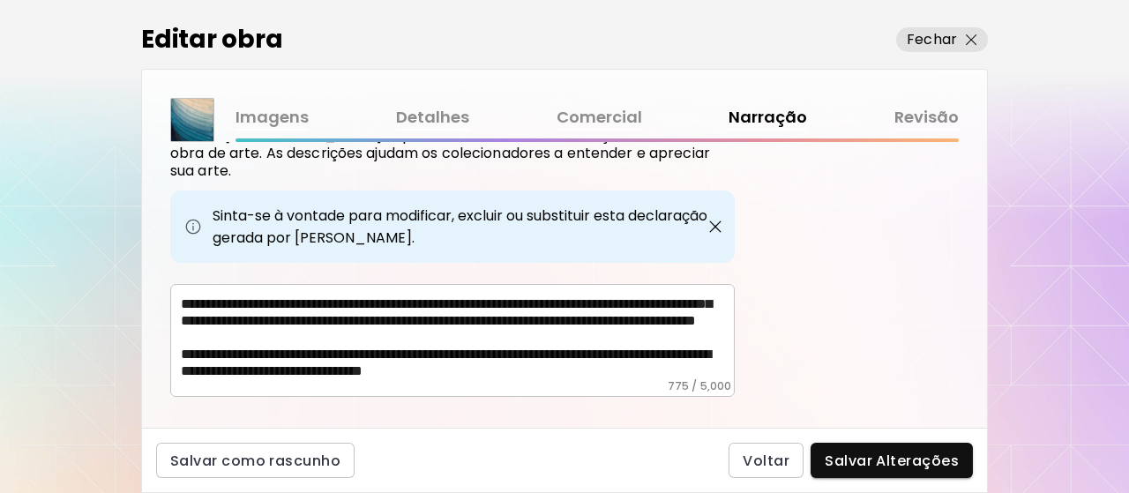
scroll to position [164, 0]
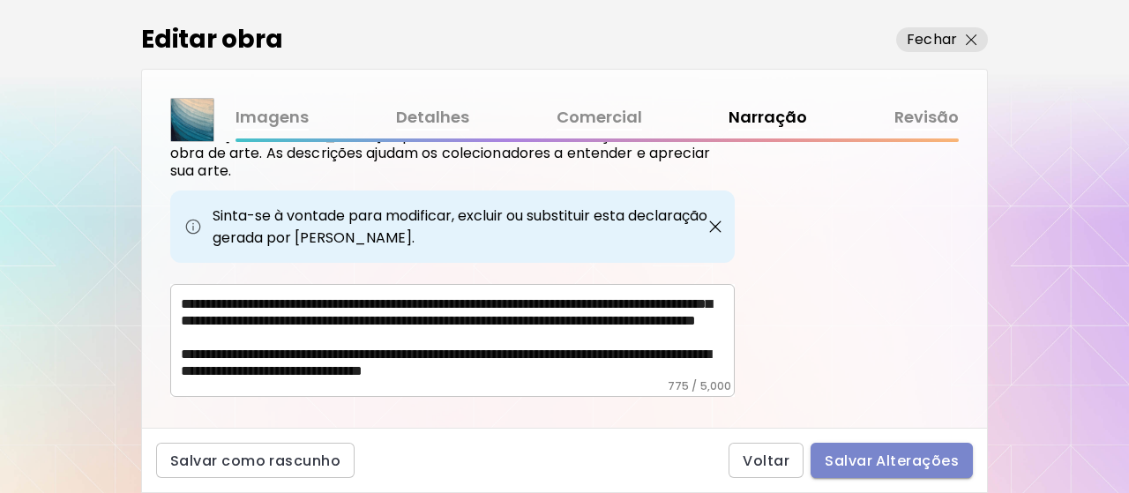
click at [924, 455] on span "Salvar Alterações" at bounding box center [891, 460] width 134 height 19
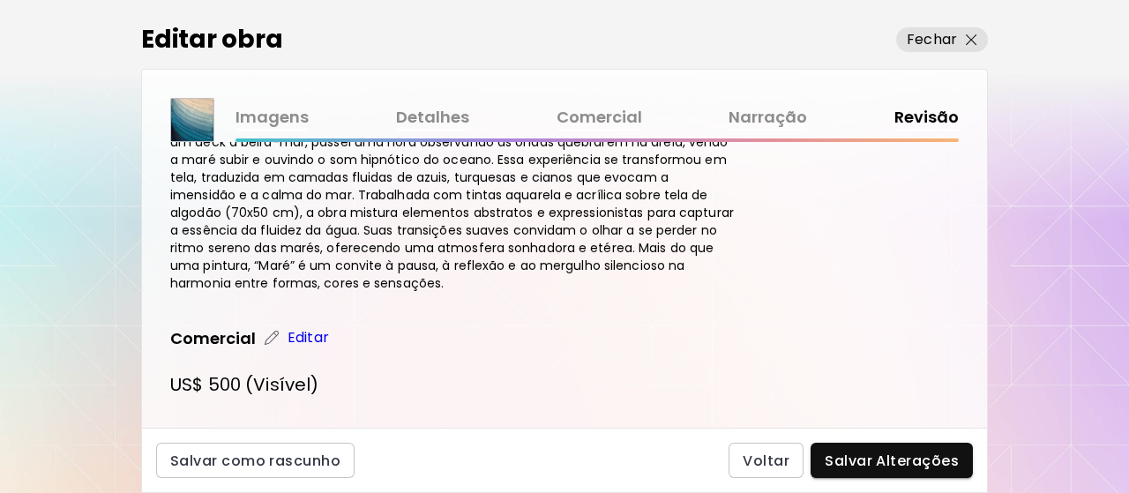
scroll to position [1038, 0]
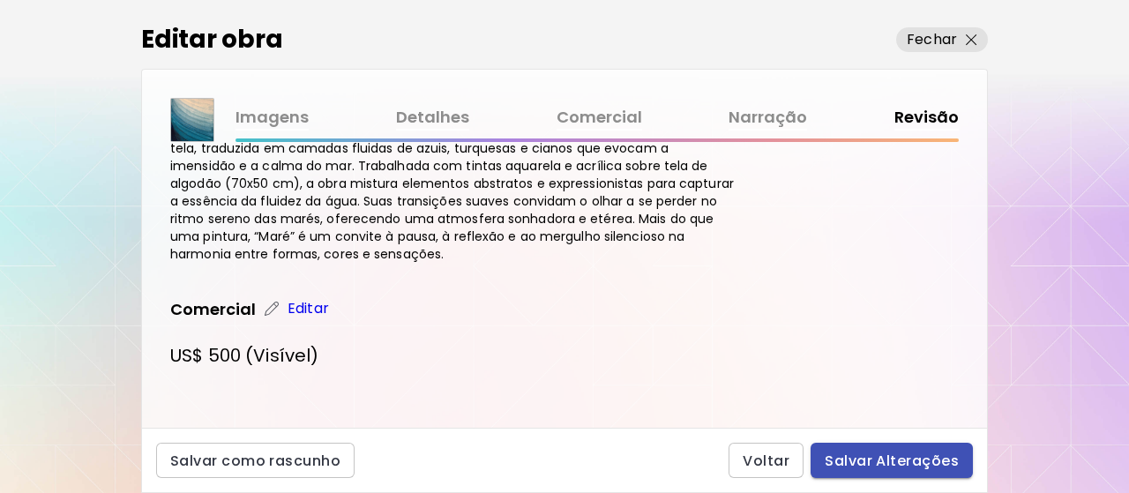
click at [901, 456] on span "Salvar Alterações" at bounding box center [891, 460] width 134 height 19
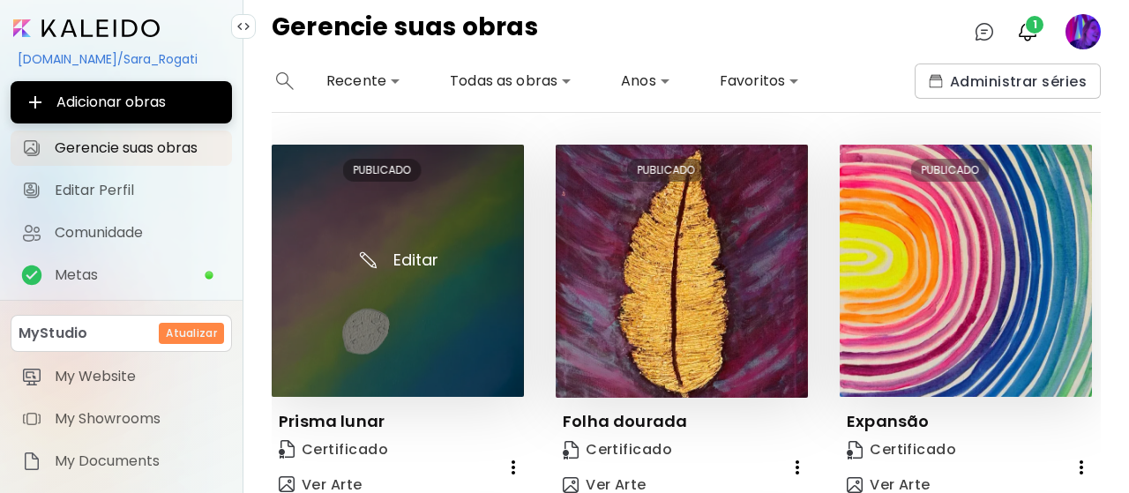
click at [407, 257] on img at bounding box center [398, 271] width 252 height 252
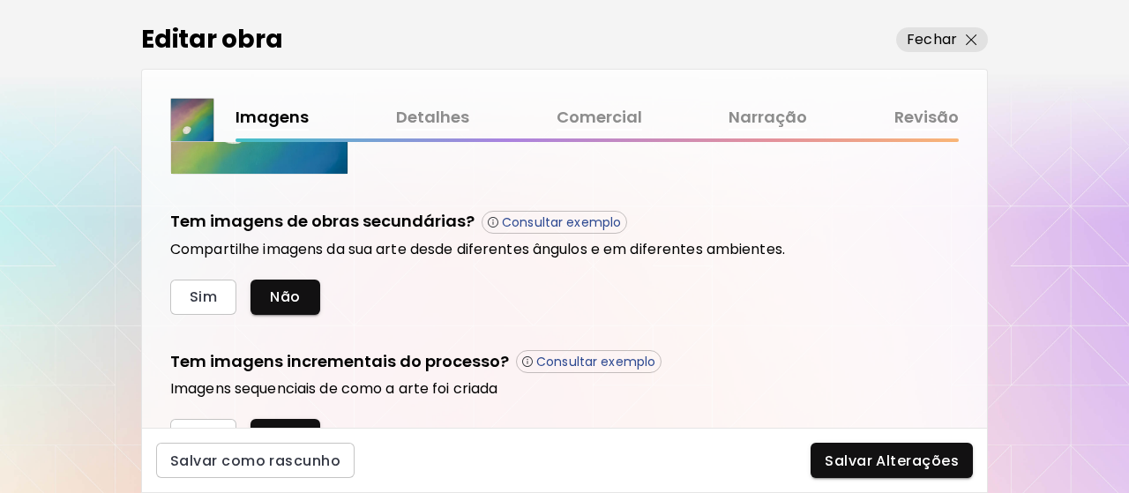
scroll to position [644, 0]
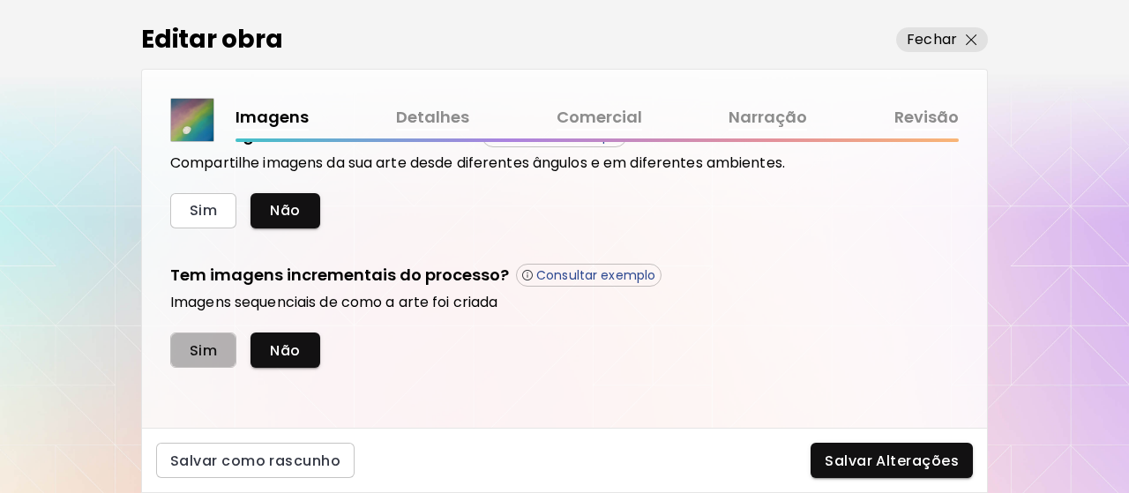
click at [218, 343] on button "Sim" at bounding box center [203, 349] width 66 height 35
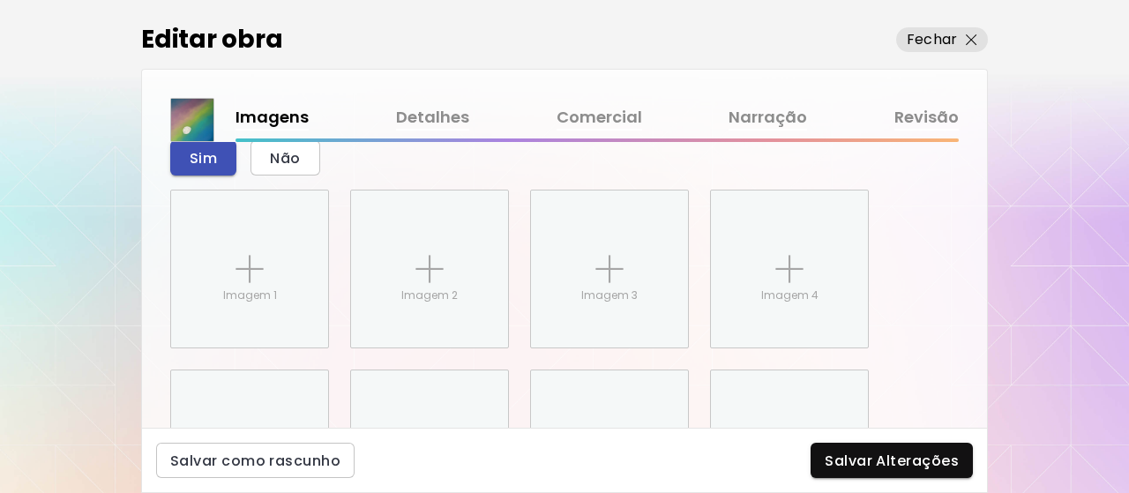
scroll to position [883, 0]
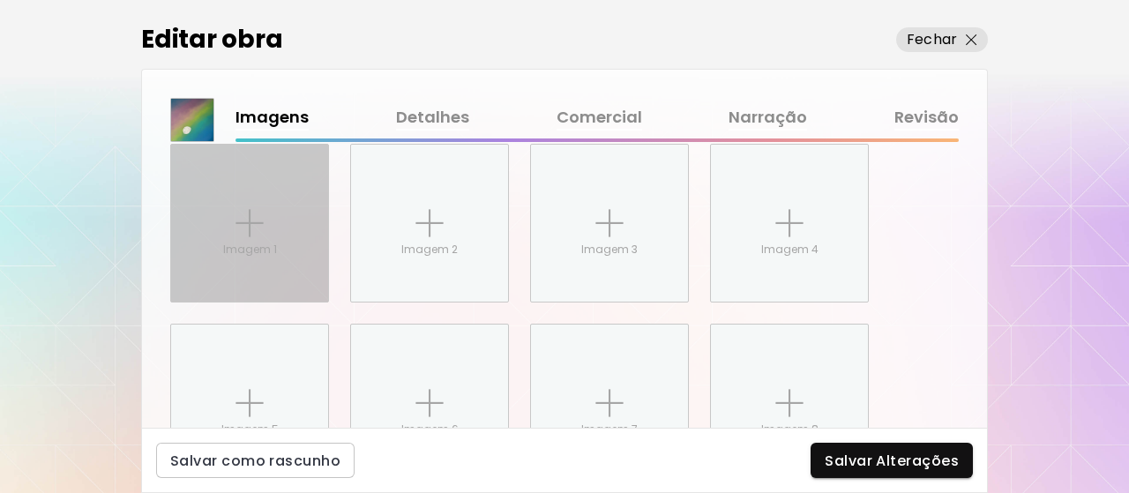
click at [240, 230] on img at bounding box center [249, 223] width 28 height 28
click at [0, 0] on input "Imagem 1" at bounding box center [0, 0] width 0 height 0
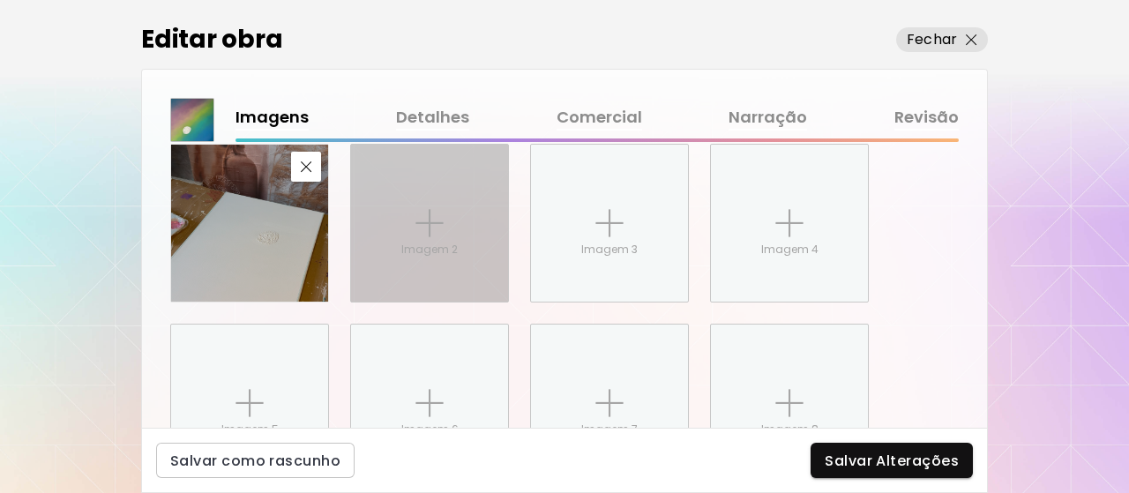
click at [454, 227] on div "Imagem 2" at bounding box center [429, 223] width 157 height 157
click at [0, 0] on input "Imagem 2" at bounding box center [0, 0] width 0 height 0
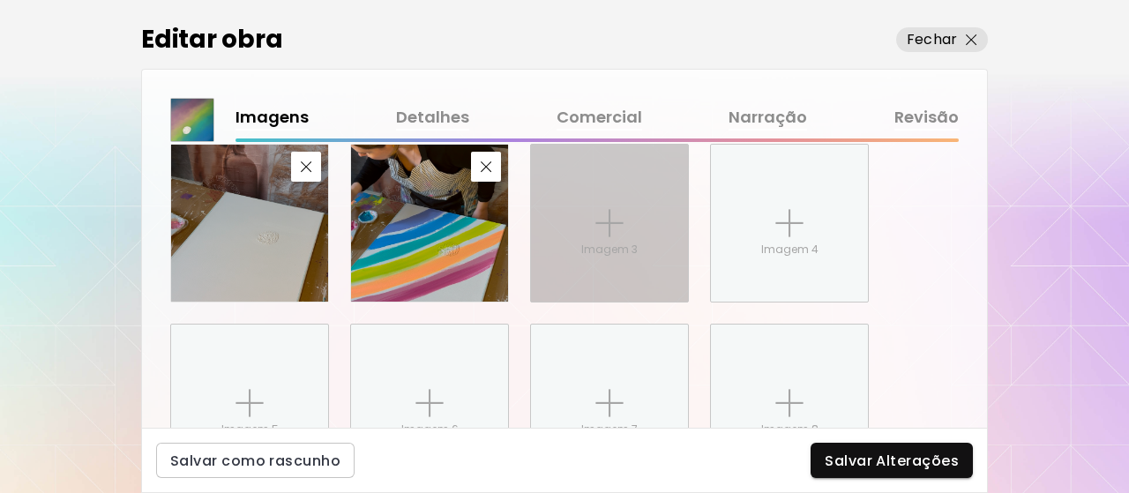
click at [624, 235] on div "Imagem 3" at bounding box center [609, 223] width 157 height 157
click at [0, 0] on input "Imagem 3" at bounding box center [0, 0] width 0 height 0
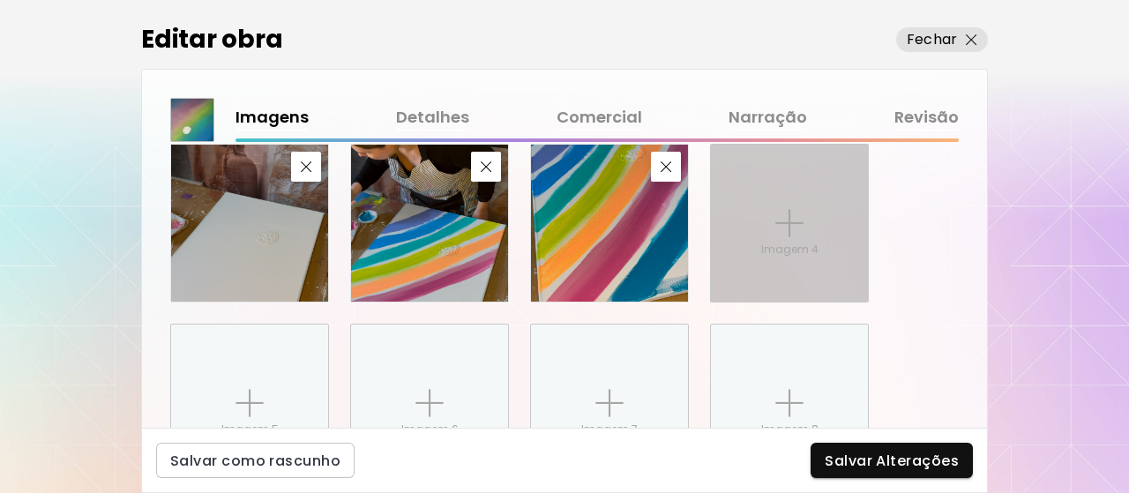
click at [822, 237] on div "Imagem 4" at bounding box center [789, 223] width 157 height 157
click at [0, 0] on input "Imagem 4" at bounding box center [0, 0] width 0 height 0
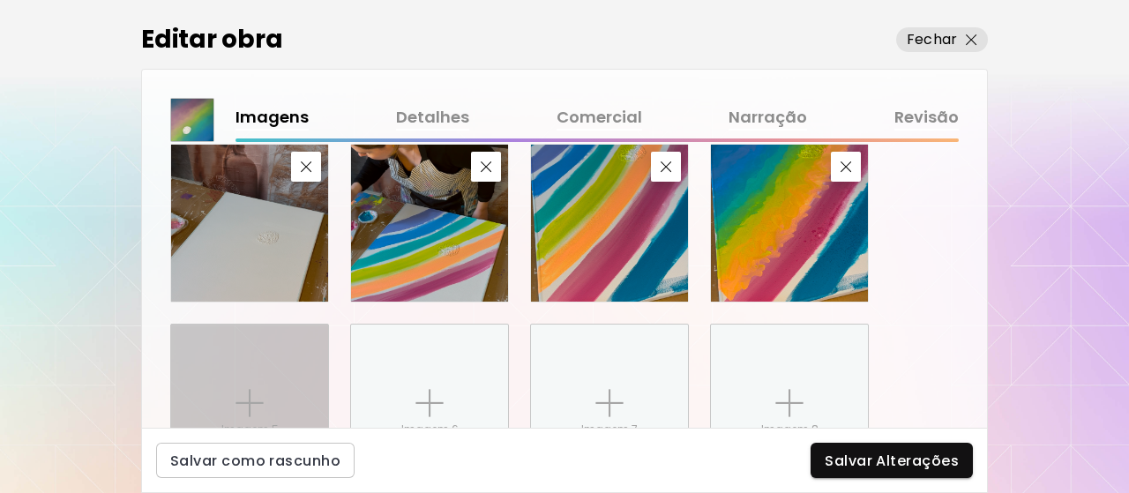
click at [231, 388] on div "Imagem 5" at bounding box center [249, 402] width 157 height 157
click at [0, 0] on input "Imagem 5" at bounding box center [0, 0] width 0 height 0
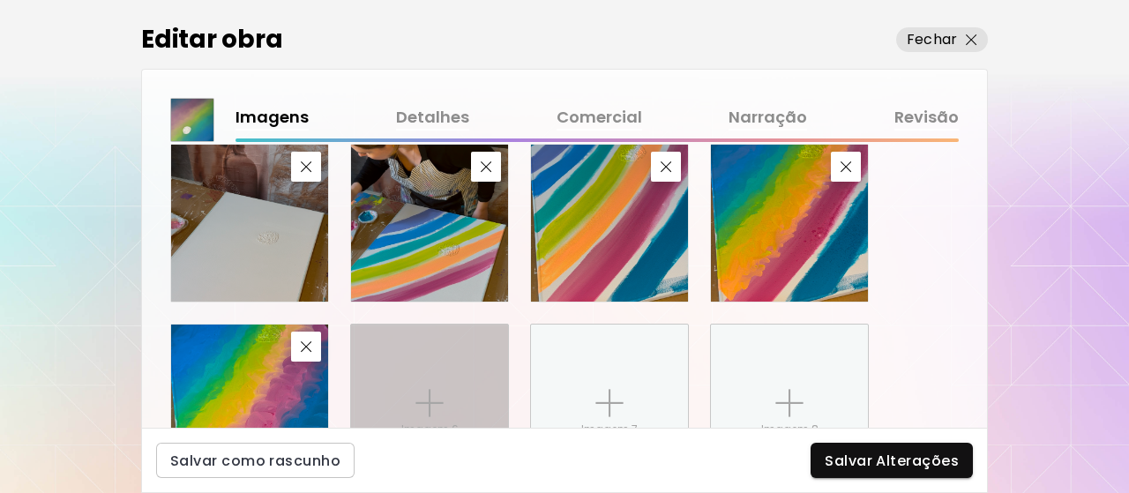
click at [440, 402] on img at bounding box center [429, 403] width 28 height 28
click at [0, 0] on input "Imagem 6" at bounding box center [0, 0] width 0 height 0
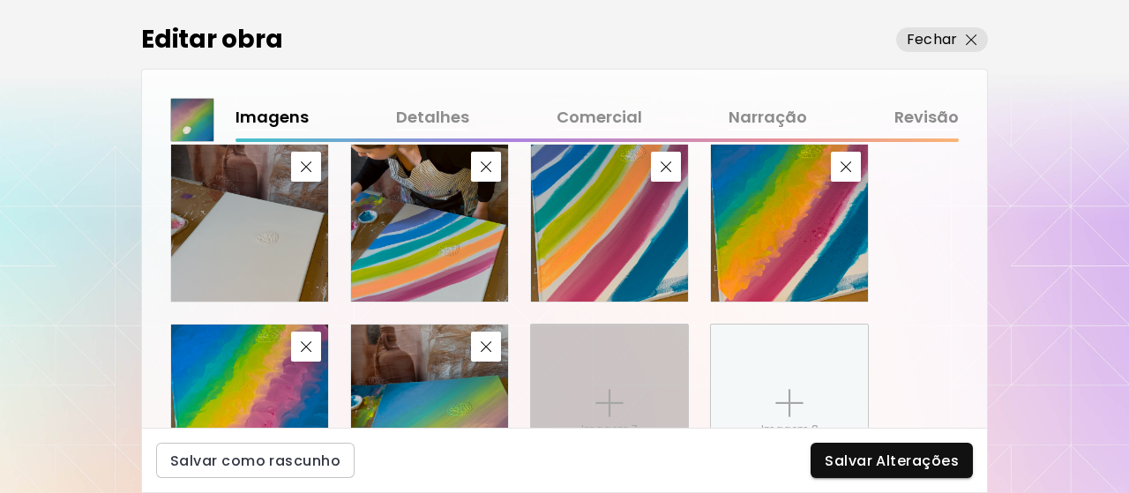
click at [626, 391] on div "Imagem 7" at bounding box center [609, 402] width 157 height 157
click at [0, 0] on input "Imagem 7" at bounding box center [0, 0] width 0 height 0
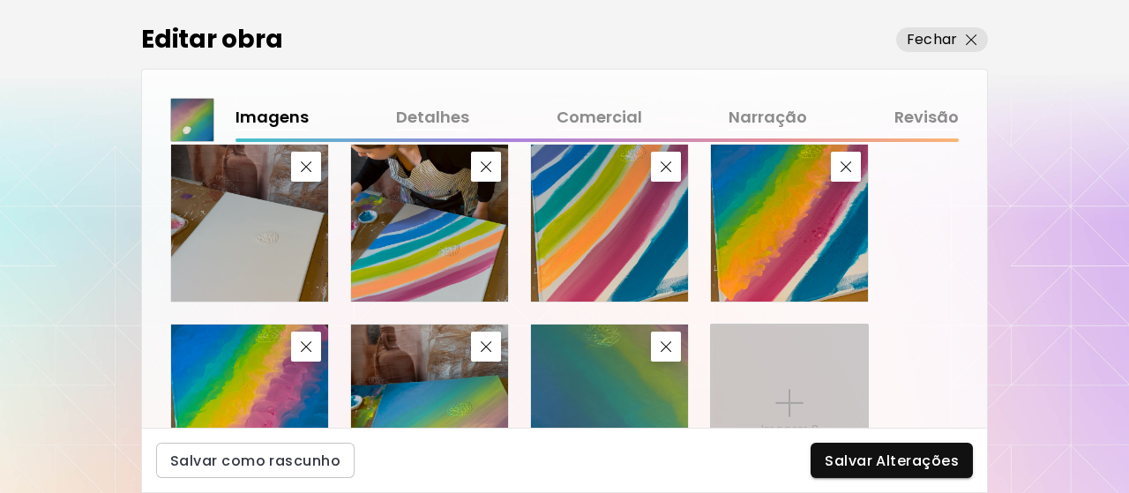
click at [798, 396] on img at bounding box center [789, 403] width 28 height 28
click at [0, 0] on input "Imagem 8" at bounding box center [0, 0] width 0 height 0
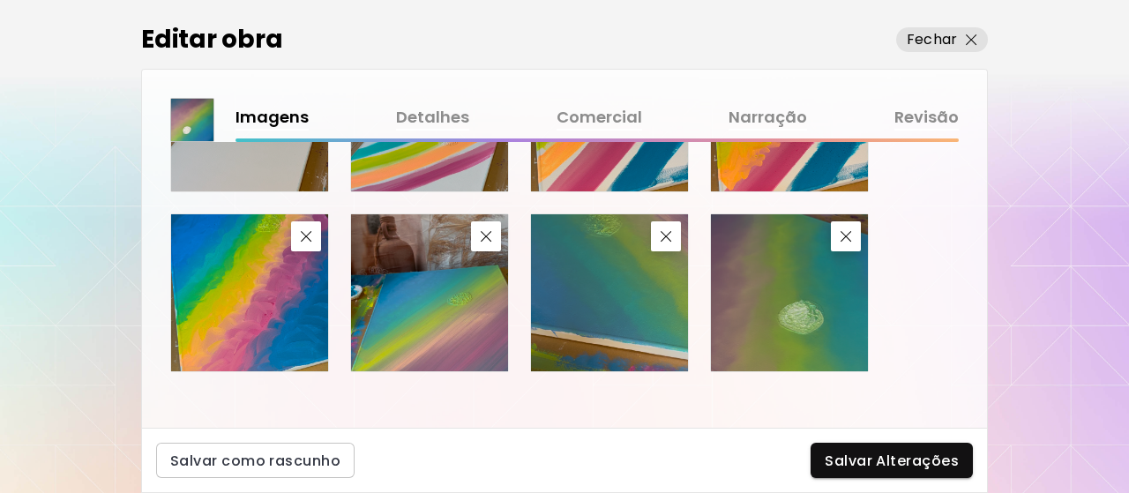
scroll to position [997, 0]
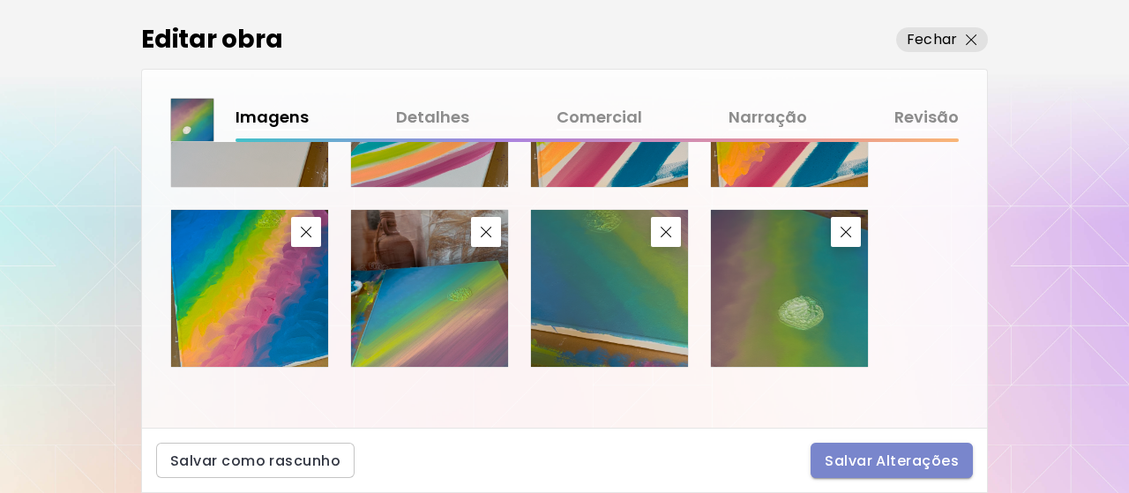
click at [920, 470] on span "Salvar Alterações" at bounding box center [891, 460] width 134 height 19
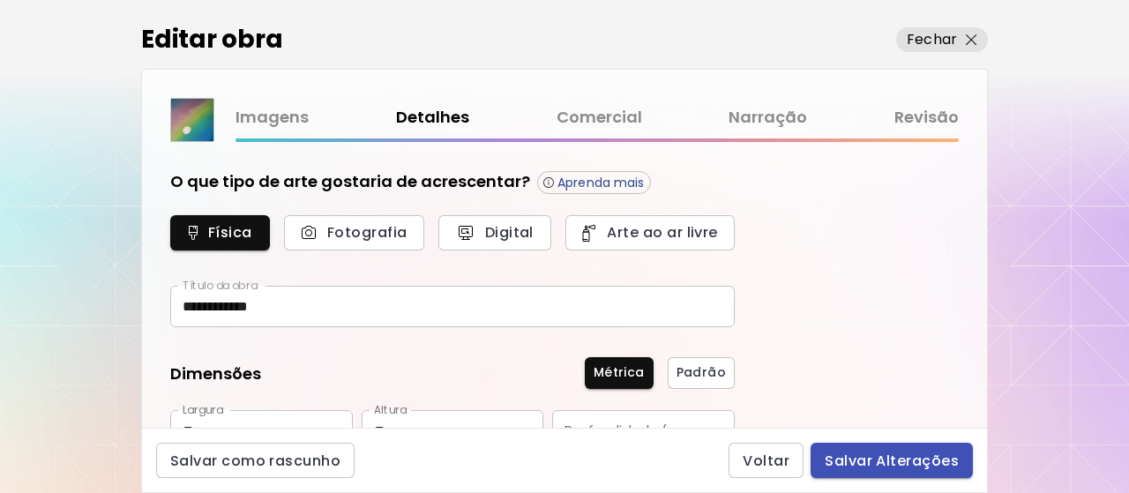
type input "********"
click at [920, 460] on span "Salvar Alterações" at bounding box center [891, 460] width 134 height 19
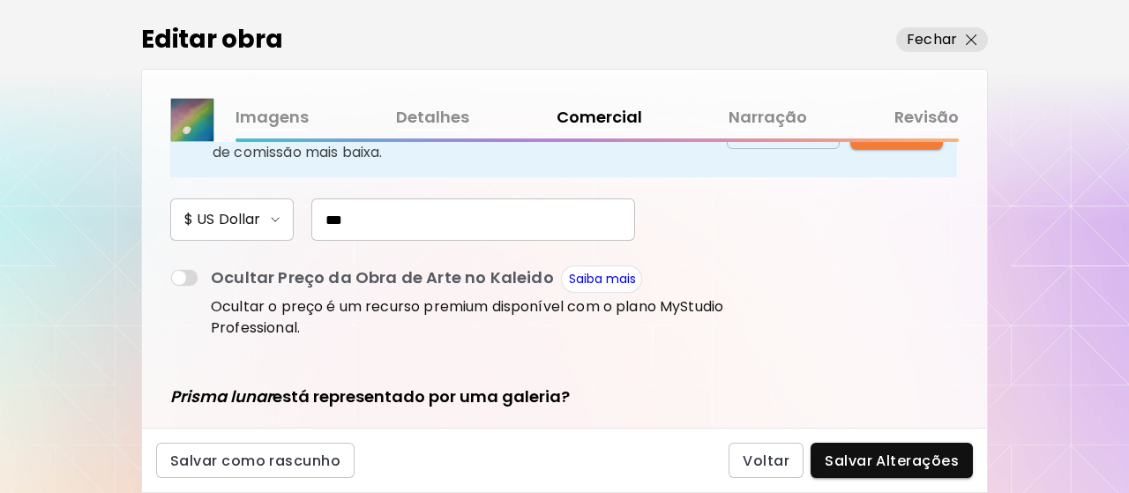
scroll to position [353, 0]
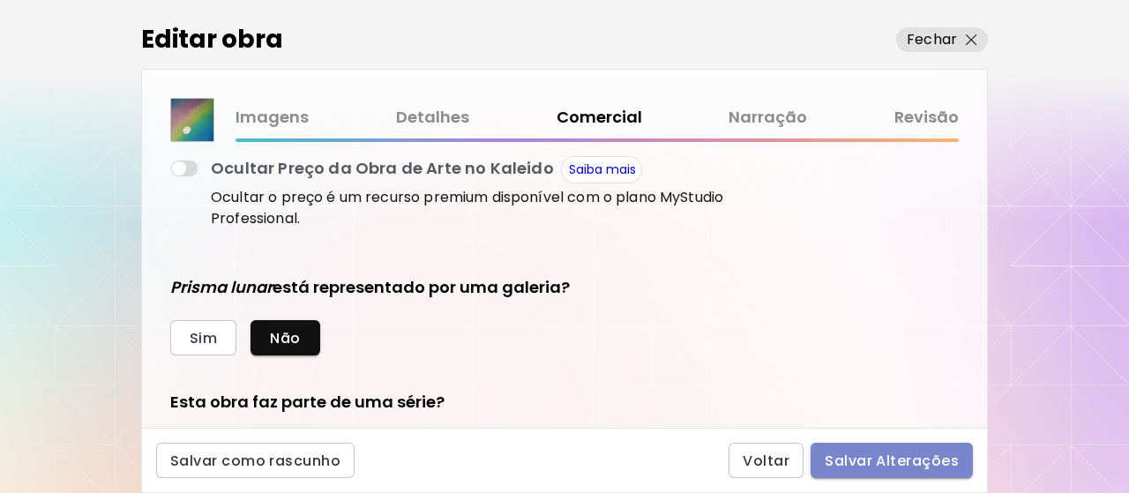
click at [905, 451] on span "Salvar Alterações" at bounding box center [891, 460] width 134 height 19
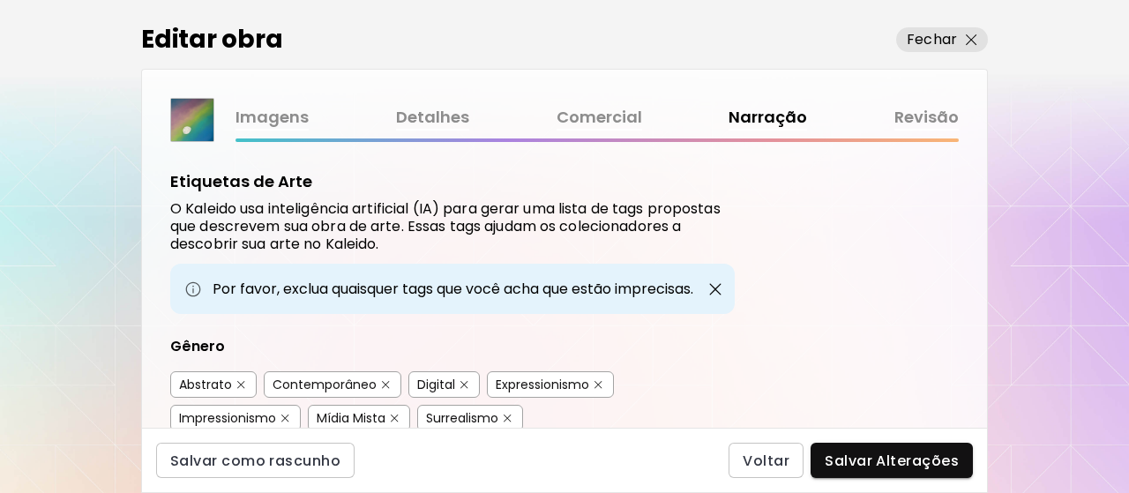
click at [913, 460] on span "Salvar Alterações" at bounding box center [891, 460] width 134 height 19
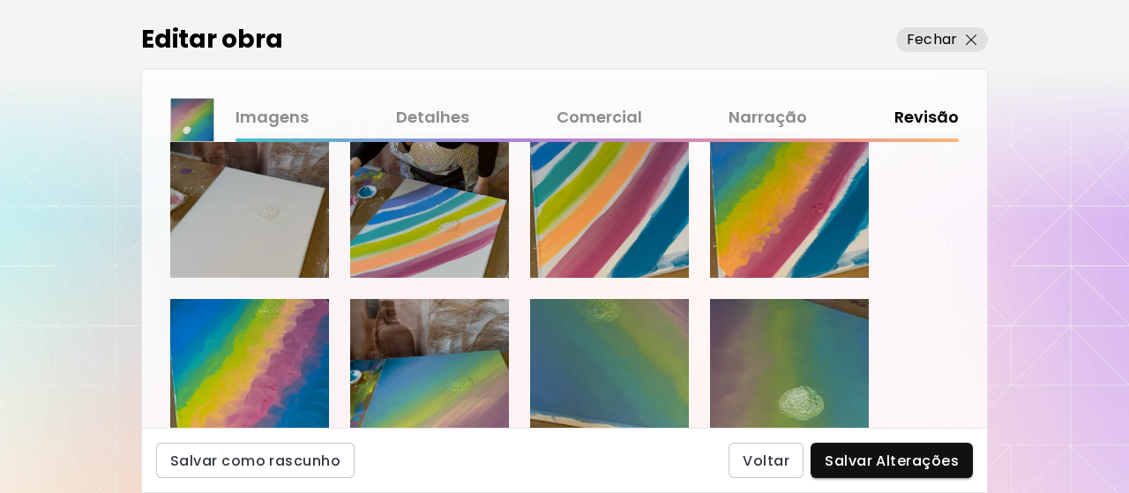
scroll to position [441, 0]
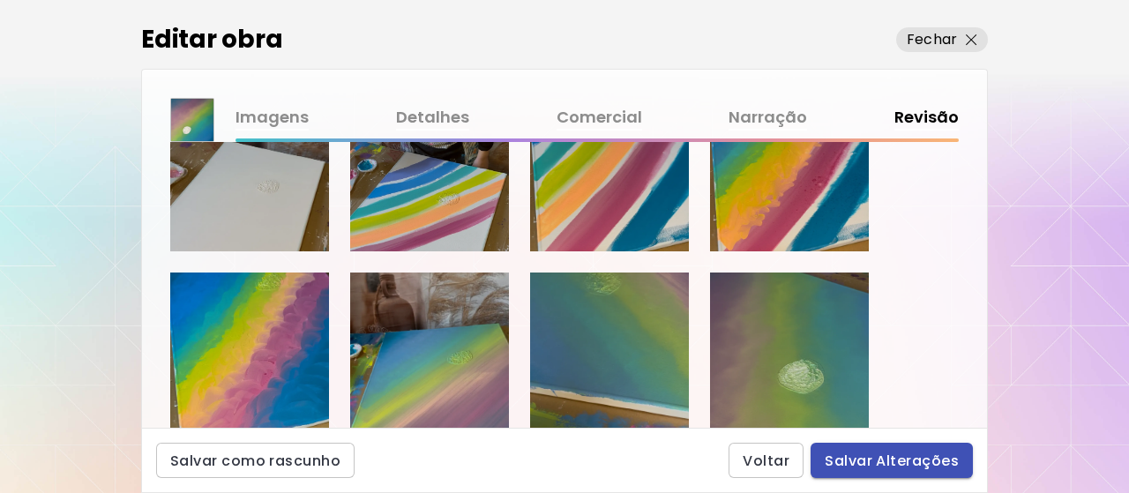
click at [914, 460] on span "Salvar Alterações" at bounding box center [891, 460] width 134 height 19
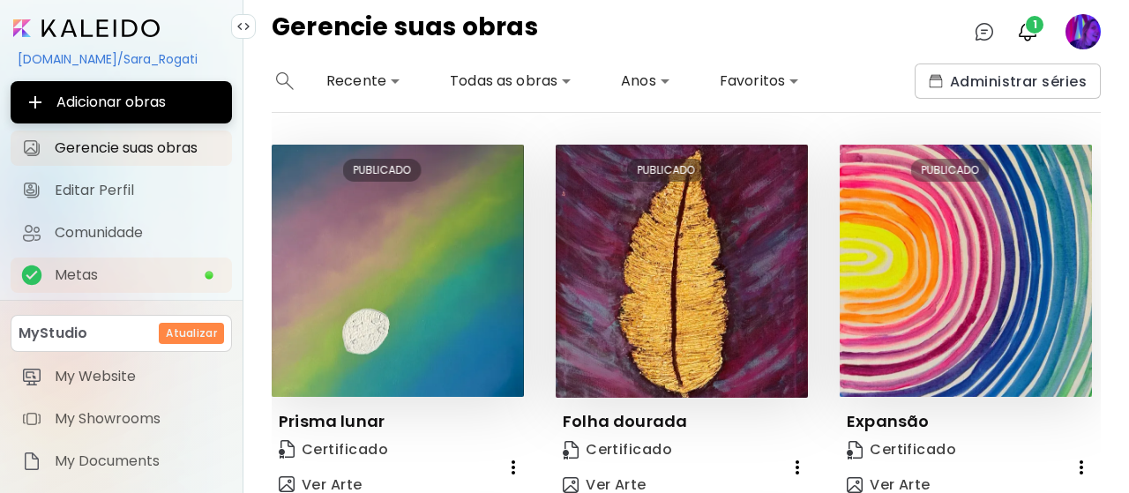
click at [123, 274] on span "Metas" at bounding box center [129, 275] width 149 height 18
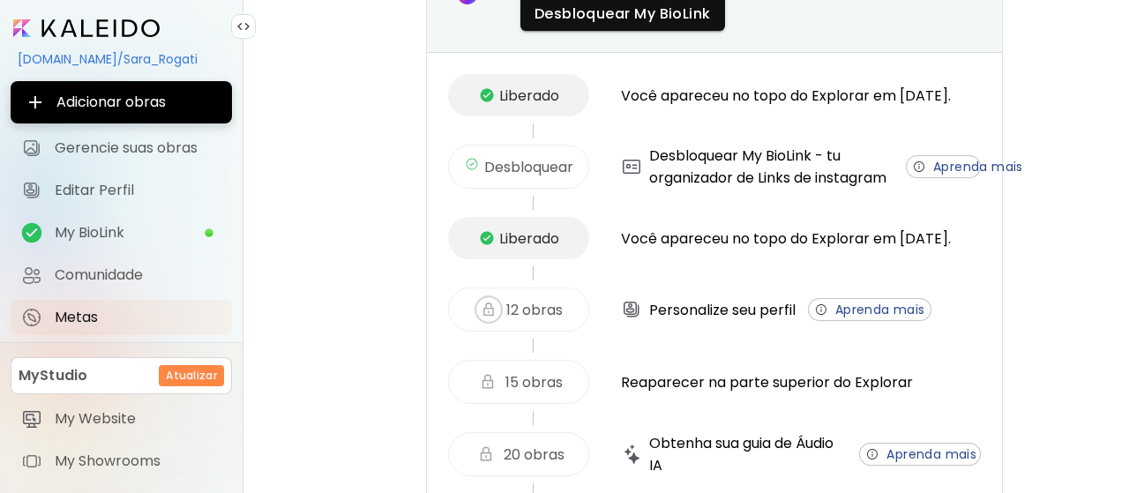
scroll to position [264, 0]
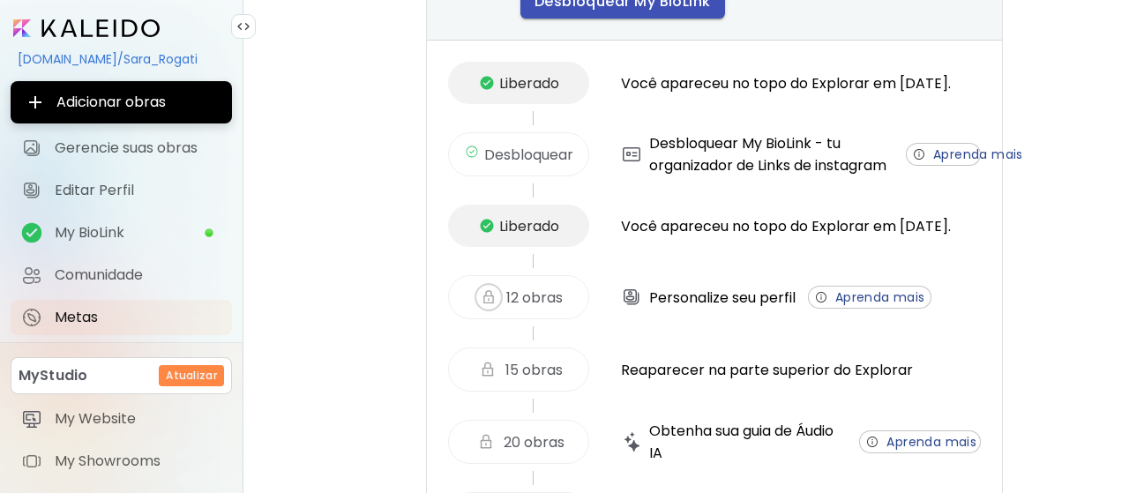
click at [612, 11] on span "Desbloquear My BioLink" at bounding box center [622, 1] width 176 height 19
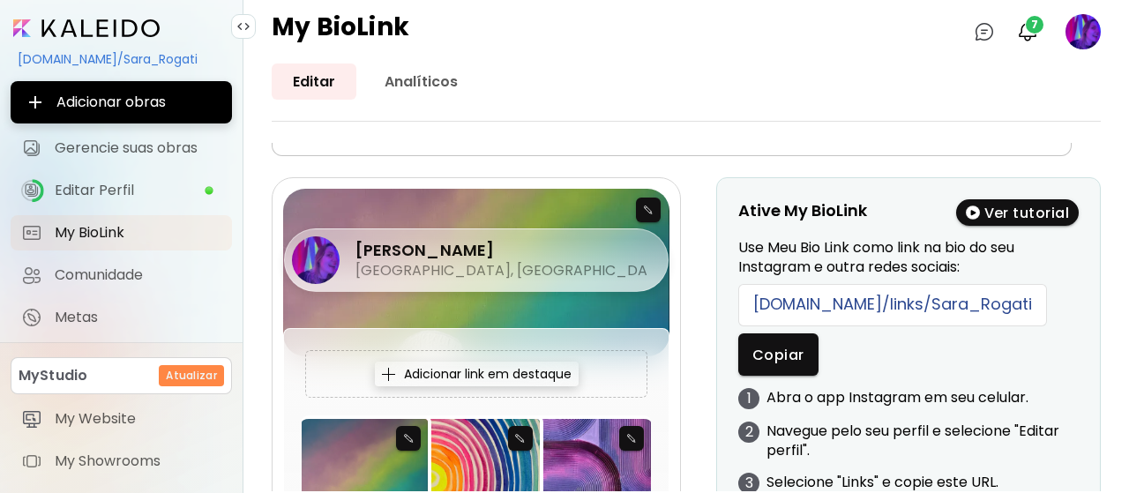
scroll to position [57, 0]
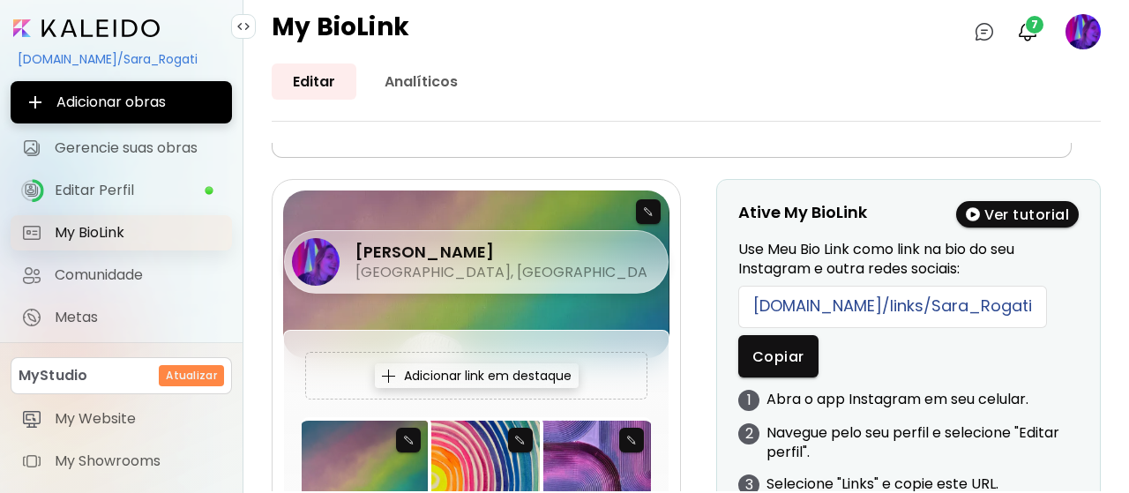
click at [116, 227] on span "My BioLink" at bounding box center [138, 233] width 167 height 18
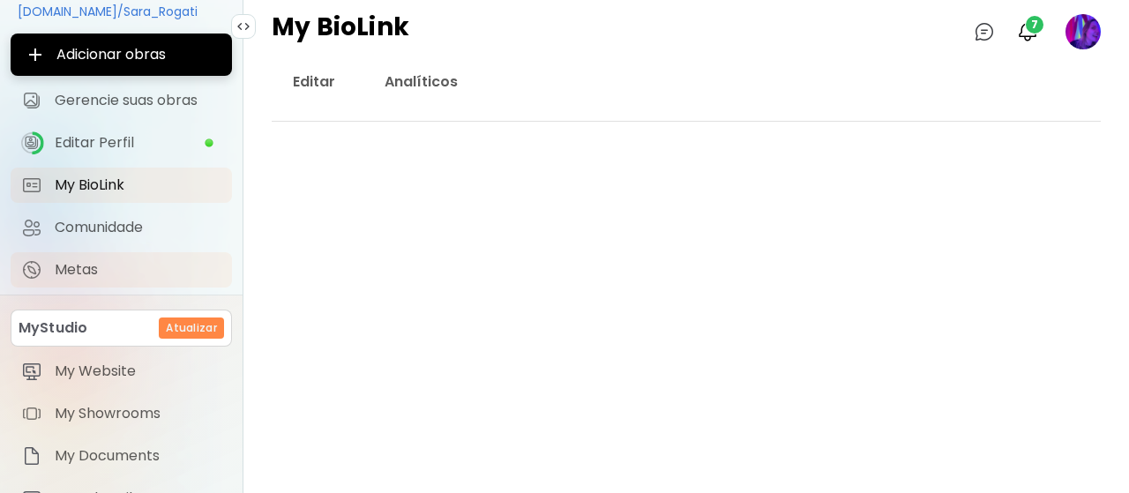
scroll to position [88, 0]
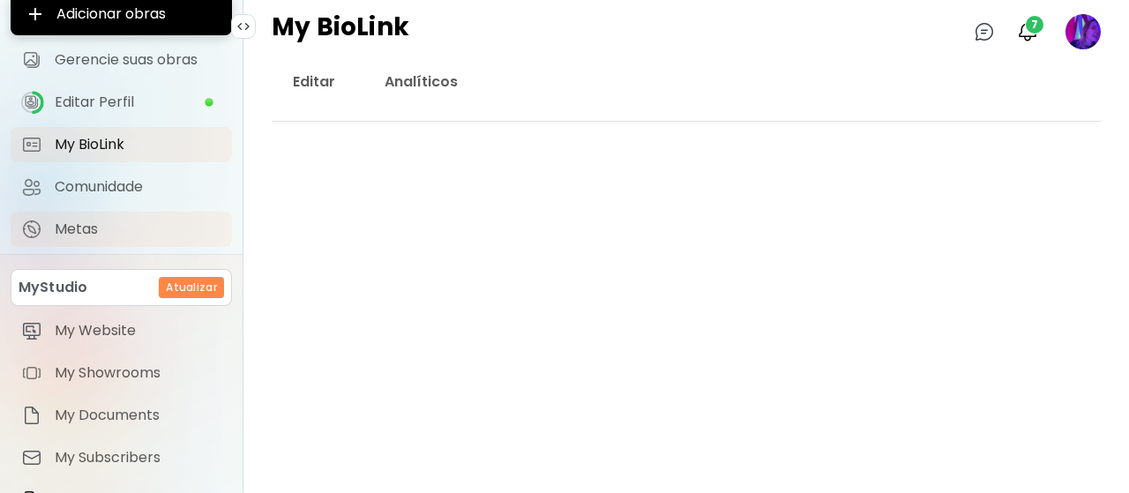
click at [144, 306] on div "MyStudio Atualizar" at bounding box center [121, 291] width 221 height 44
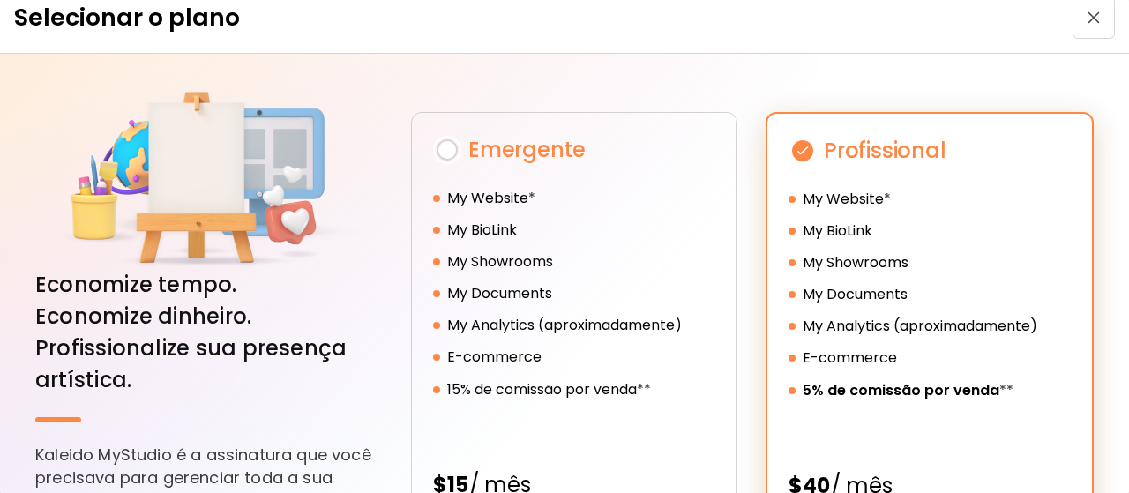
scroll to position [0, 0]
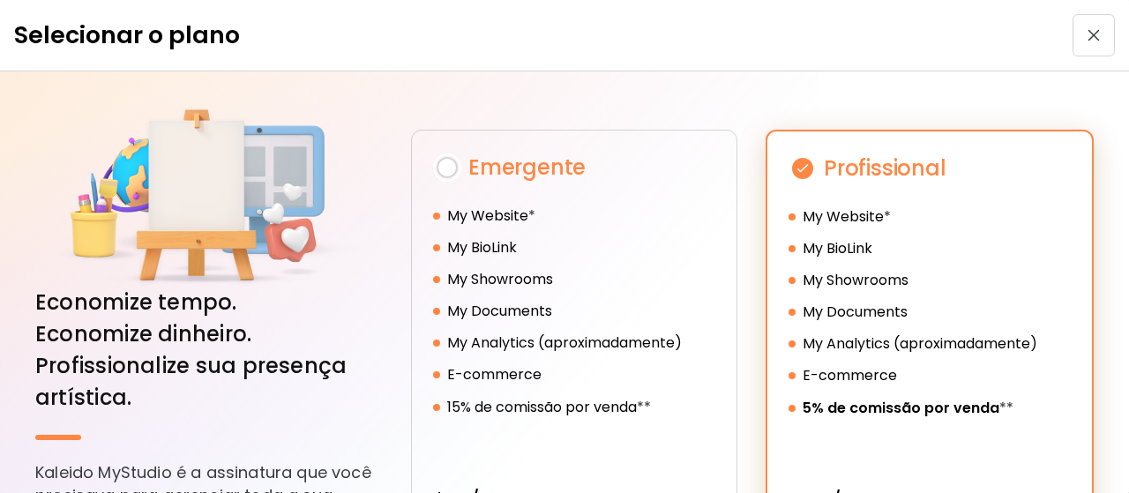
click at [1088, 22] on button "button" at bounding box center [1093, 35] width 42 height 42
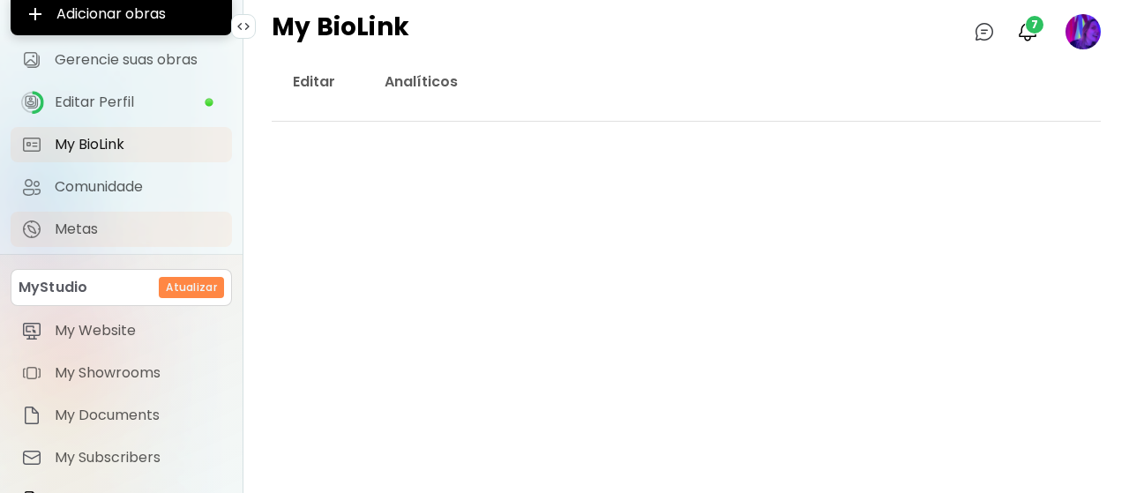
click at [109, 227] on span "Metas" at bounding box center [138, 229] width 167 height 18
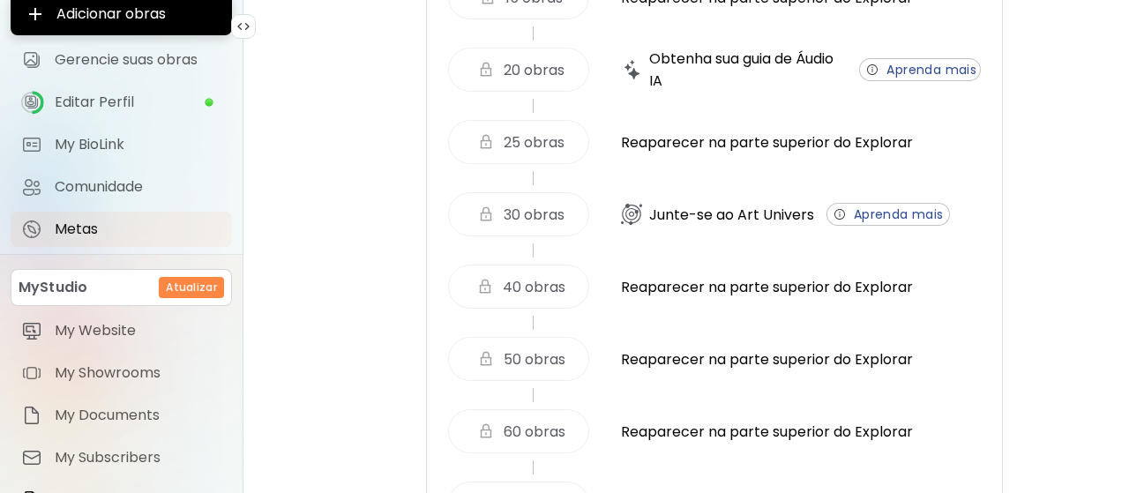
scroll to position [617, 0]
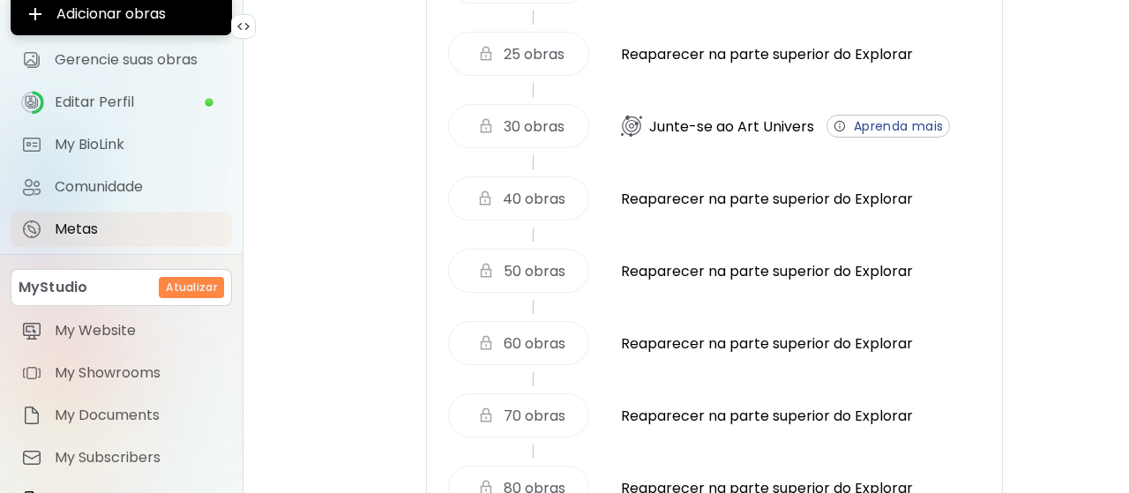
click at [885, 136] on span "Aprenda mais" at bounding box center [887, 126] width 111 height 19
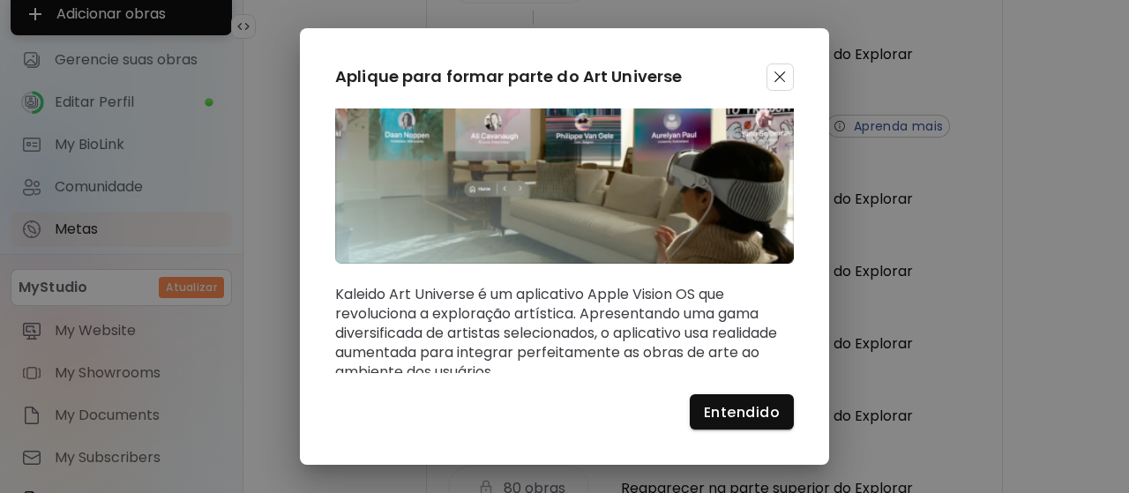
scroll to position [102, 0]
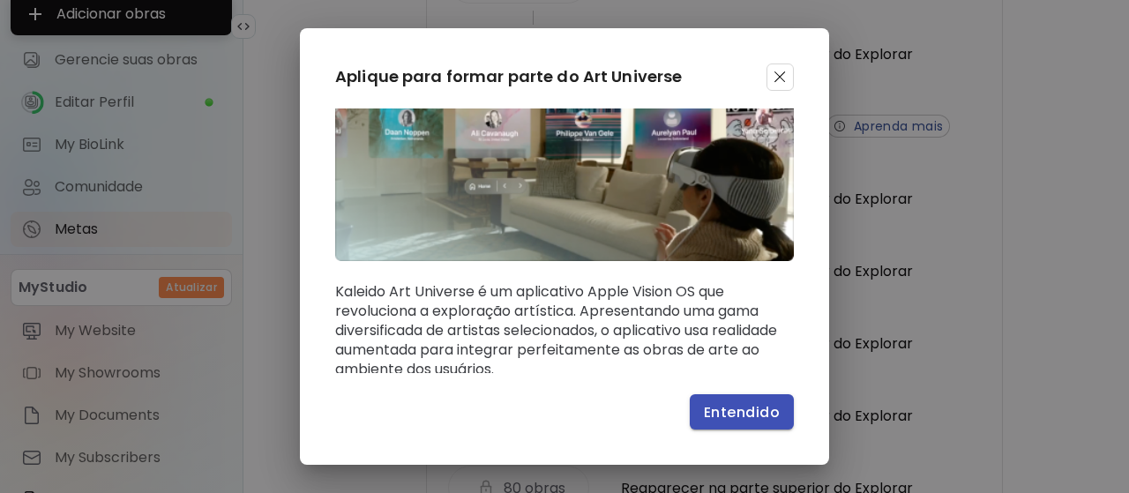
click at [728, 415] on span "Entendido" at bounding box center [742, 412] width 76 height 19
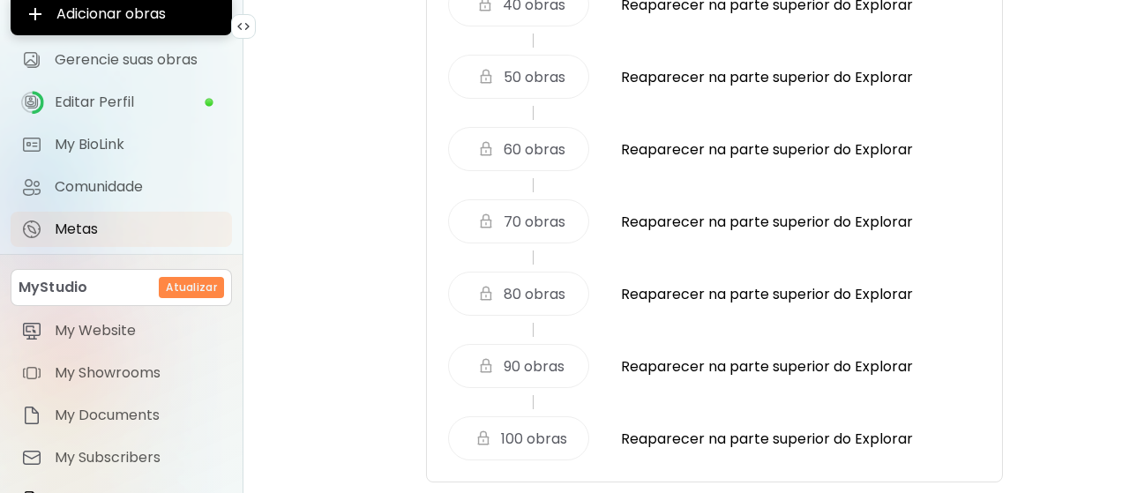
scroll to position [831, 0]
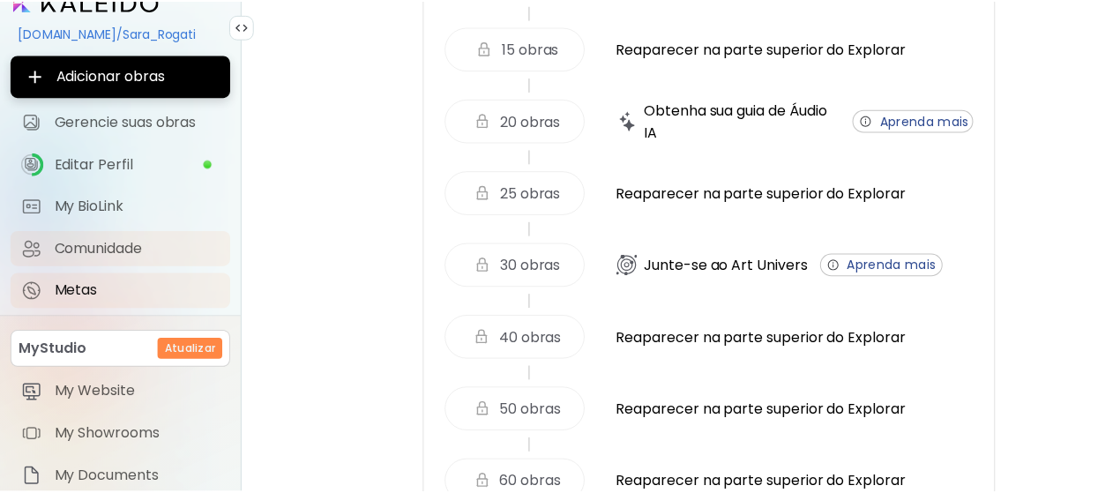
scroll to position [0, 0]
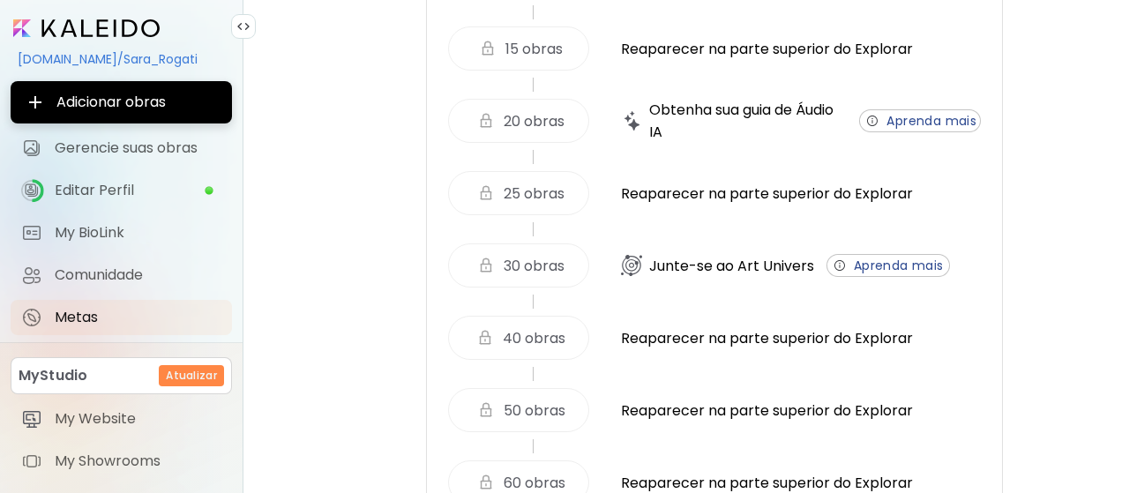
click at [87, 31] on input "image" at bounding box center [86, 28] width 146 height 18
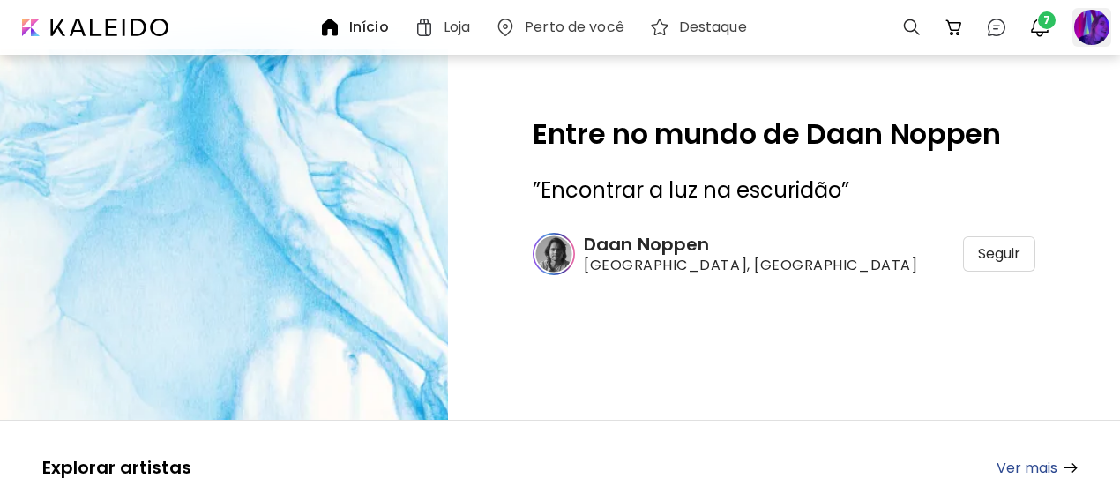
click at [1091, 31] on div at bounding box center [1091, 27] width 39 height 39
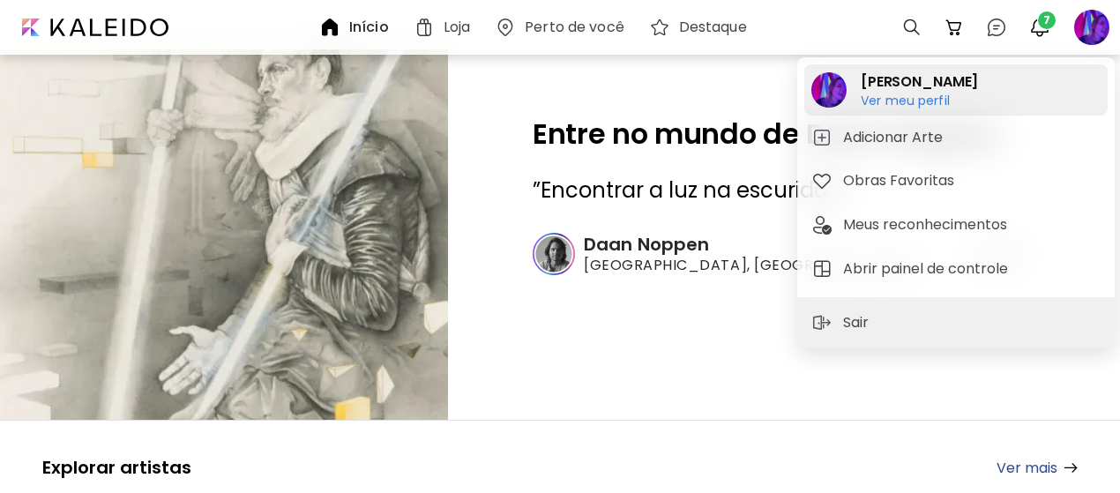
click at [885, 95] on h6 "Ver meu perfil" at bounding box center [918, 101] width 117 height 16
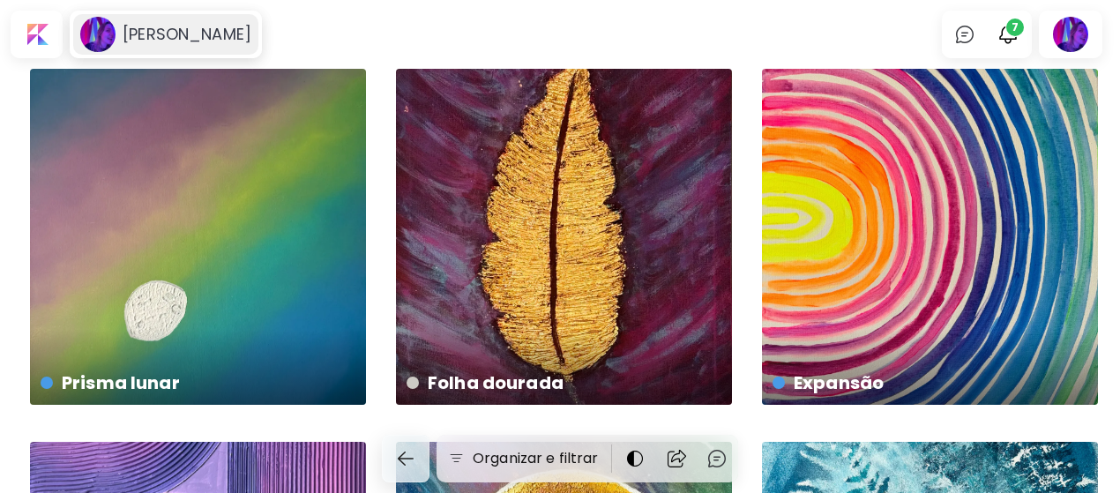
click at [160, 34] on h6 "[PERSON_NAME]" at bounding box center [187, 34] width 129 height 21
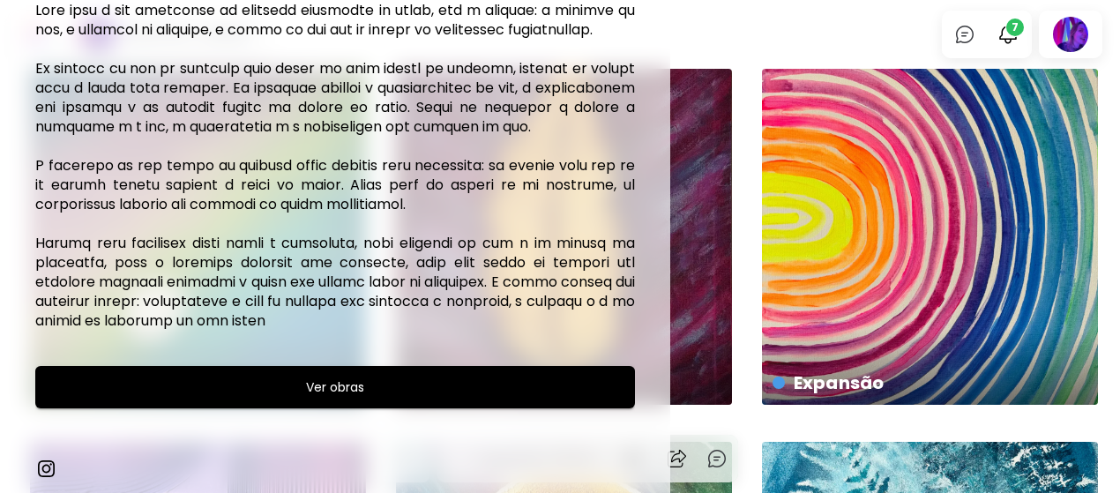
click at [46, 471] on img at bounding box center [45, 468] width 21 height 21
